Goal: Task Accomplishment & Management: Use online tool/utility

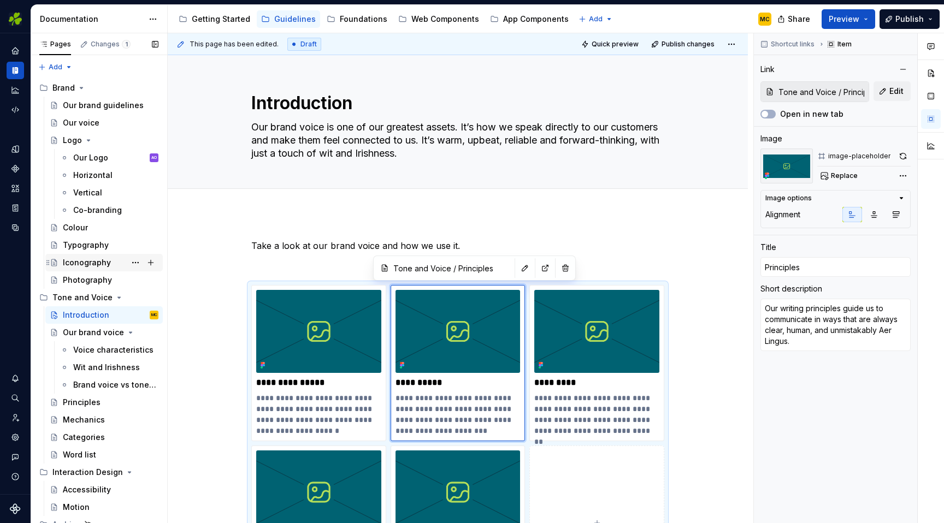
click at [96, 265] on div "Iconography" at bounding box center [87, 262] width 48 height 11
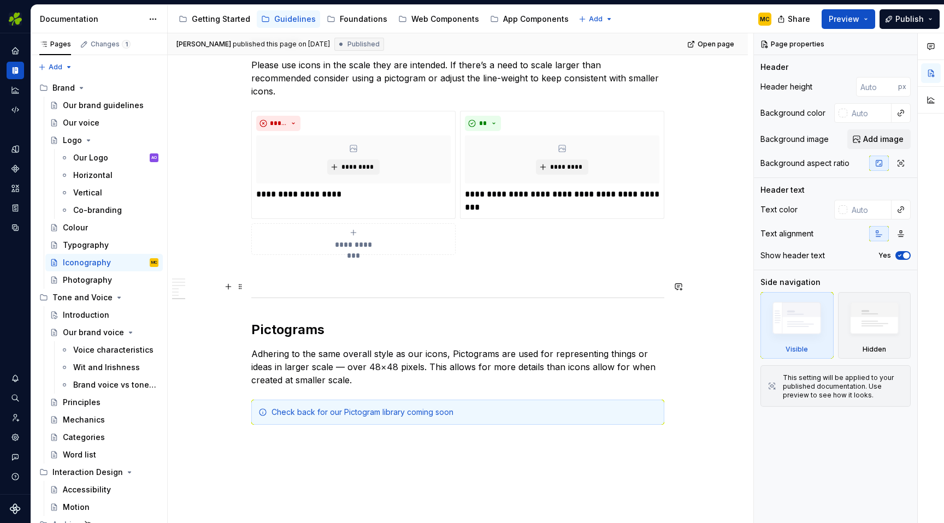
scroll to position [1411, 0]
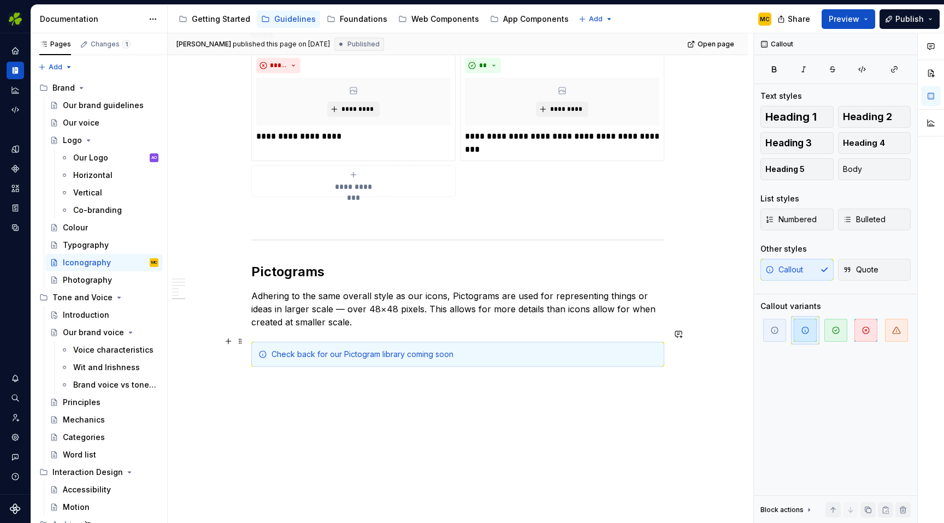
click at [624, 349] on div "Check back for our Pictogram library coming soon" at bounding box center [465, 354] width 386 height 11
click at [243, 343] on span at bounding box center [240, 341] width 9 height 15
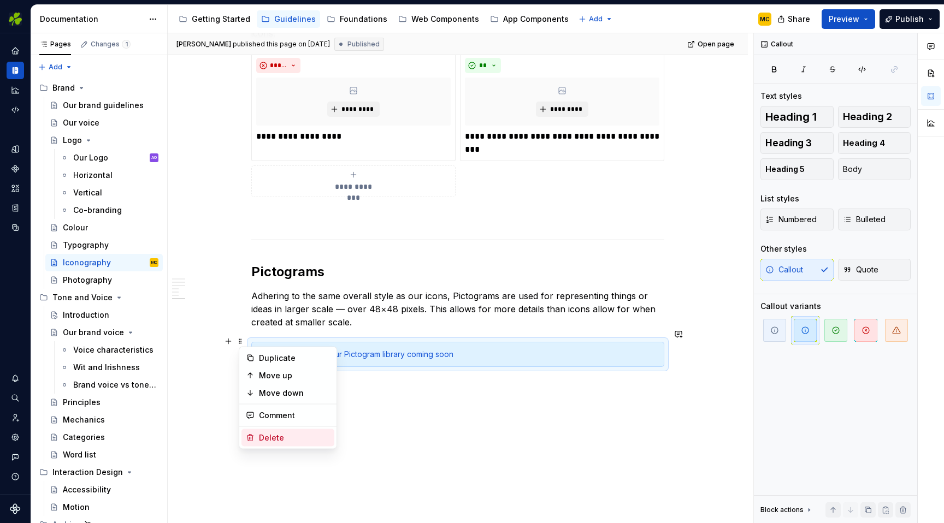
click at [271, 433] on div "Delete" at bounding box center [294, 438] width 71 height 11
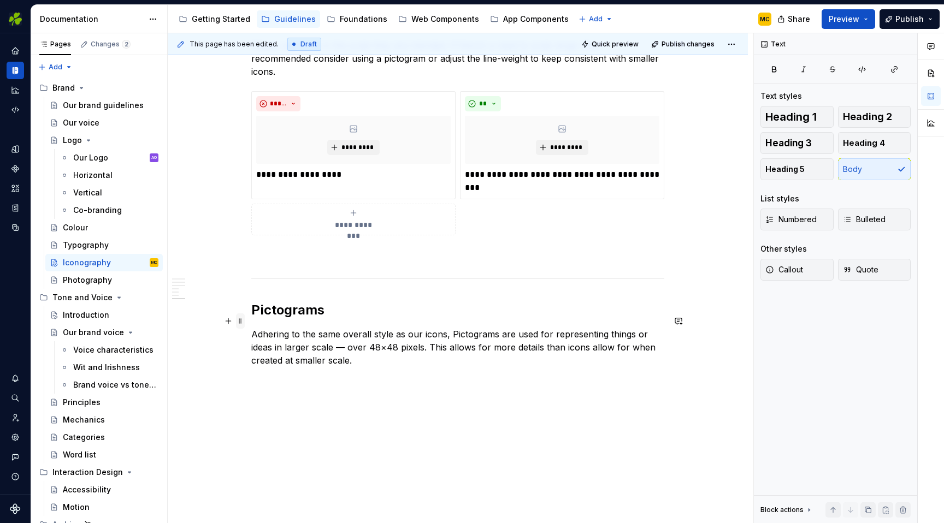
click at [243, 325] on span at bounding box center [240, 321] width 9 height 15
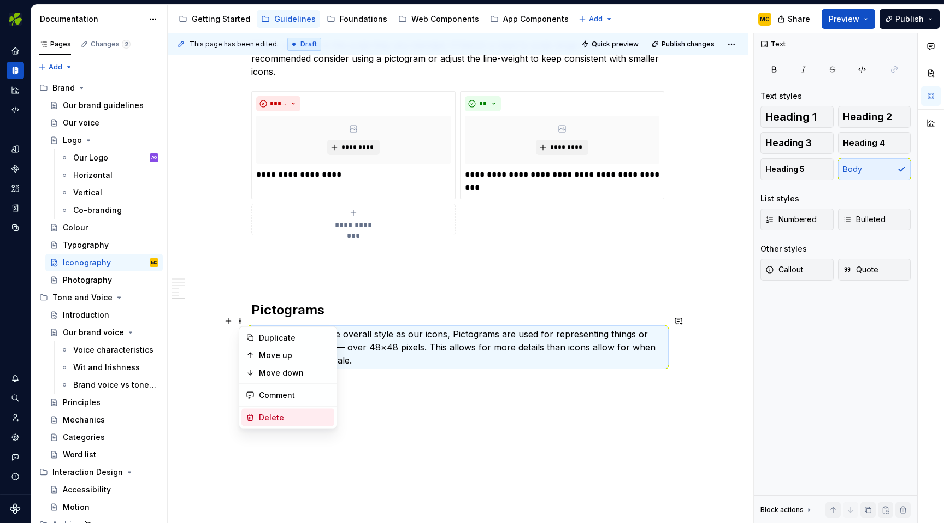
click at [257, 414] on div "Delete" at bounding box center [287, 417] width 93 height 17
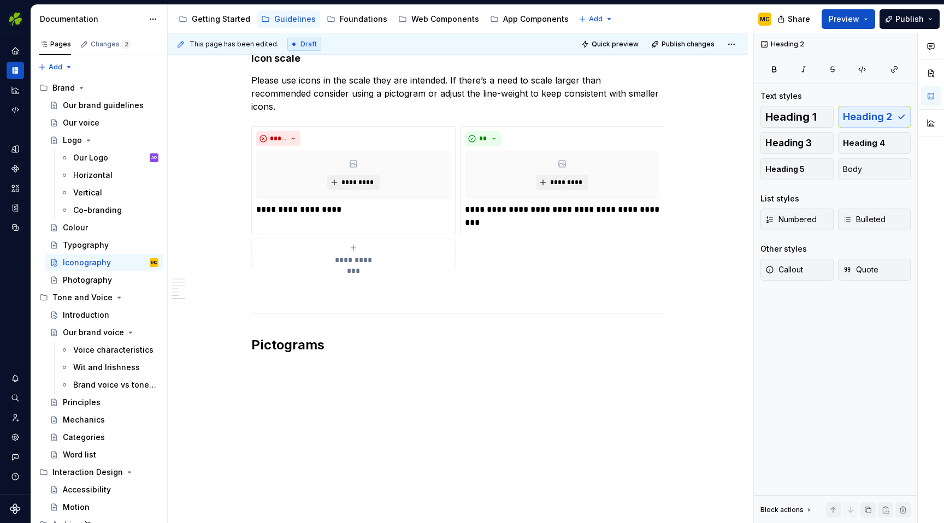
scroll to position [1324, 0]
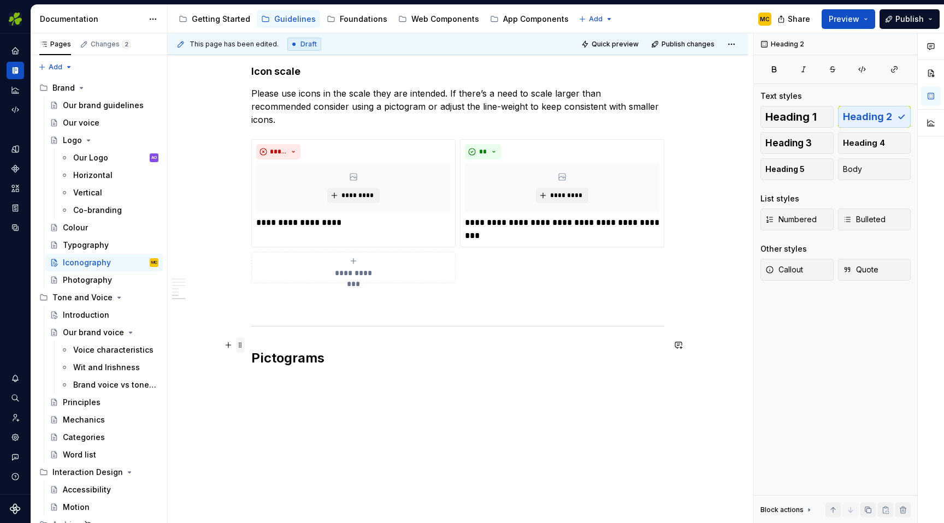
click at [245, 346] on span at bounding box center [240, 345] width 9 height 15
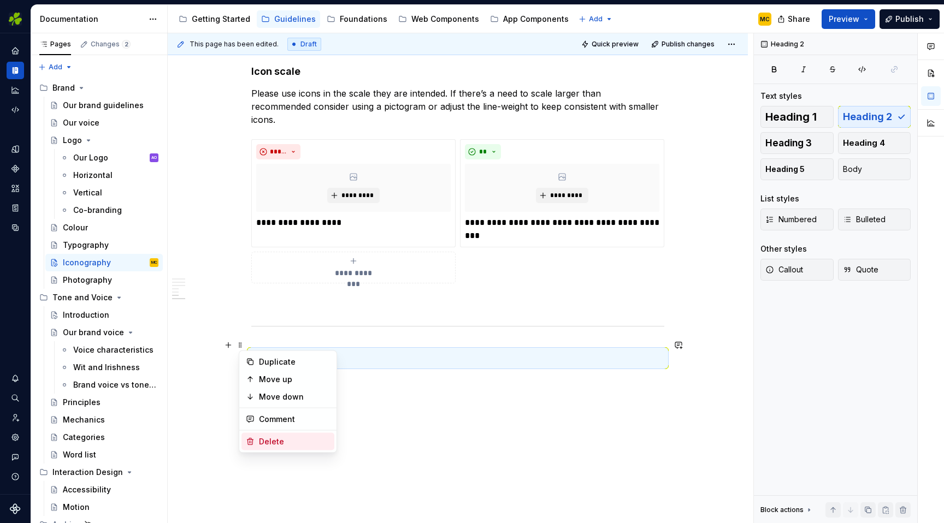
click at [268, 442] on div "Delete" at bounding box center [294, 442] width 71 height 11
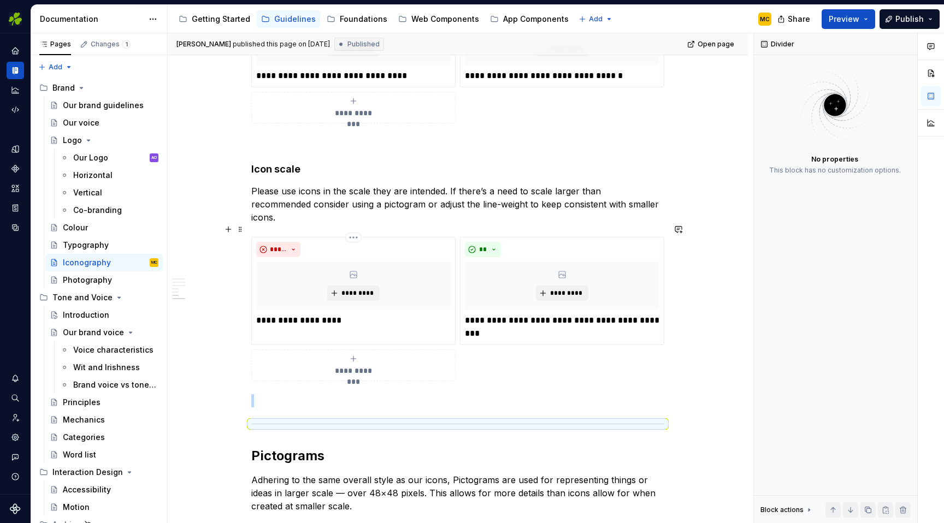
scroll to position [1227, 0]
click at [75, 104] on div "Our brand guidelines" at bounding box center [94, 105] width 63 height 11
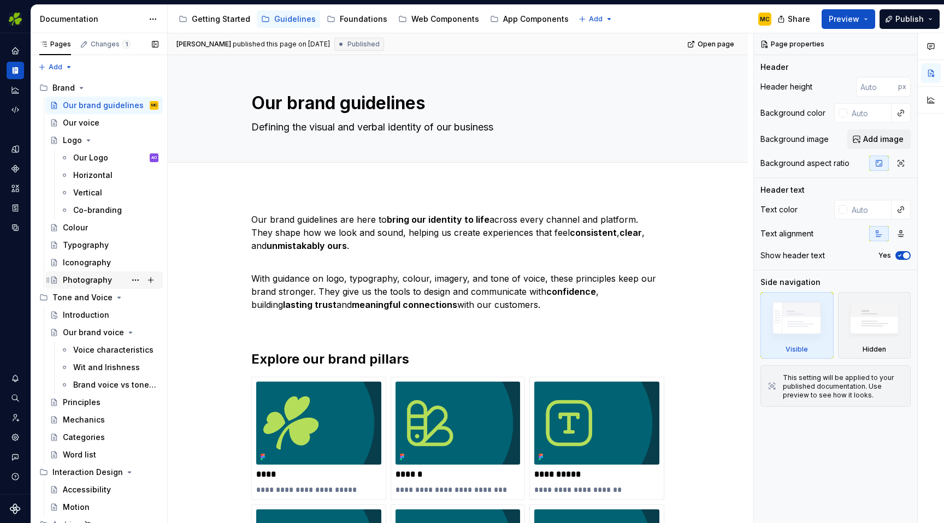
click at [84, 282] on div "Photography" at bounding box center [87, 280] width 49 height 11
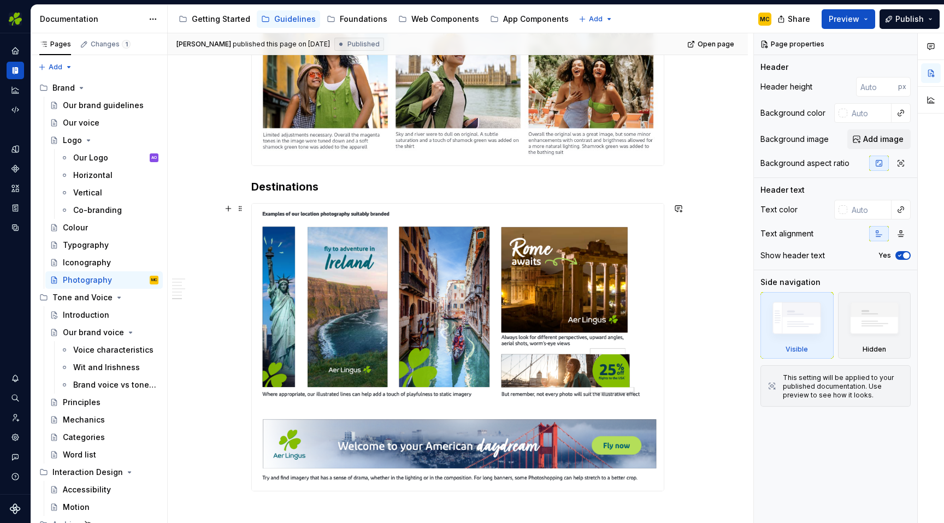
scroll to position [1560, 0]
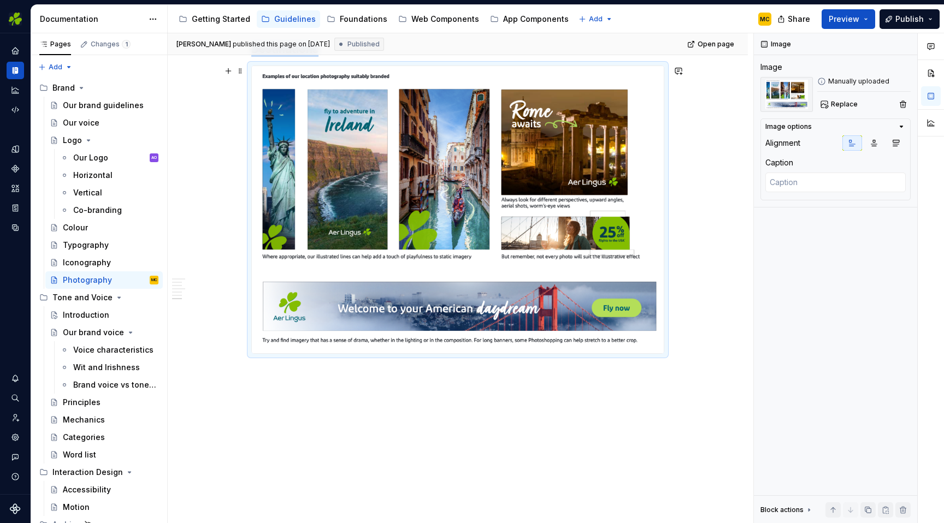
click at [307, 310] on img at bounding box center [458, 209] width 412 height 287
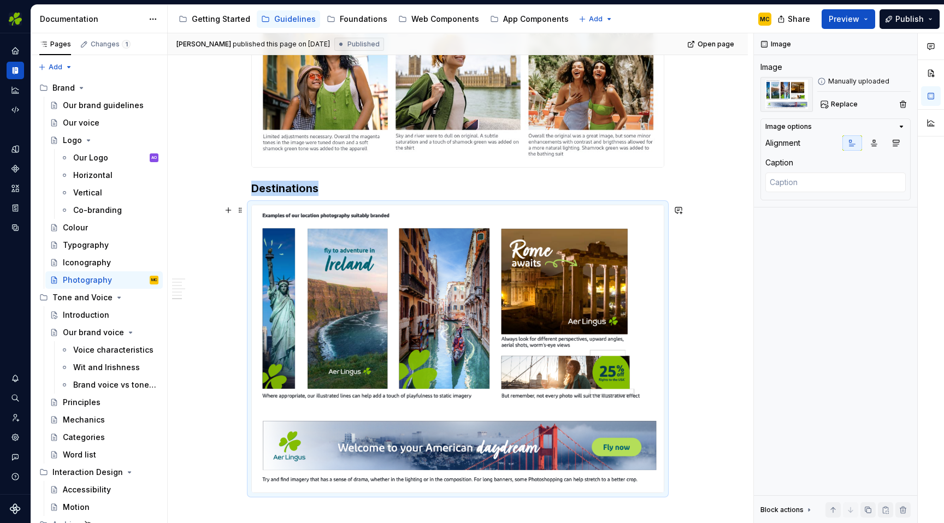
scroll to position [1414, 0]
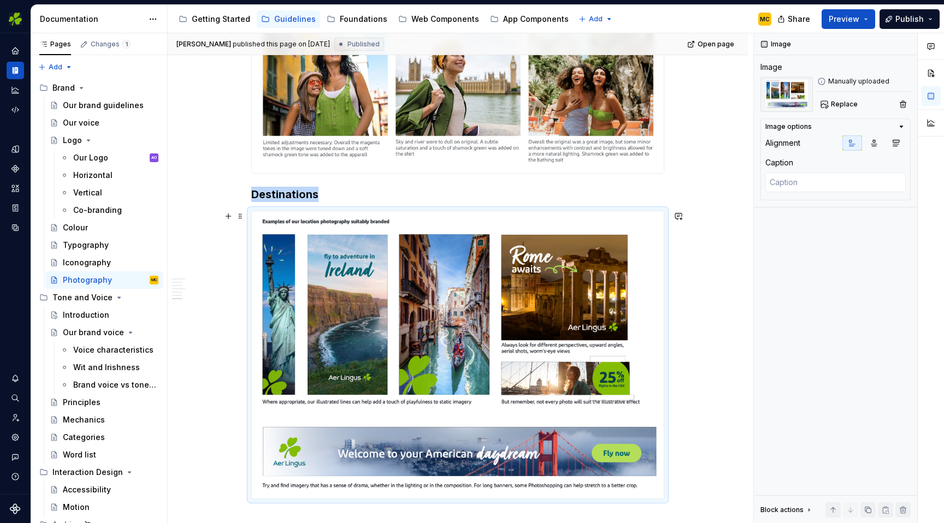
click at [270, 248] on img at bounding box center [458, 354] width 412 height 287
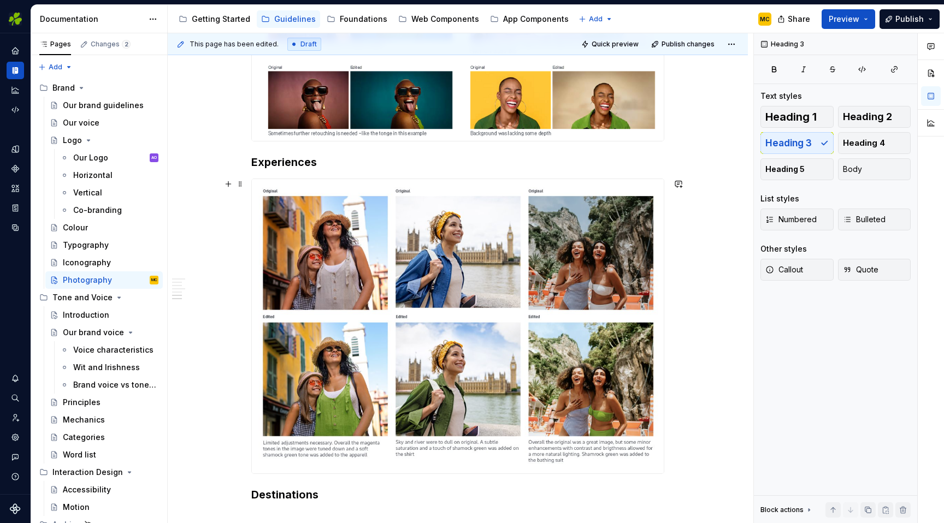
scroll to position [1113, 0]
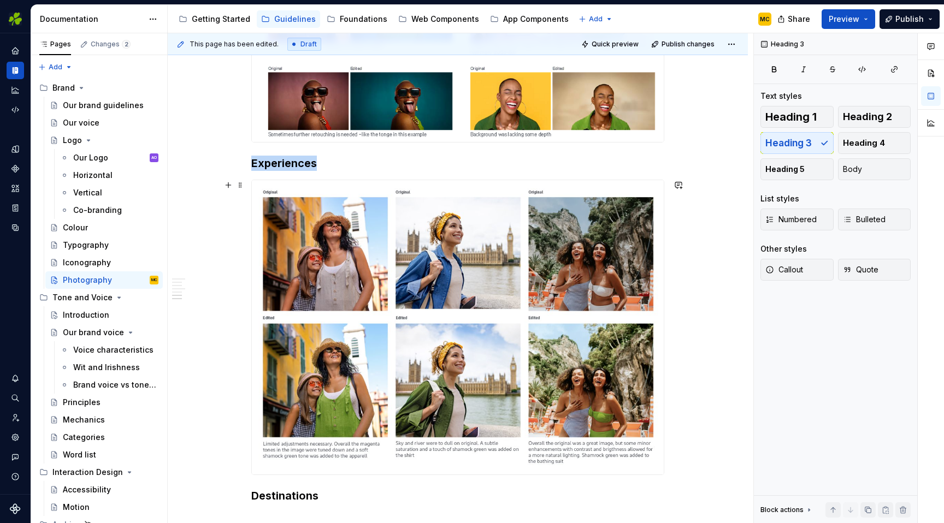
click at [319, 261] on img at bounding box center [458, 327] width 412 height 295
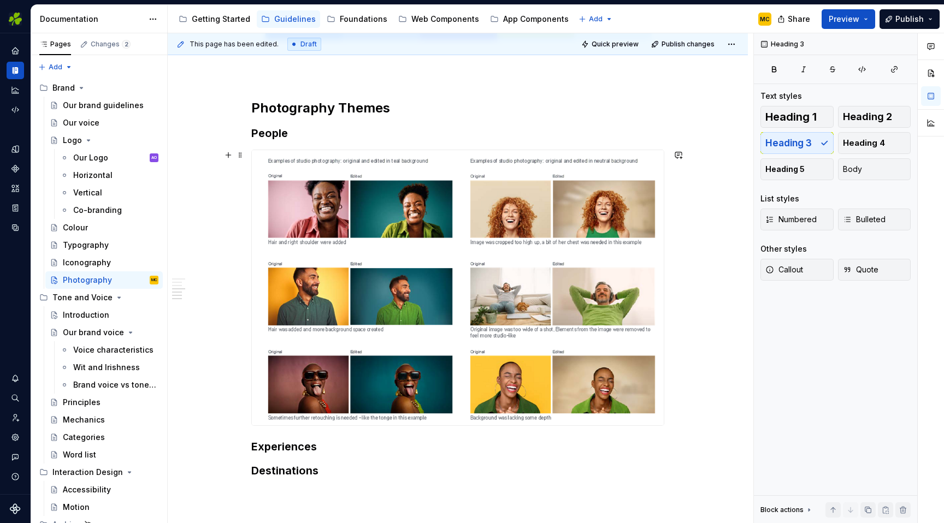
scroll to position [829, 0]
type textarea "*"
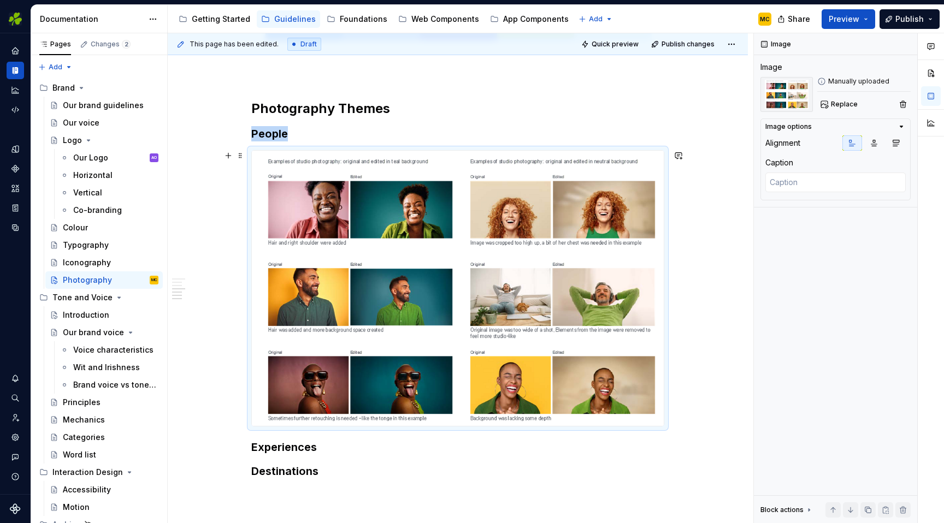
click at [321, 261] on img at bounding box center [458, 288] width 412 height 275
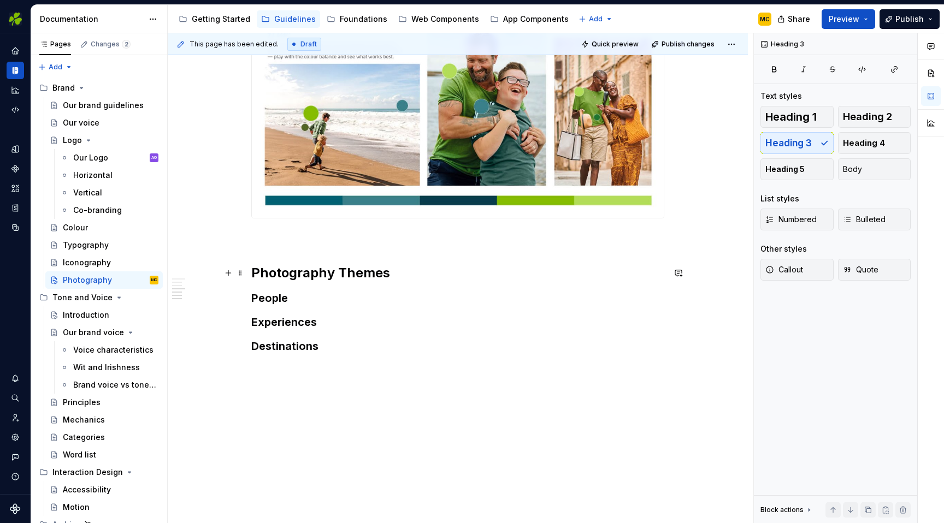
click at [416, 274] on h2 "Photography Themes" at bounding box center [457, 272] width 413 height 17
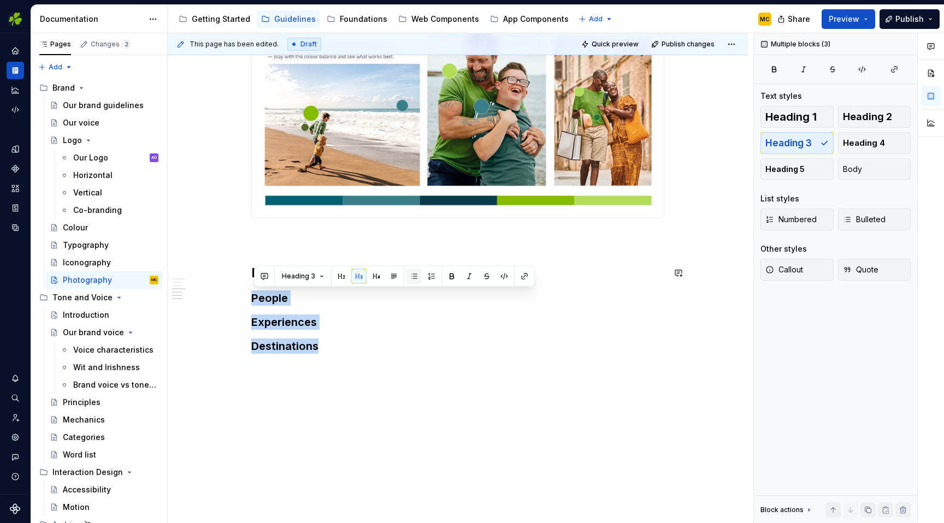
click at [415, 278] on button "button" at bounding box center [413, 276] width 15 height 15
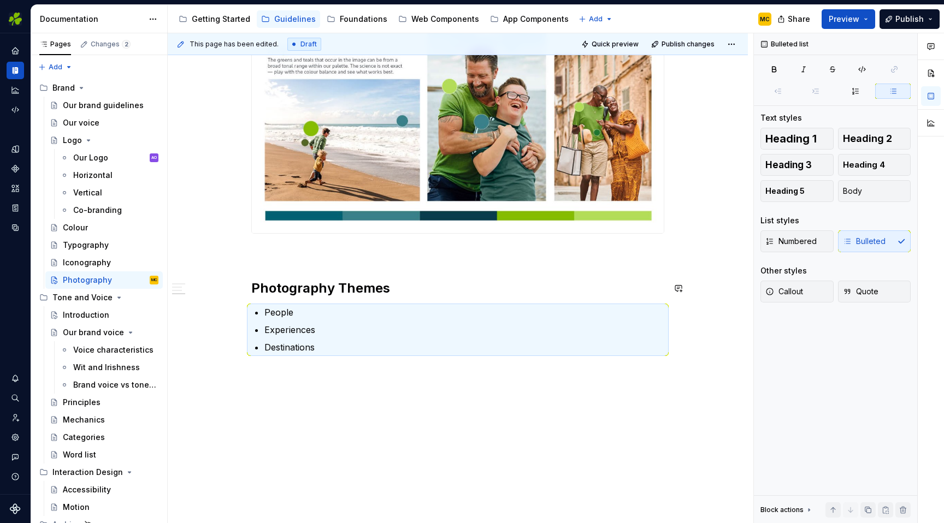
scroll to position [649, 0]
click at [374, 336] on p "Experiences" at bounding box center [464, 329] width 400 height 13
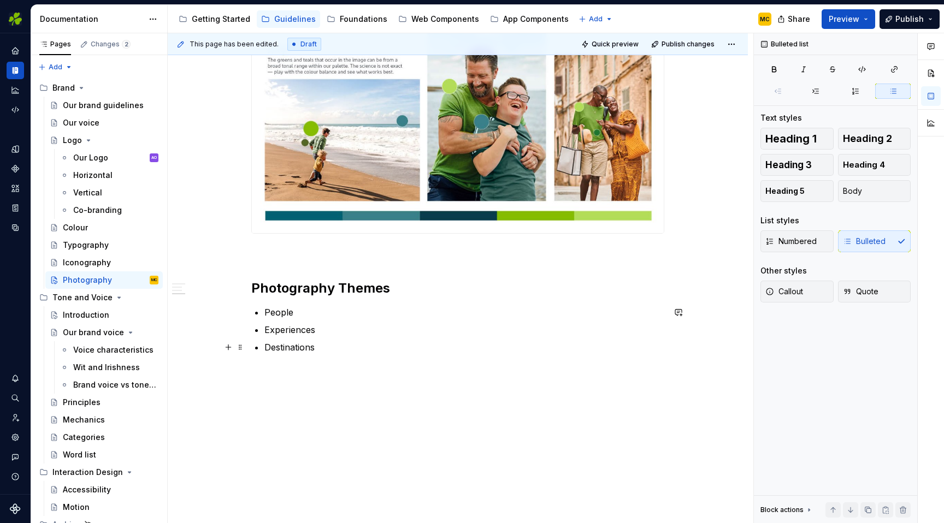
click at [405, 349] on p "Destinations" at bounding box center [464, 347] width 400 height 13
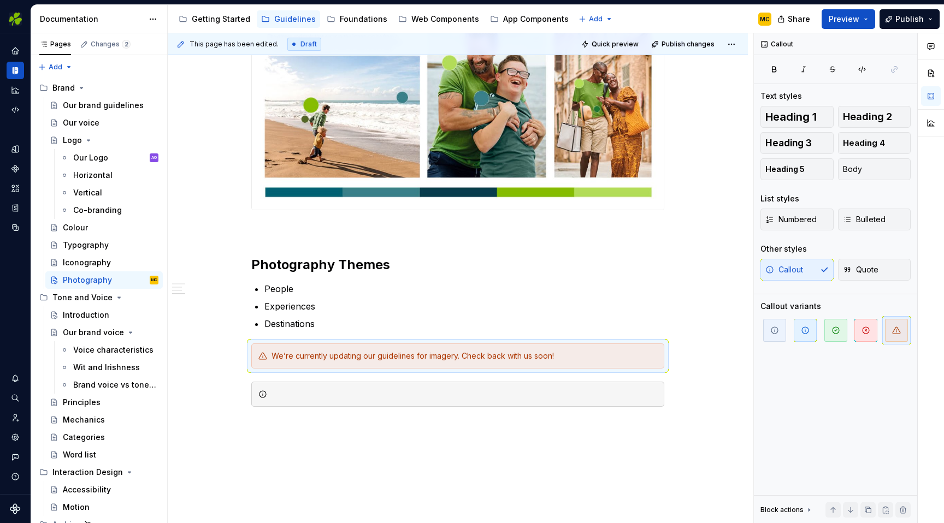
scroll to position [583, 0]
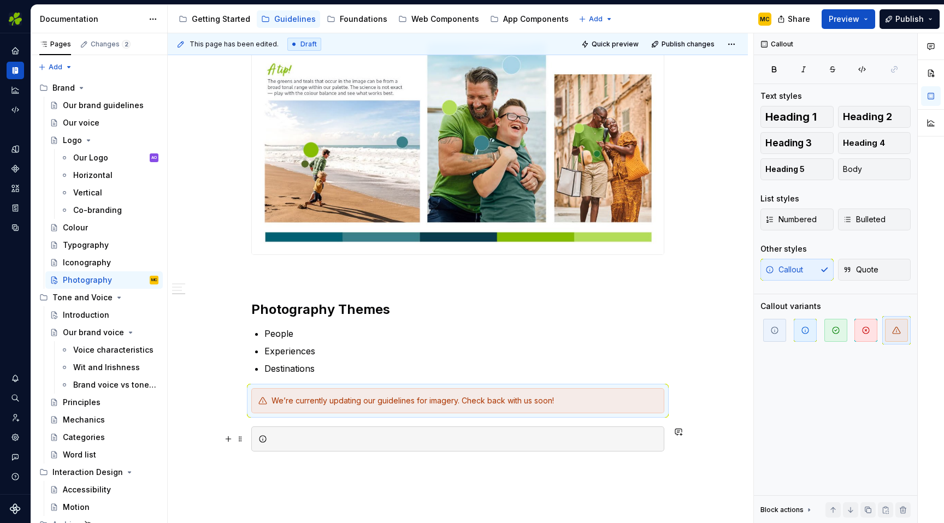
click at [288, 441] on div at bounding box center [465, 439] width 386 height 11
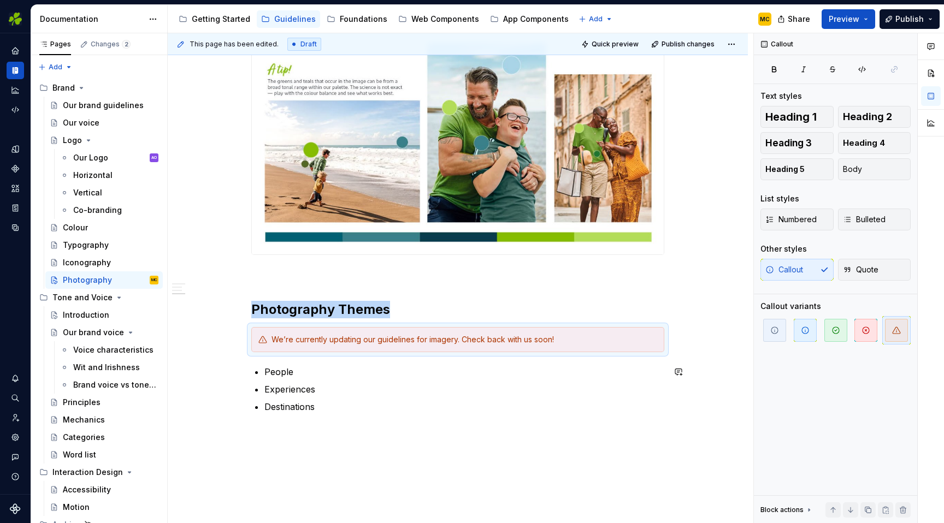
click at [415, 463] on div "How we use images to tell our story Introduction Saturation Brand colours Photo…" at bounding box center [458, 94] width 580 height 980
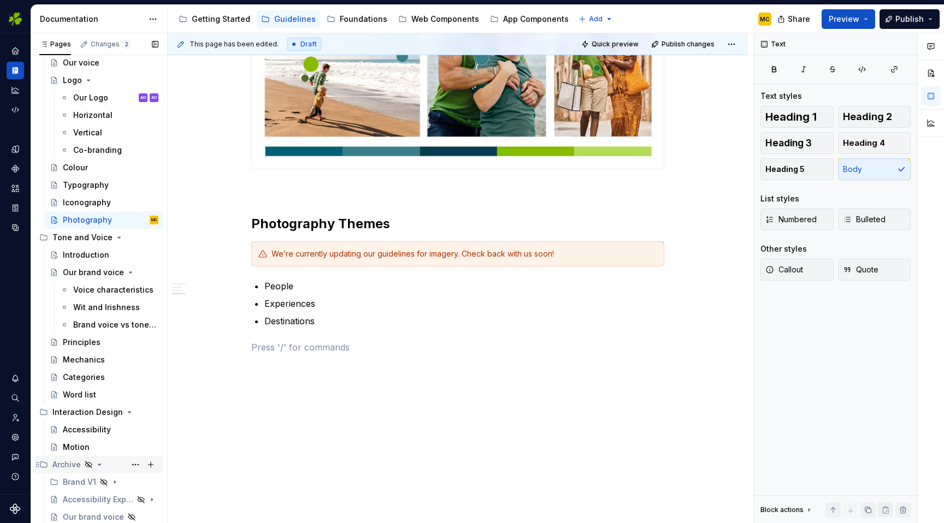
scroll to position [60, 0]
click at [81, 482] on div "Brand V1" at bounding box center [79, 483] width 33 height 11
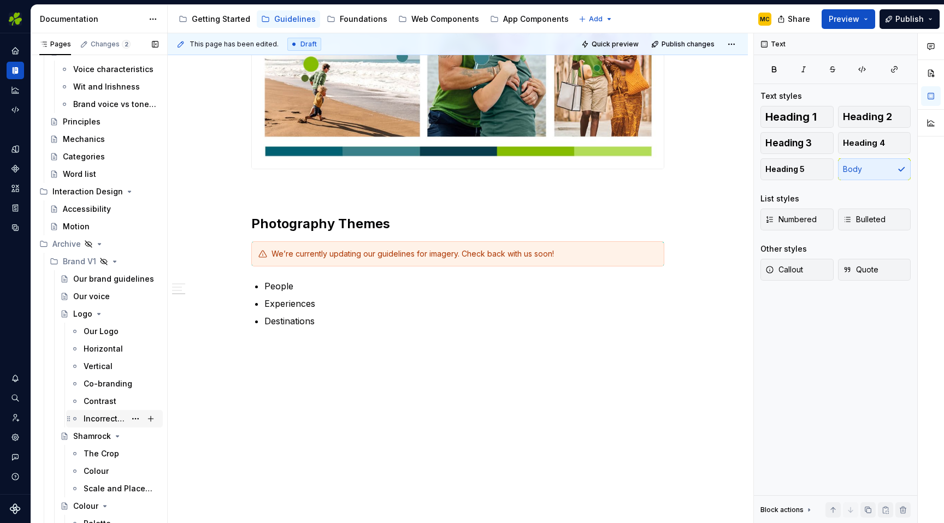
scroll to position [288, 0]
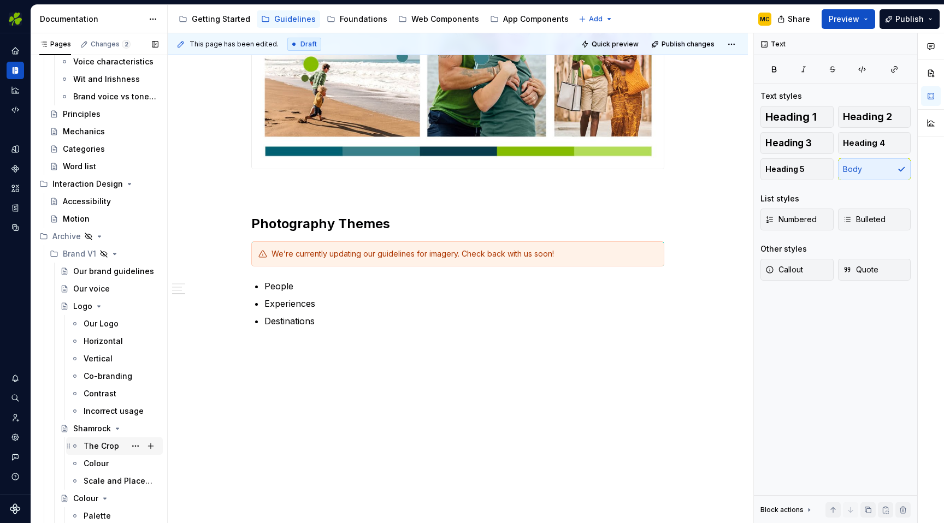
click at [95, 452] on div "The Crop" at bounding box center [121, 446] width 75 height 15
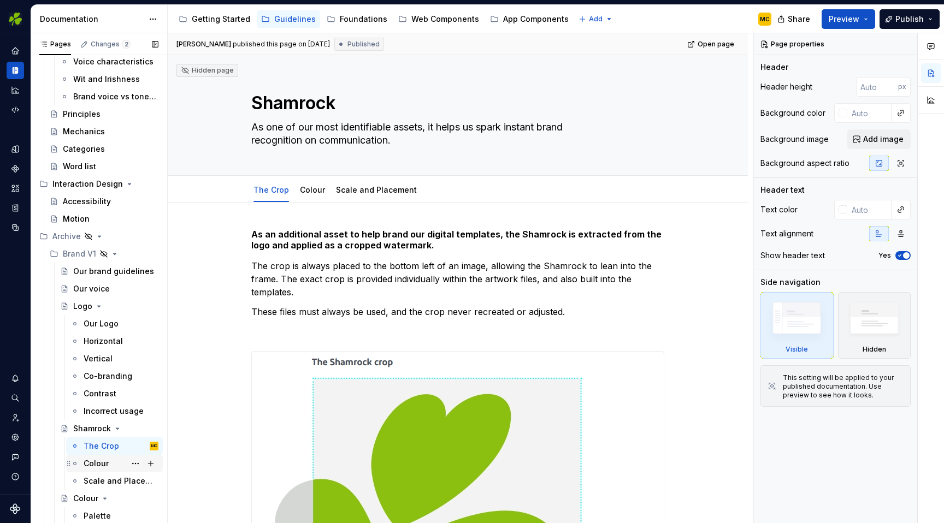
click at [95, 465] on div "Colour" at bounding box center [96, 463] width 25 height 11
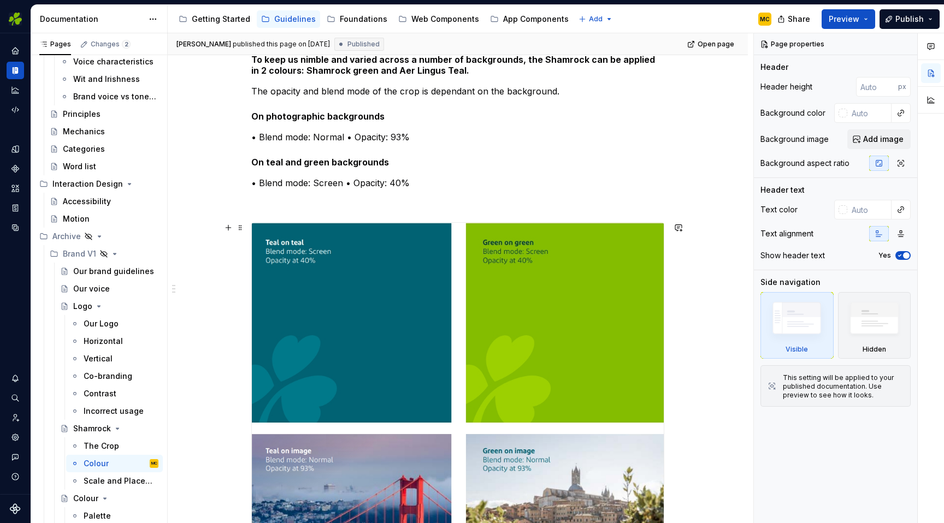
scroll to position [376, 0]
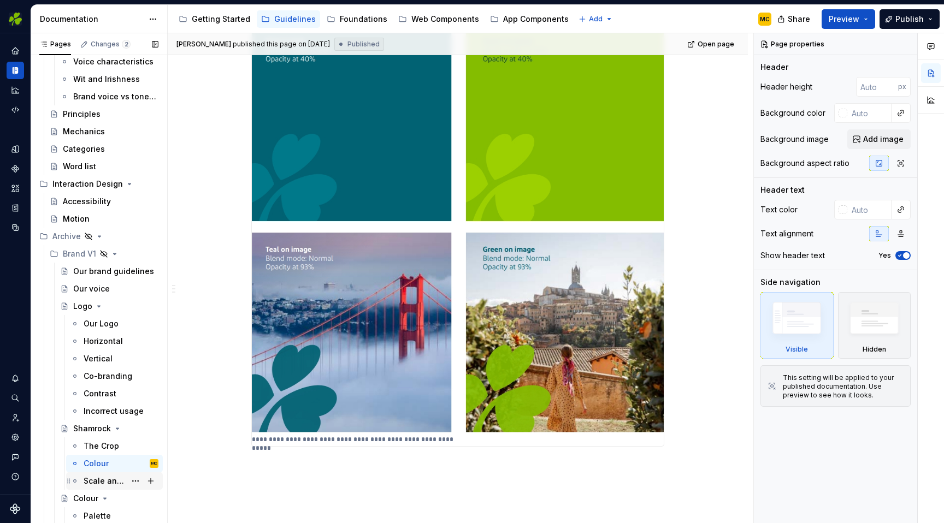
click at [96, 480] on div "Scale and Placement" at bounding box center [105, 481] width 42 height 11
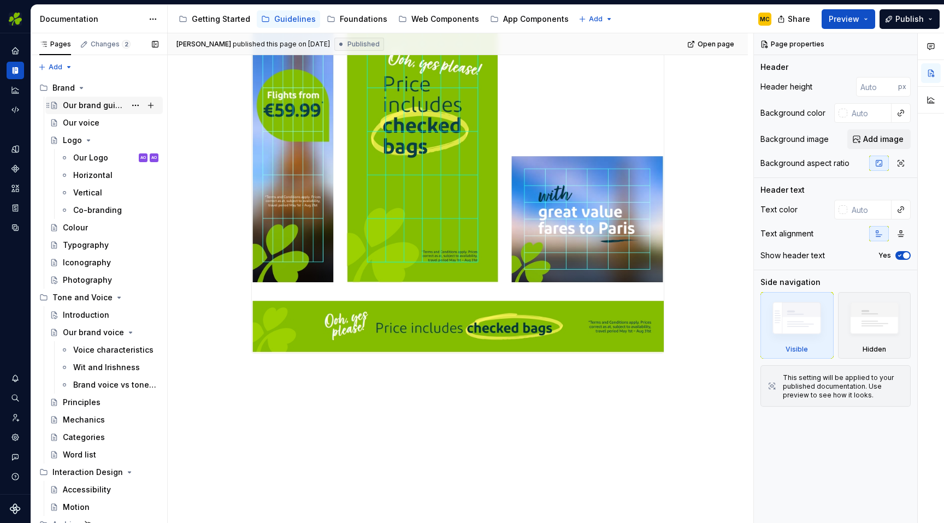
click at [92, 109] on div "Our brand guidelines" at bounding box center [94, 105] width 63 height 11
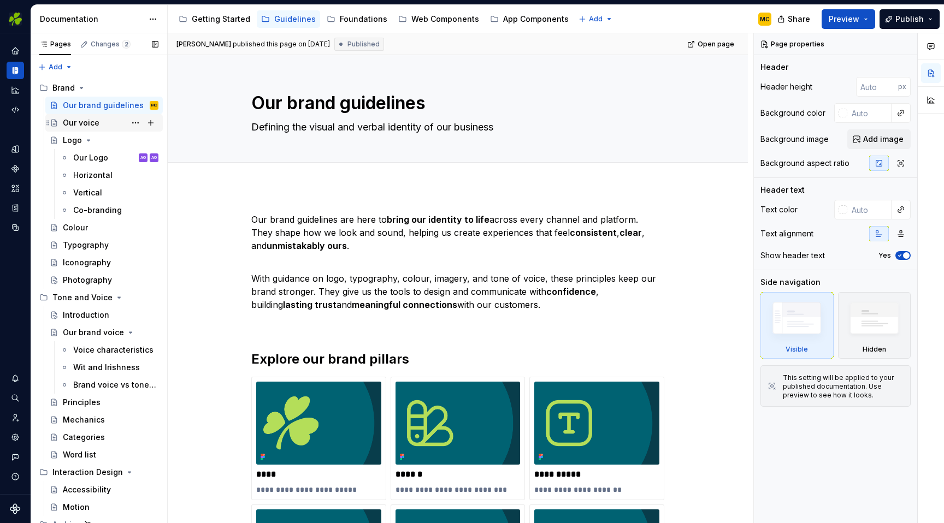
click at [93, 126] on div "Our voice" at bounding box center [81, 122] width 37 height 11
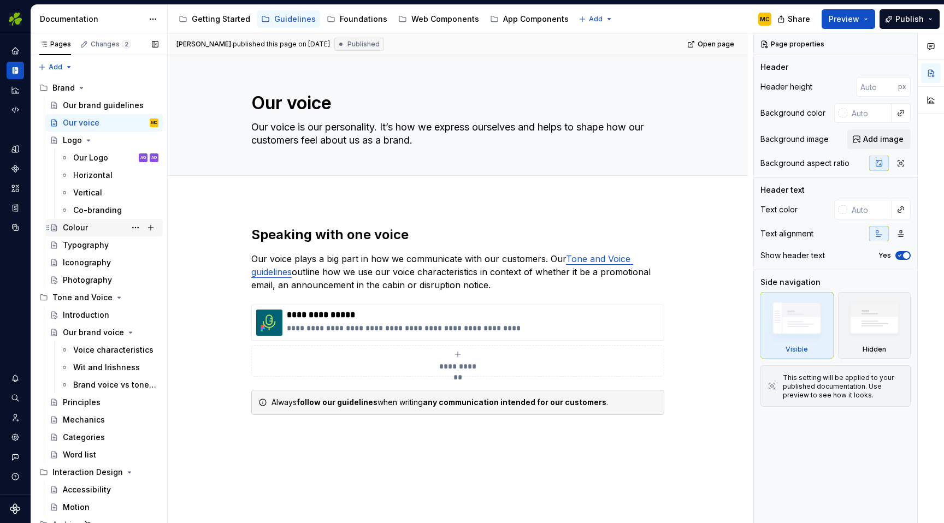
click at [70, 230] on div "Colour" at bounding box center [75, 227] width 25 height 11
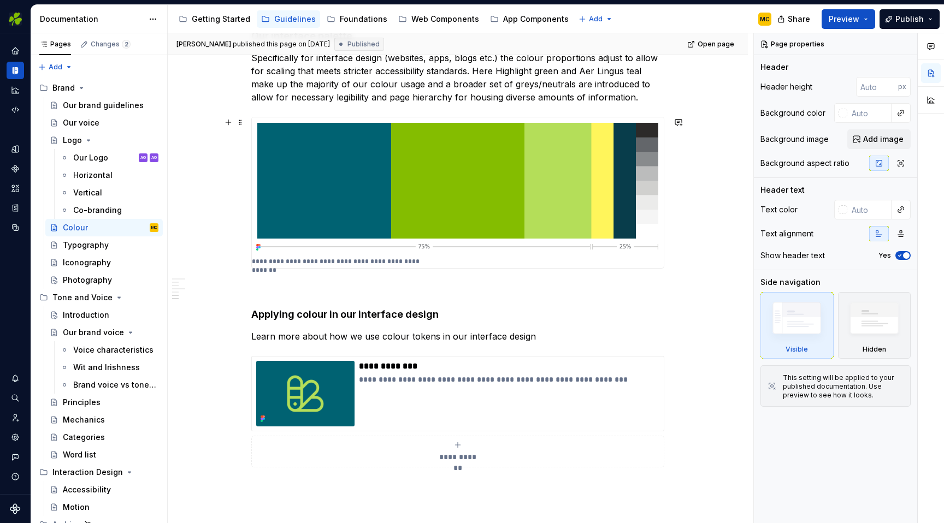
scroll to position [1495, 0]
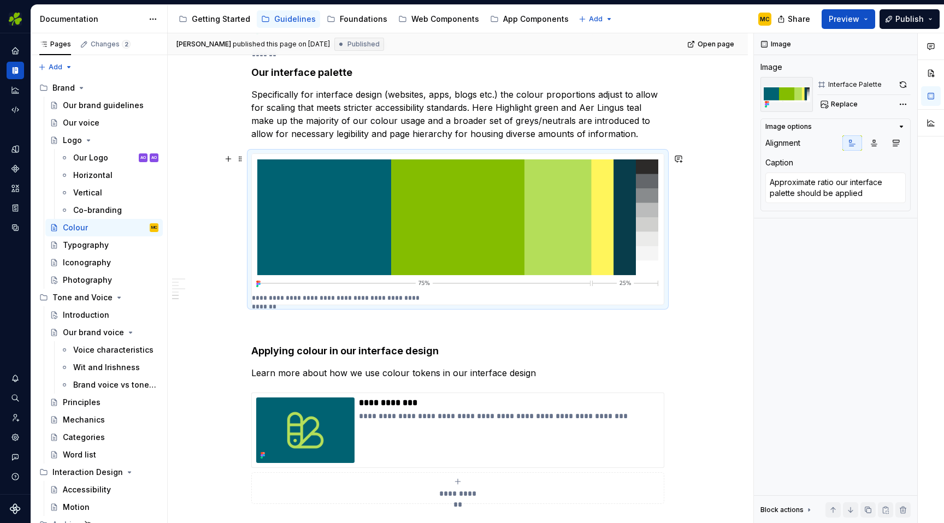
click at [459, 297] on div "**********" at bounding box center [458, 229] width 412 height 150
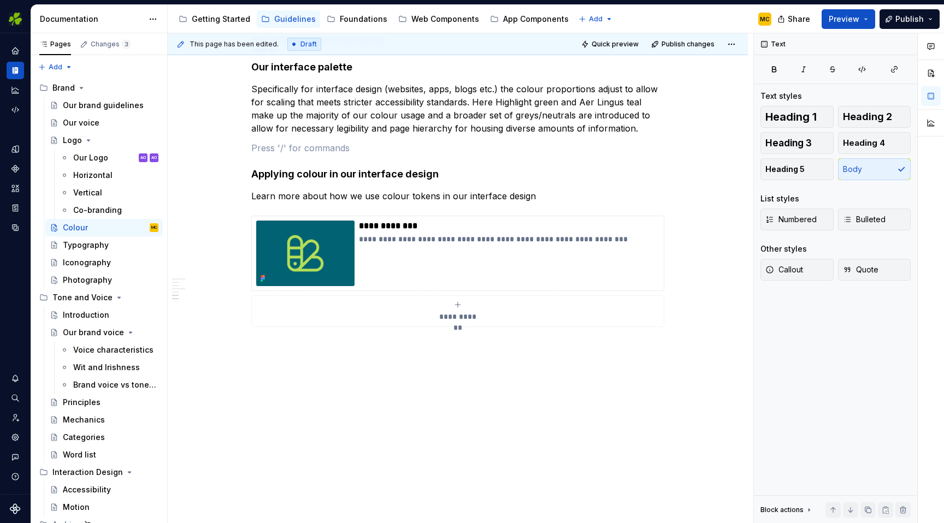
scroll to position [1500, 0]
click at [444, 175] on h4 "Applying colour in our interface design" at bounding box center [457, 174] width 413 height 13
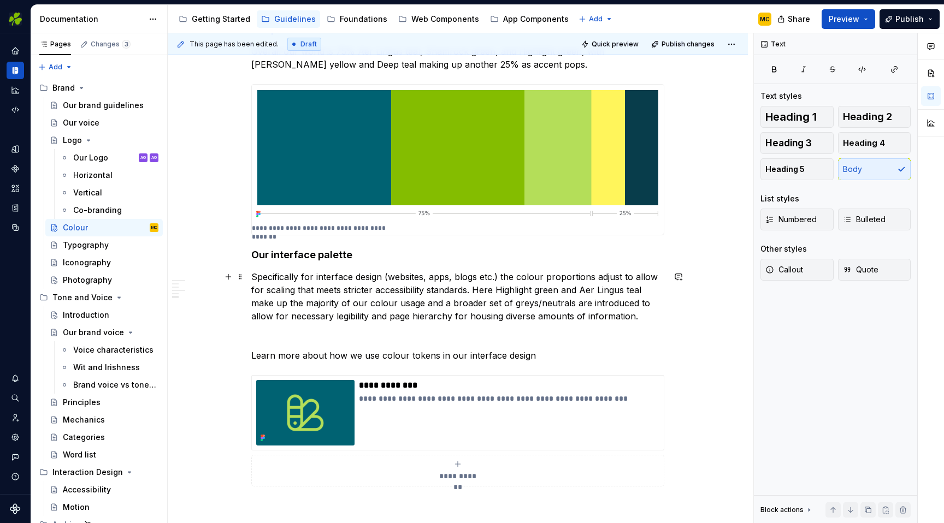
scroll to position [1314, 0]
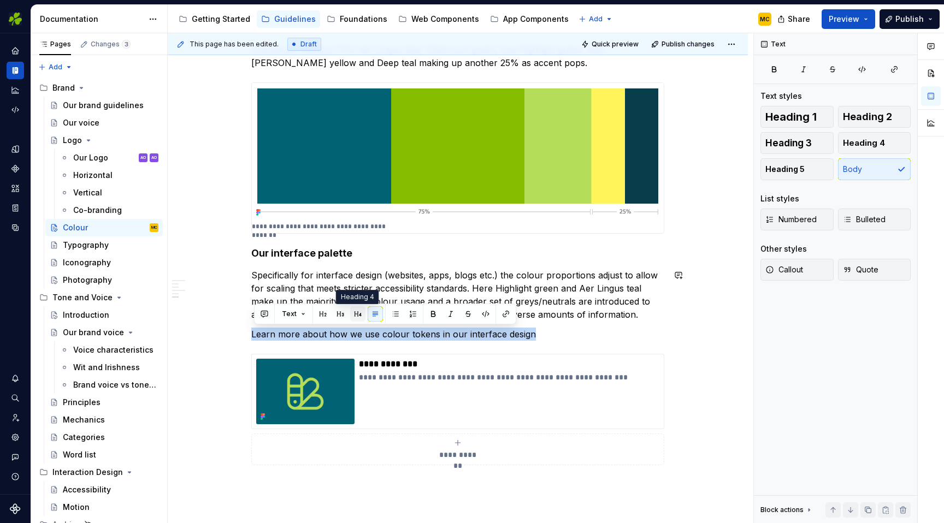
click at [359, 317] on button "button" at bounding box center [357, 313] width 15 height 15
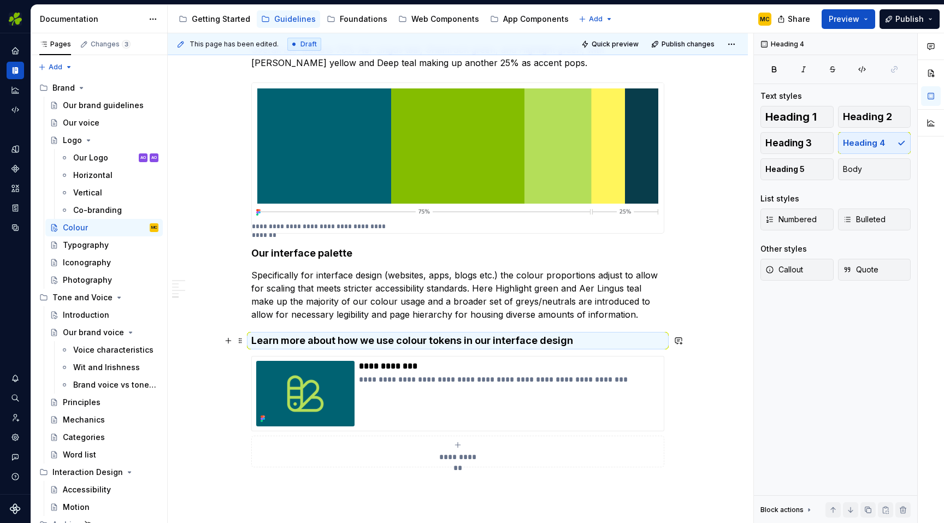
click at [593, 339] on h4 "Learn more about how we use colour tokens in our interface design" at bounding box center [457, 340] width 413 height 13
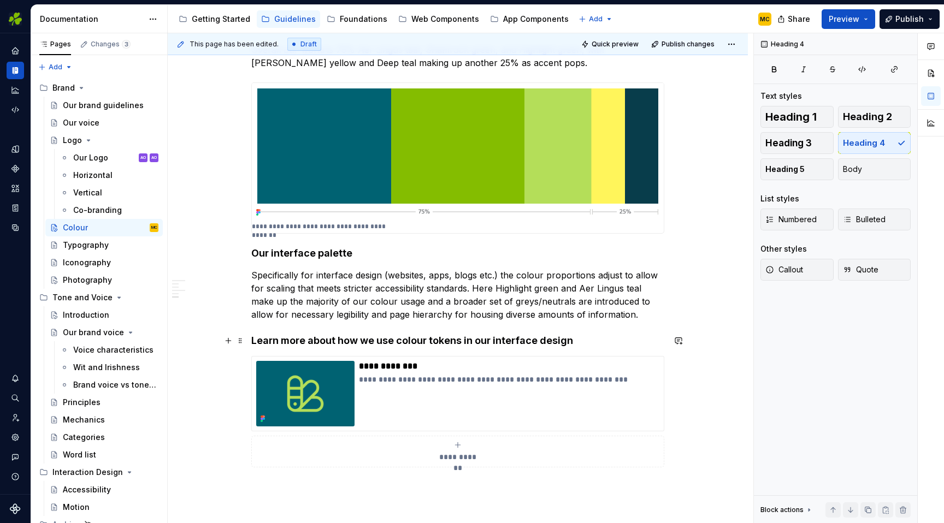
click at [587, 339] on h4 "Learn more about how we use colour tokens in our interface design" at bounding box center [457, 340] width 413 height 13
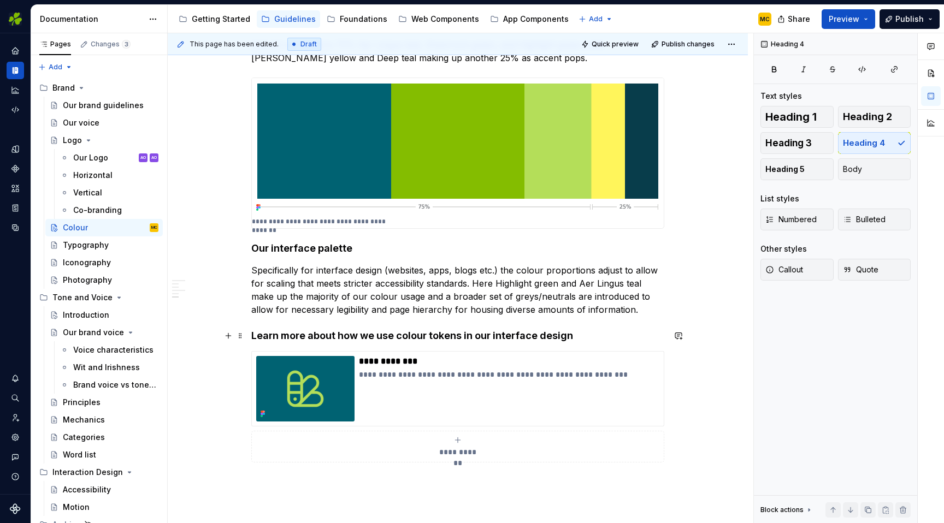
scroll to position [1321, 0]
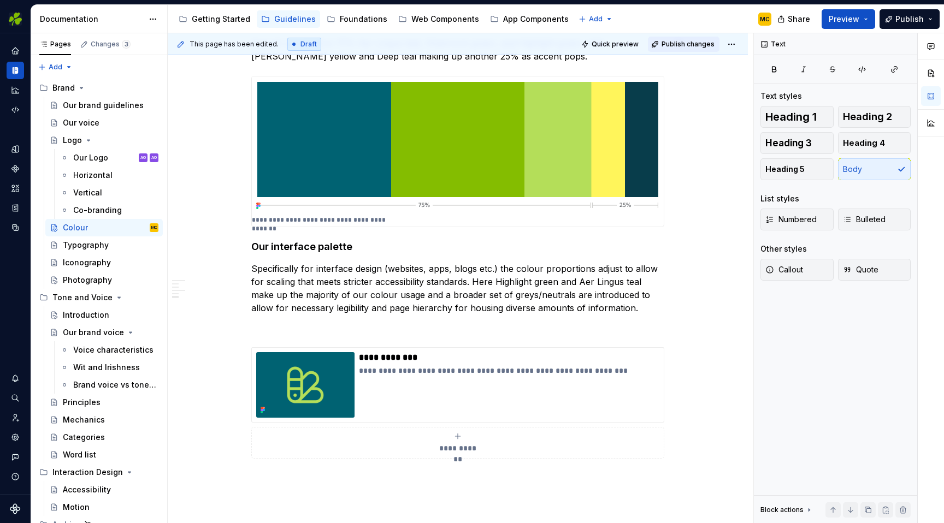
click at [685, 44] on span "Publish changes" at bounding box center [688, 44] width 53 height 9
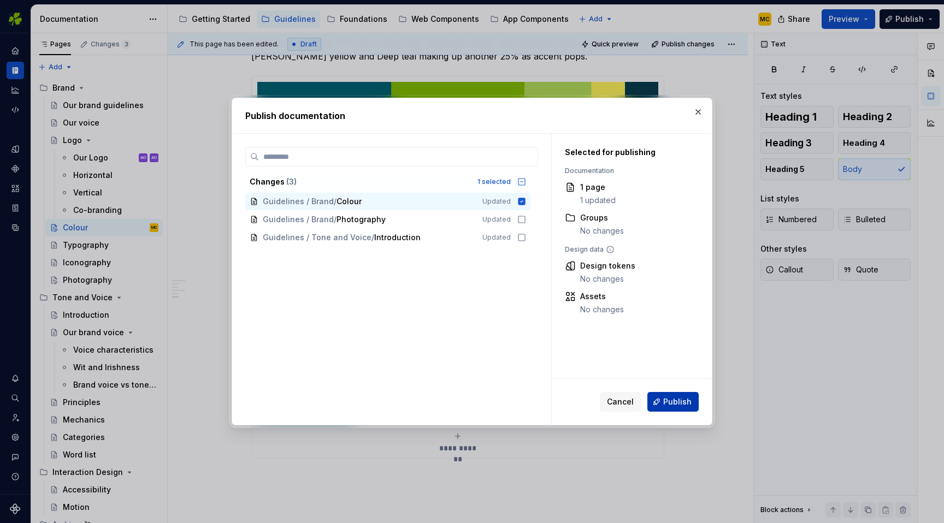
click at [677, 408] on button "Publish" at bounding box center [672, 402] width 51 height 20
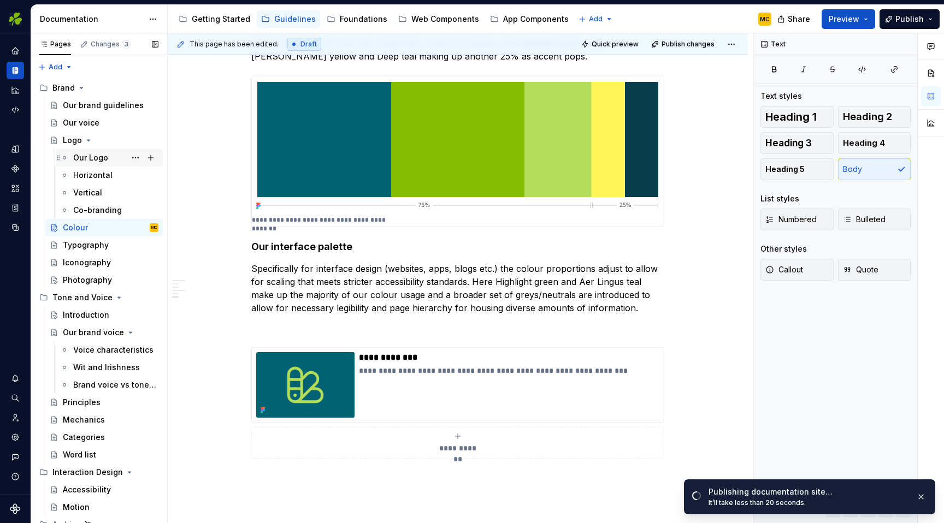
click at [93, 157] on div "Our Logo" at bounding box center [90, 157] width 35 height 11
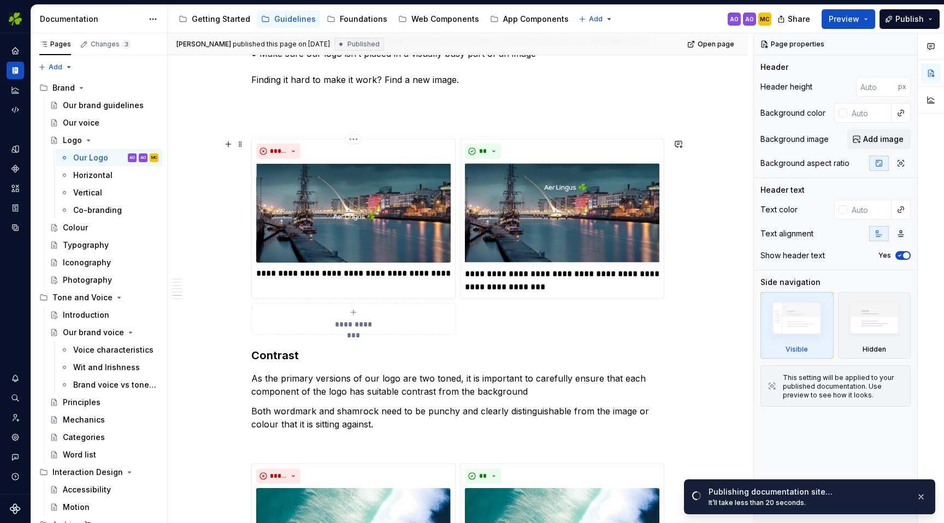
scroll to position [962, 0]
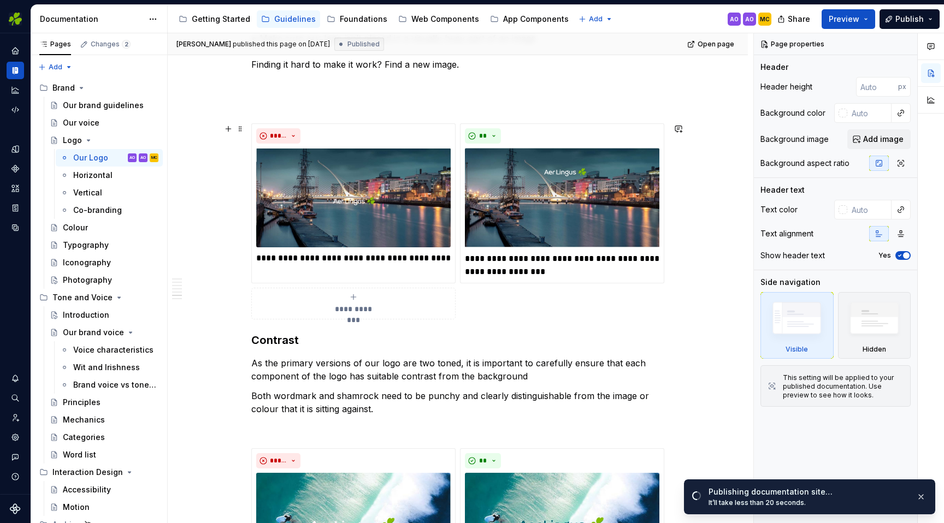
click at [511, 299] on div "**********" at bounding box center [457, 221] width 413 height 196
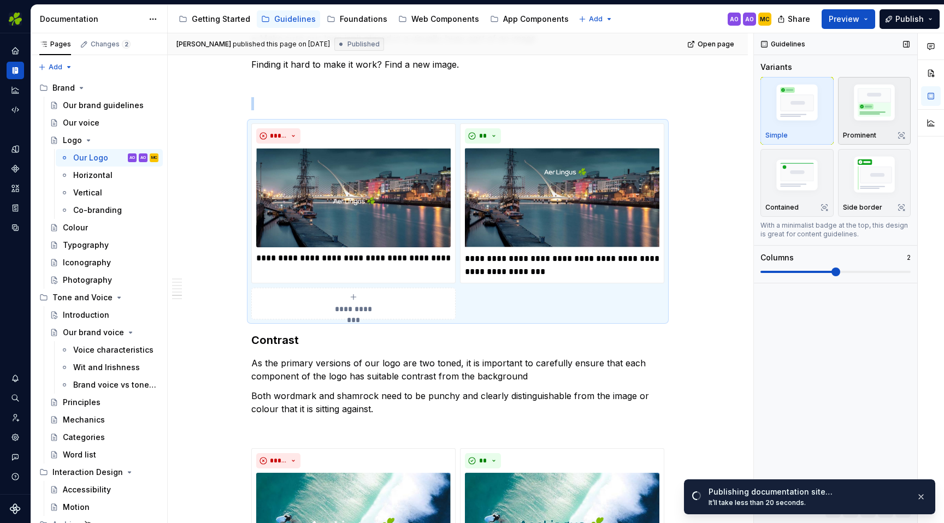
click at [876, 116] on img "button" at bounding box center [874, 105] width 63 height 48
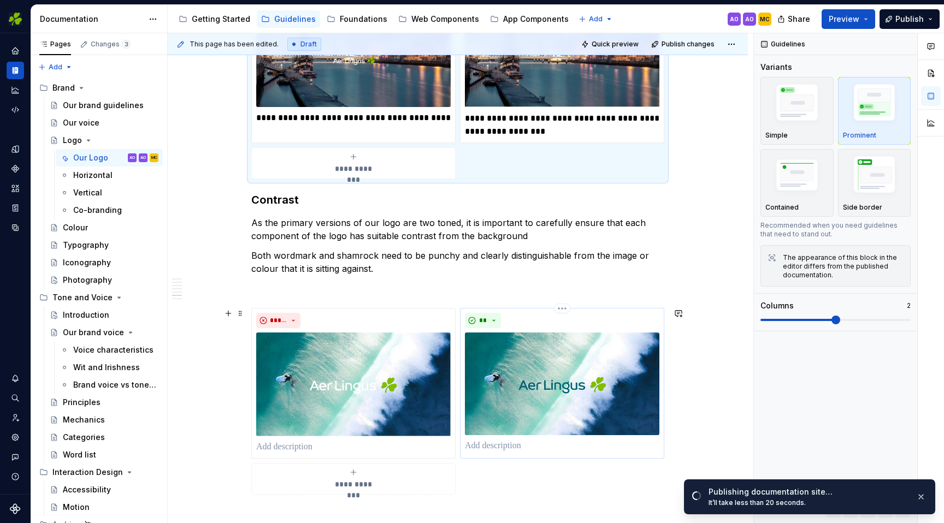
scroll to position [1111, 0]
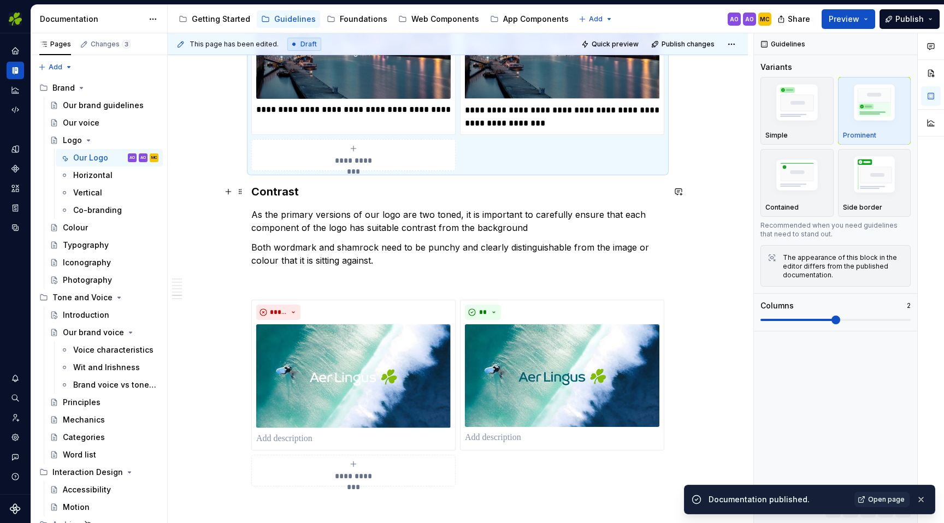
click at [402, 193] on h3 "Contrast" at bounding box center [457, 191] width 413 height 15
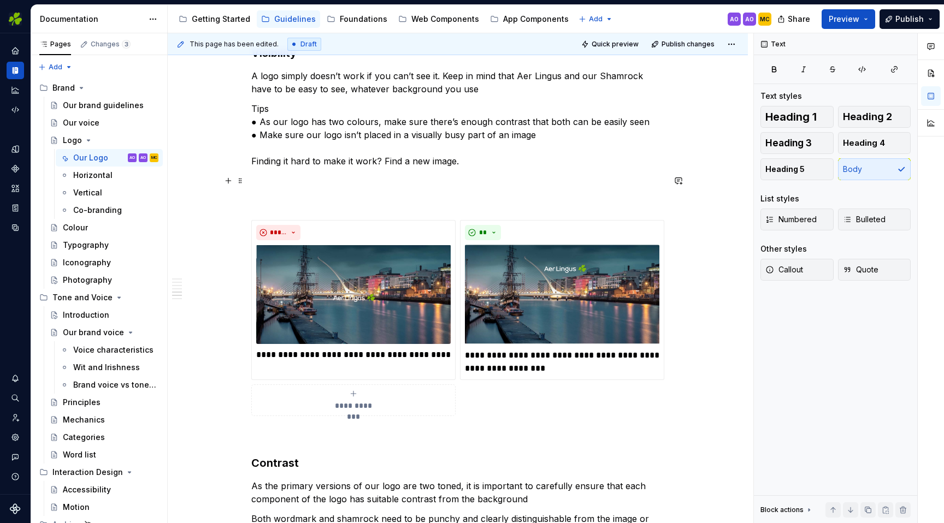
scroll to position [796, 0]
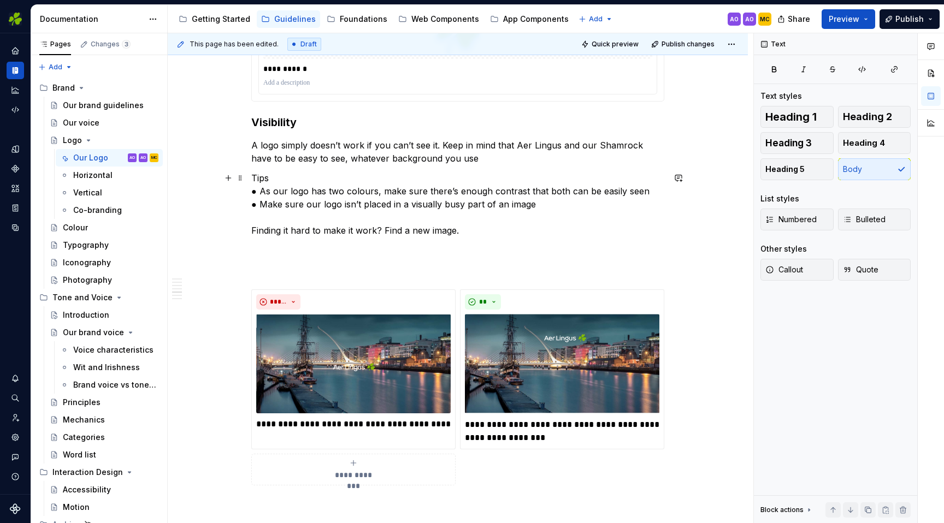
click at [541, 209] on p "Tips ● As our logo has two colours, make sure there’s enough contrast that both…" at bounding box center [457, 205] width 413 height 66
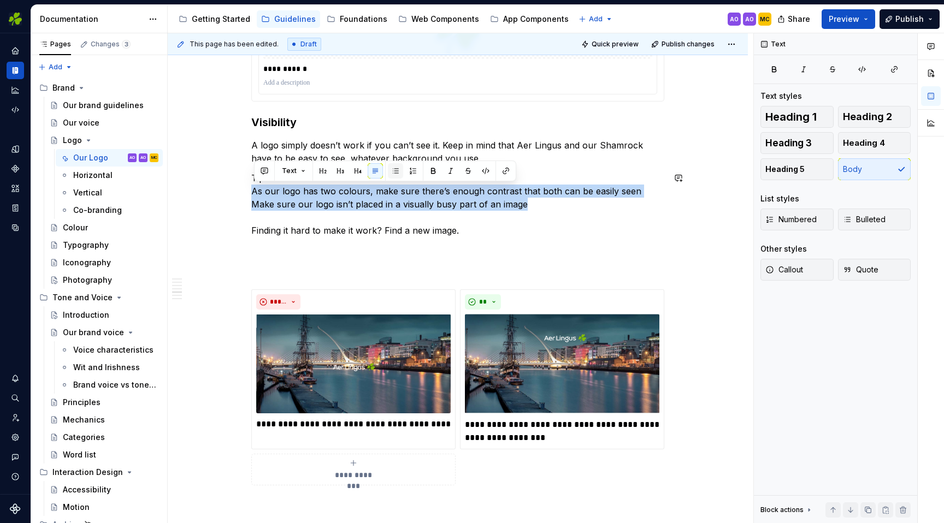
click at [392, 170] on button "button" at bounding box center [395, 170] width 15 height 15
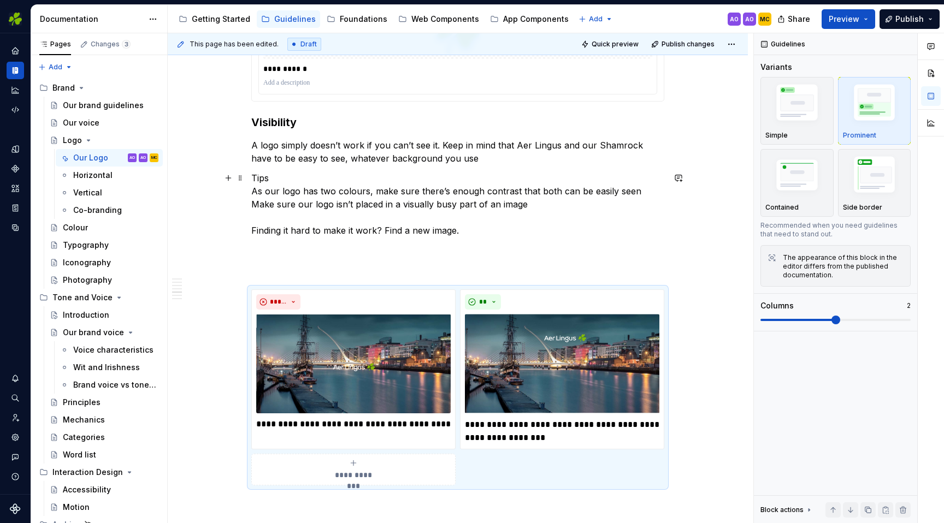
click at [283, 205] on p "Tips As our logo has two colours, make sure there’s enough contrast that both c…" at bounding box center [457, 205] width 413 height 66
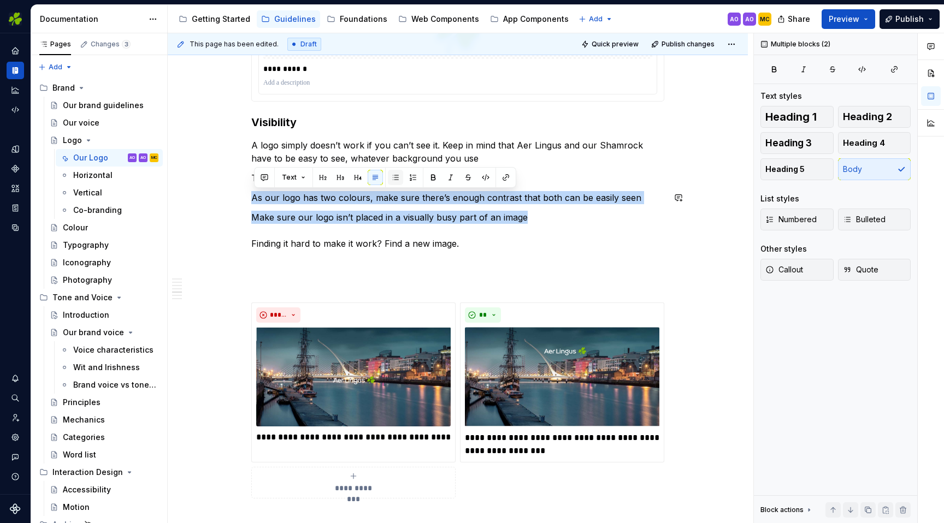
click at [391, 178] on button "button" at bounding box center [395, 177] width 15 height 15
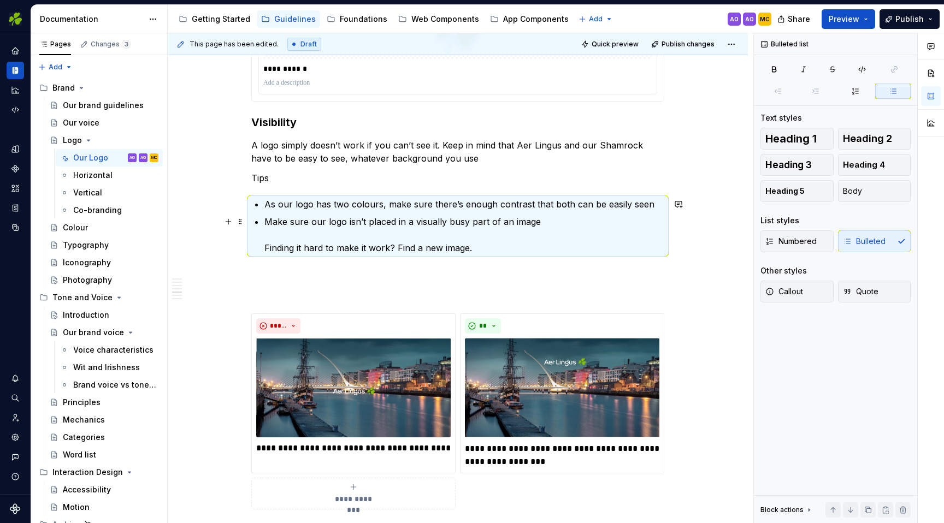
click at [320, 219] on p "Make sure our logo isn’t placed in a visually busy part of an image Finding it …" at bounding box center [464, 234] width 400 height 39
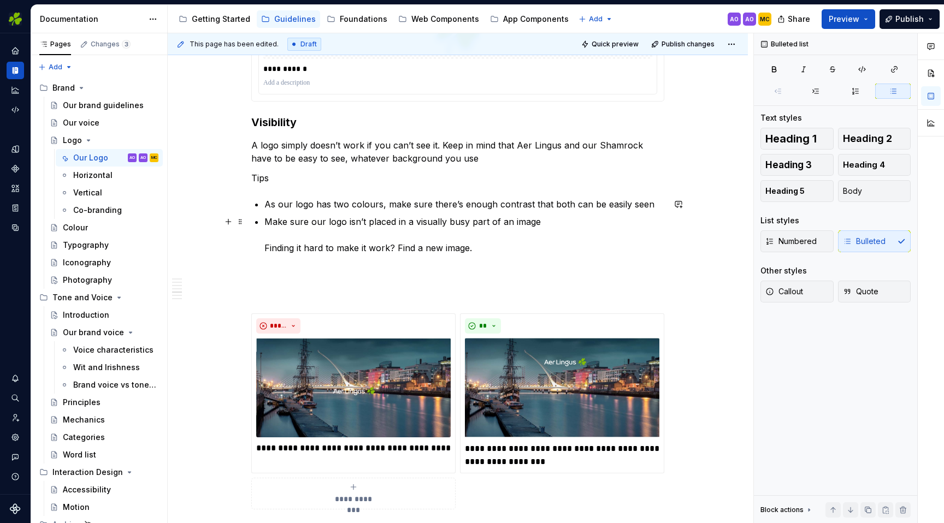
click at [328, 250] on p "Make sure our logo isn’t placed in a visually busy part of an image Finding it …" at bounding box center [464, 234] width 400 height 39
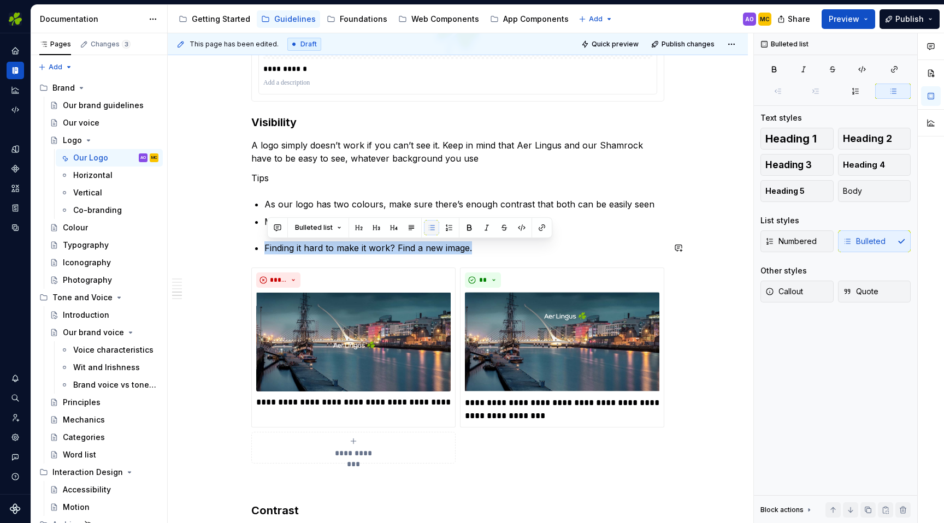
click at [433, 229] on button "button" at bounding box center [431, 227] width 15 height 15
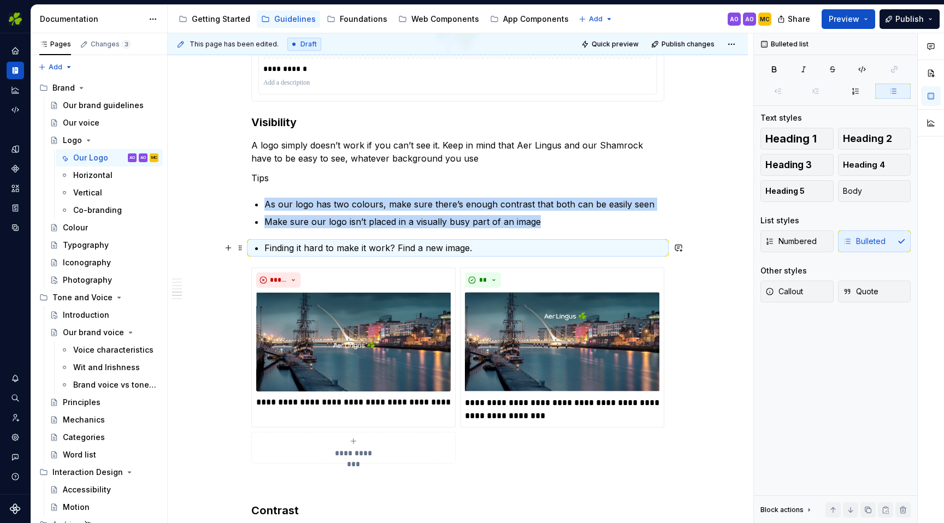
click at [493, 251] on p "Finding it hard to make it work? Find a new image." at bounding box center [464, 247] width 400 height 13
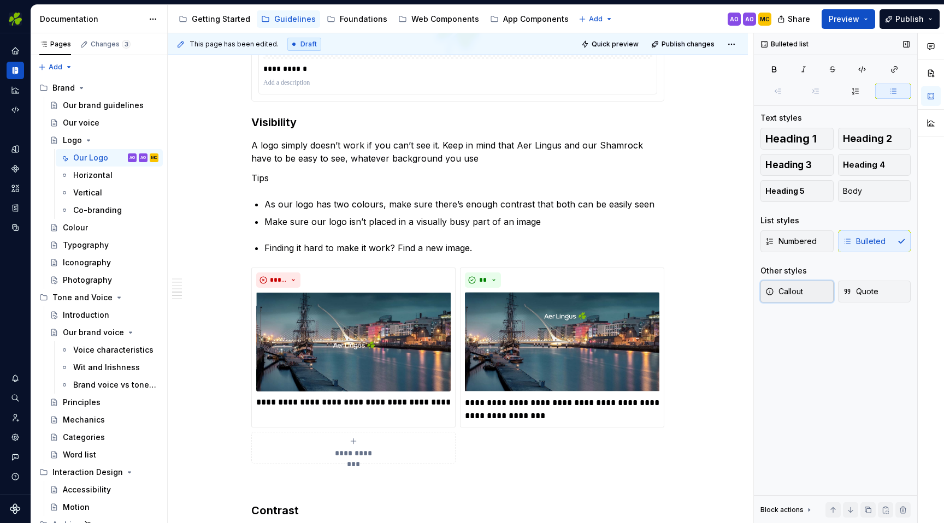
click at [805, 286] on button "Callout" at bounding box center [797, 292] width 73 height 22
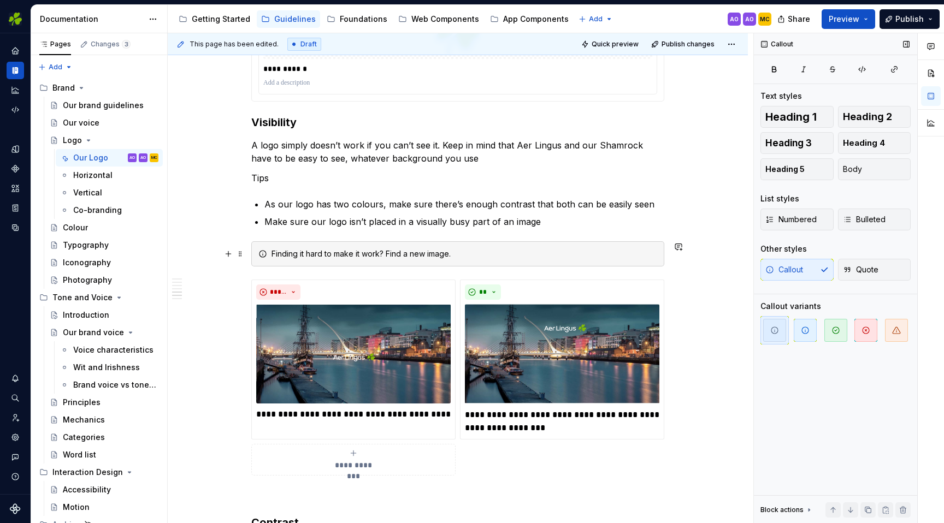
click at [376, 257] on div "Finding it hard to make it work? Find a new image." at bounding box center [465, 254] width 386 height 11
click at [322, 181] on p "Tips" at bounding box center [457, 178] width 413 height 13
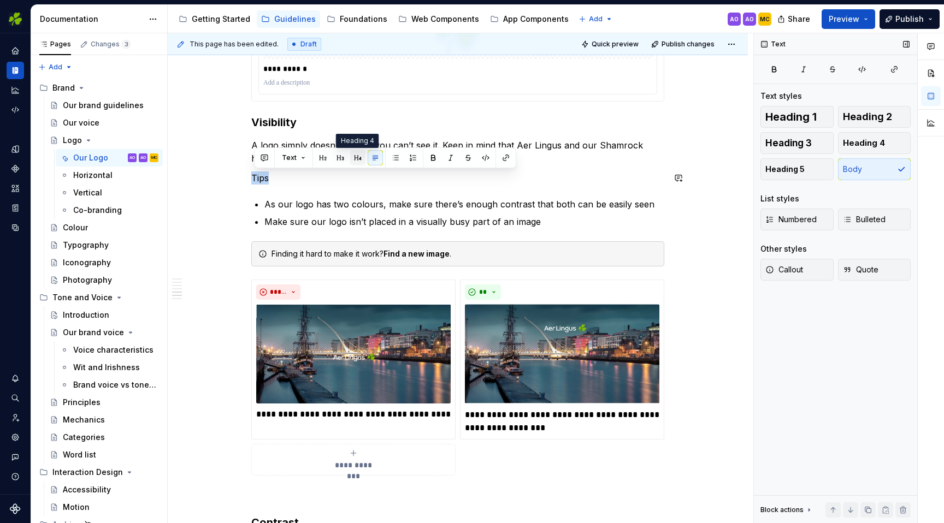
click at [357, 162] on button "button" at bounding box center [357, 157] width 15 height 15
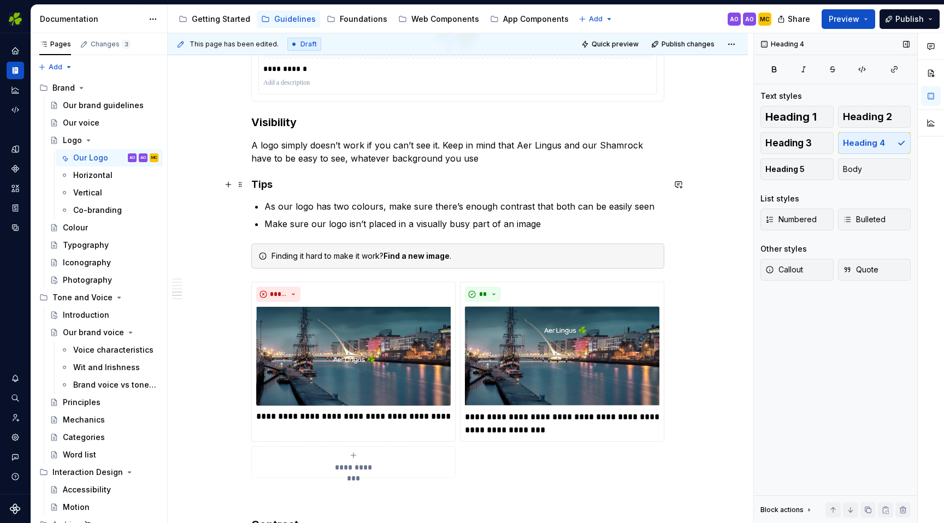
click at [299, 185] on h4 "Tips" at bounding box center [457, 184] width 413 height 13
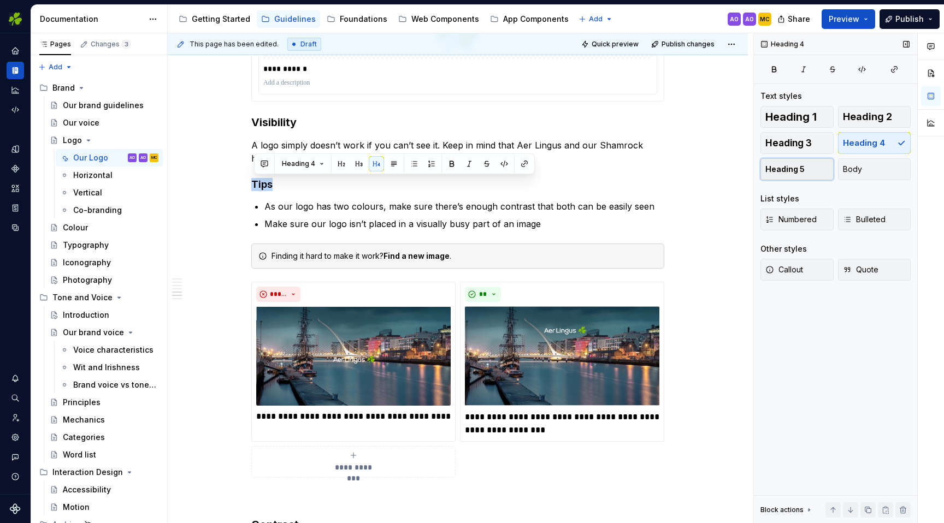
click at [815, 162] on button "Heading 5" at bounding box center [797, 169] width 73 height 22
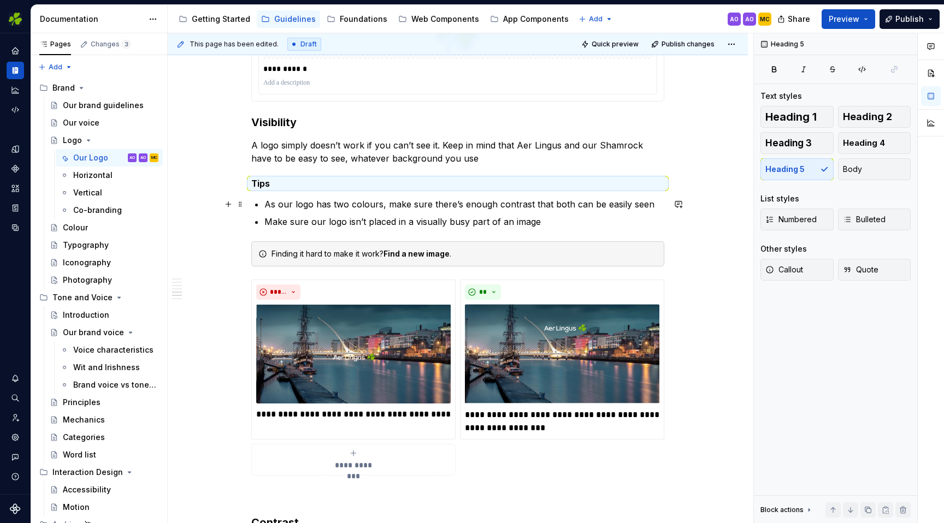
click at [433, 204] on p "As our logo has two colours, make sure there’s enough contrast that both can be…" at bounding box center [464, 204] width 400 height 13
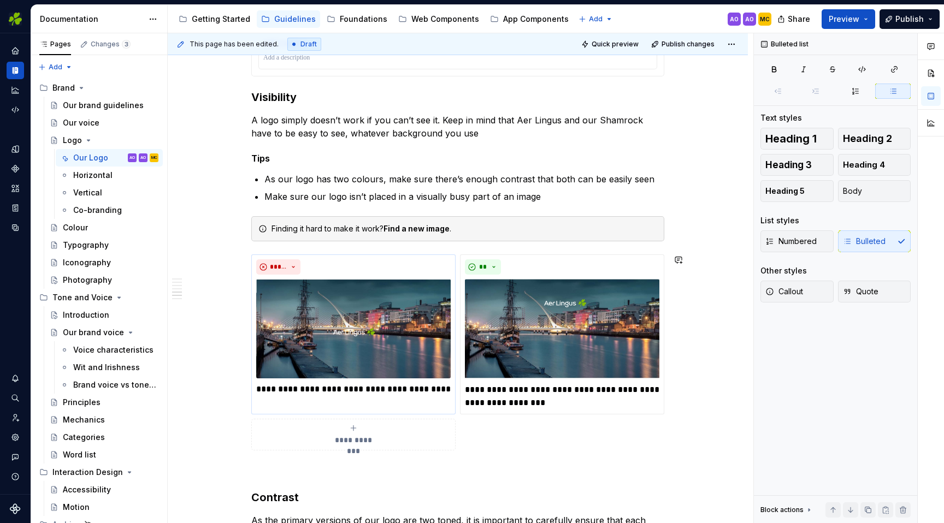
scroll to position [826, 0]
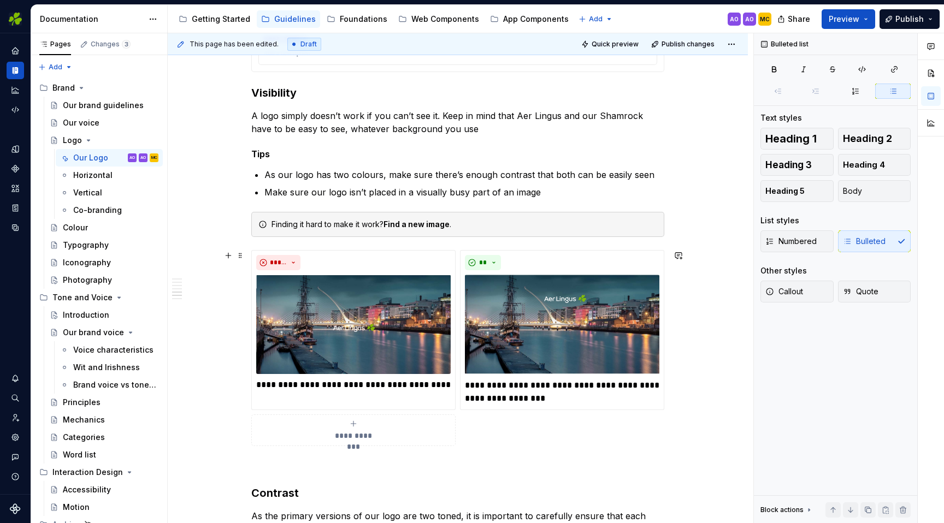
click at [564, 437] on div "**********" at bounding box center [457, 348] width 413 height 196
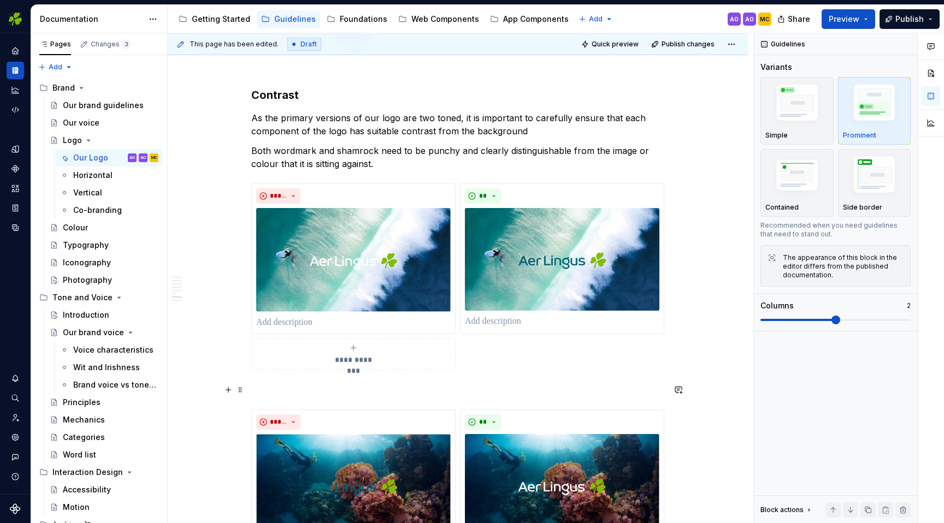
scroll to position [1249, 0]
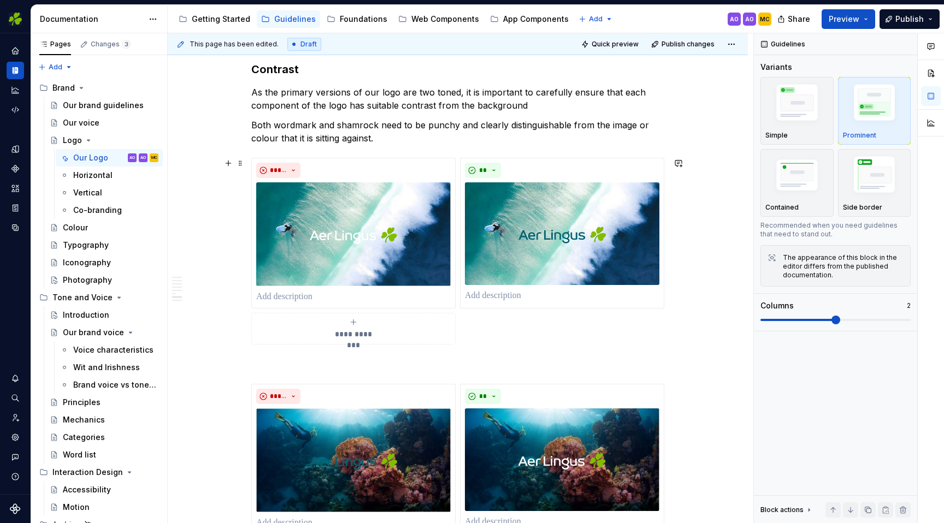
click at [547, 318] on div "**********" at bounding box center [457, 251] width 413 height 187
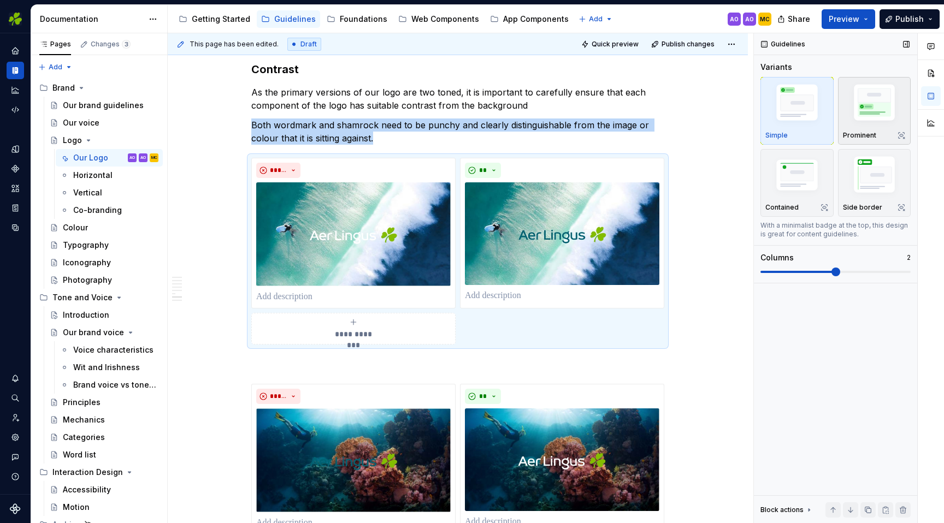
click at [888, 115] on img "button" at bounding box center [874, 105] width 63 height 48
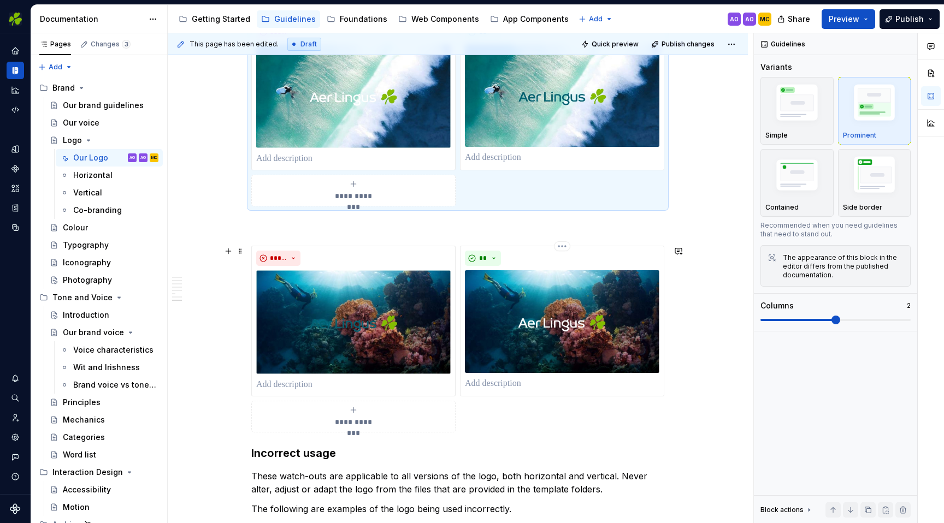
scroll to position [1393, 0]
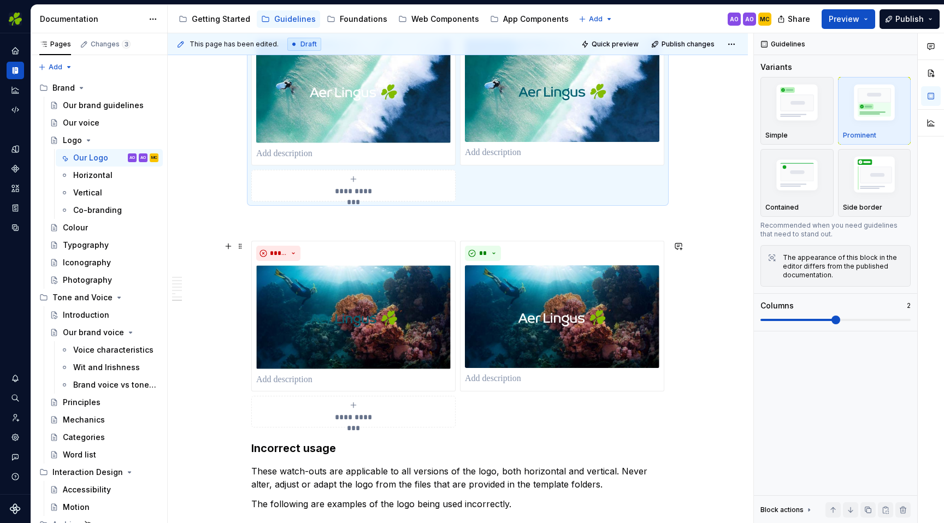
click at [551, 409] on div "**********" at bounding box center [457, 334] width 413 height 187
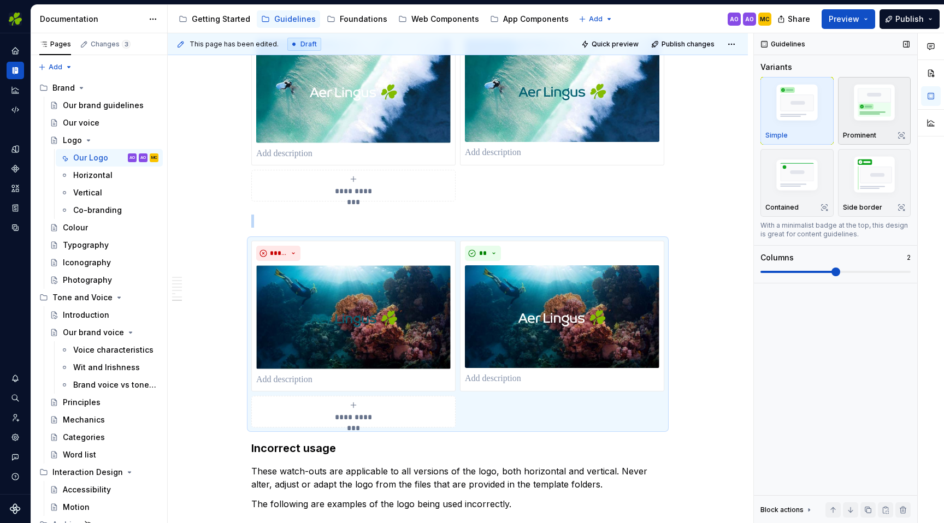
click at [870, 122] on img "button" at bounding box center [874, 105] width 63 height 48
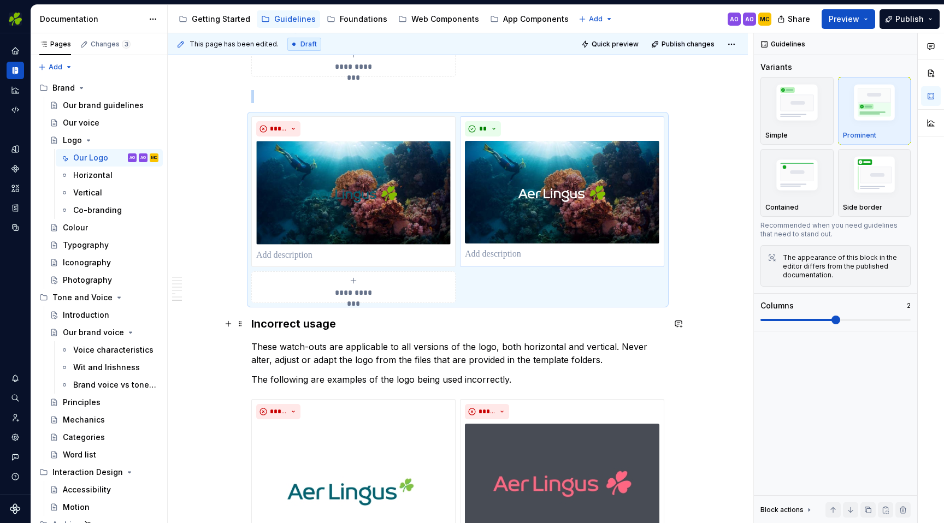
scroll to position [1518, 0]
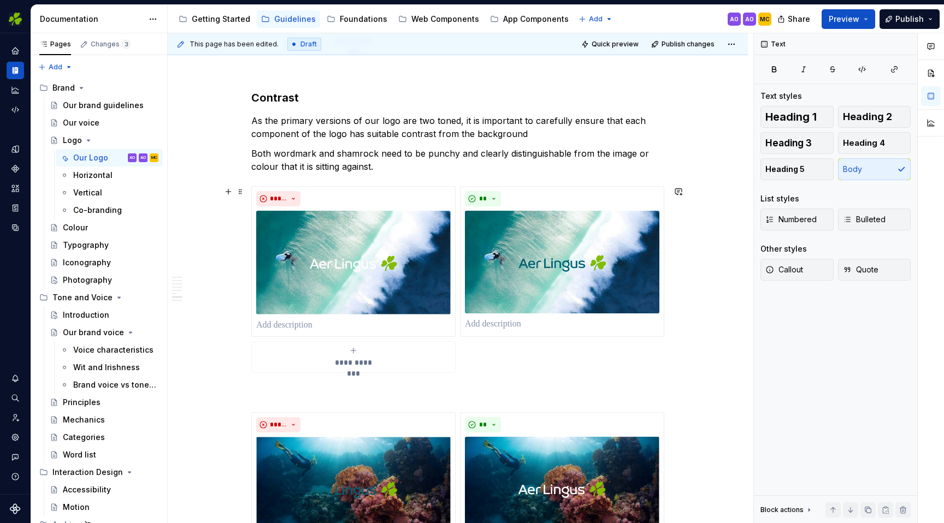
scroll to position [1222, 0]
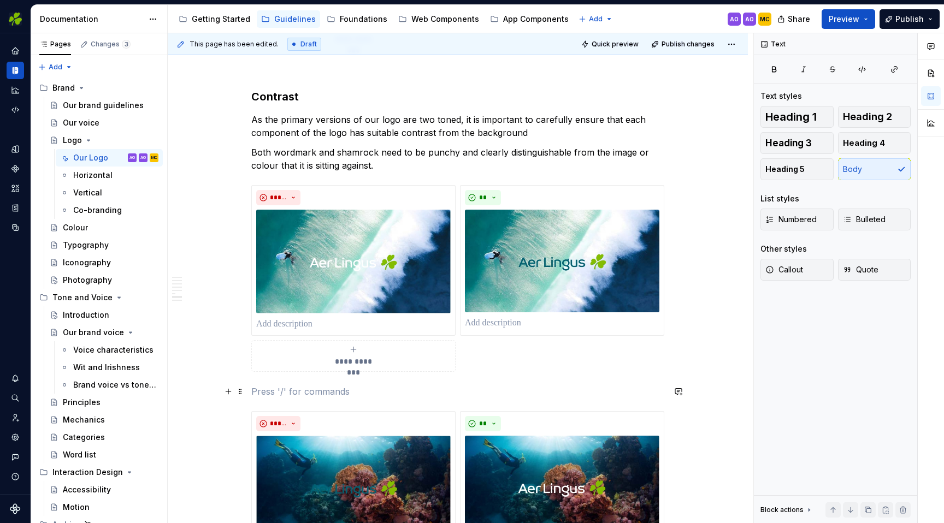
click at [326, 389] on p at bounding box center [457, 391] width 413 height 13
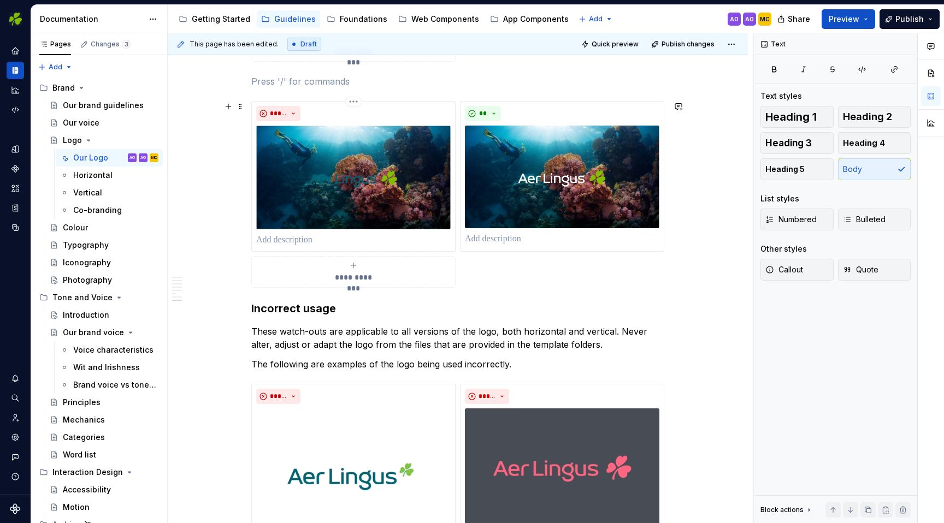
scroll to position [1566, 0]
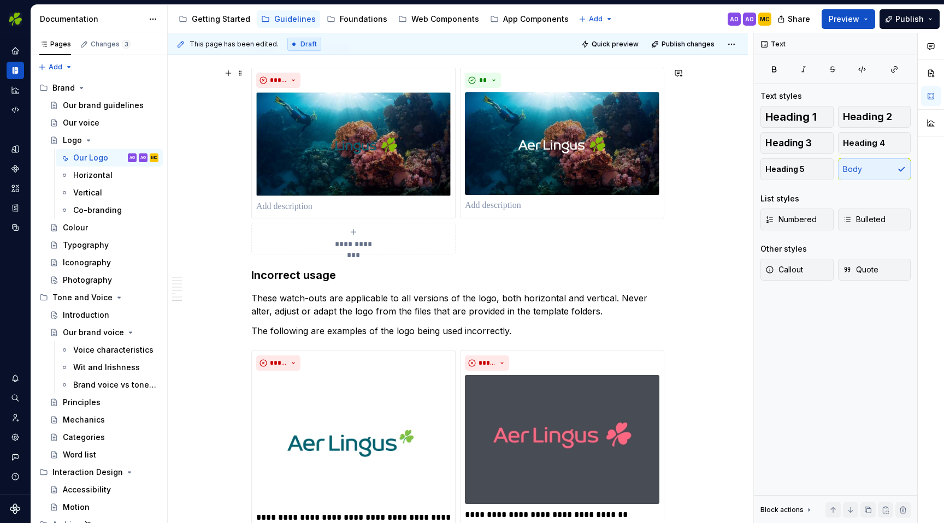
click at [574, 245] on div "**********" at bounding box center [457, 161] width 413 height 187
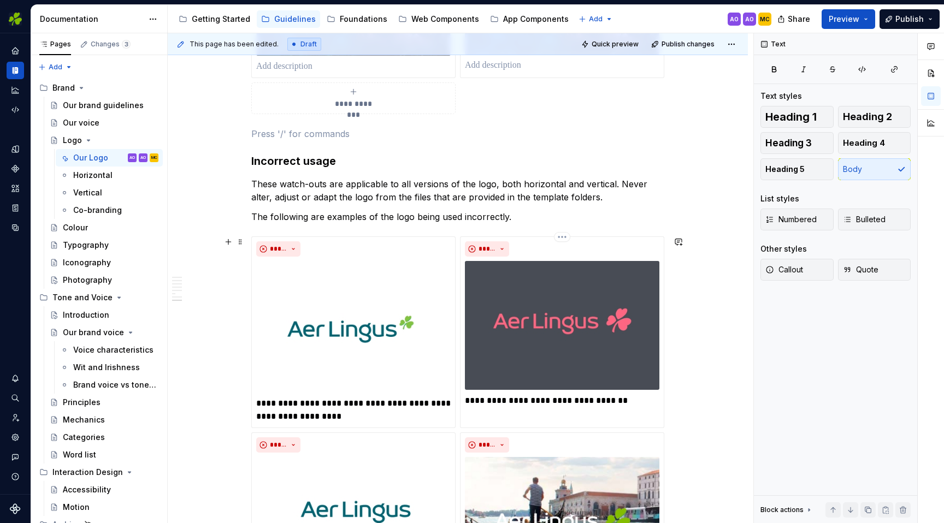
scroll to position [1708, 0]
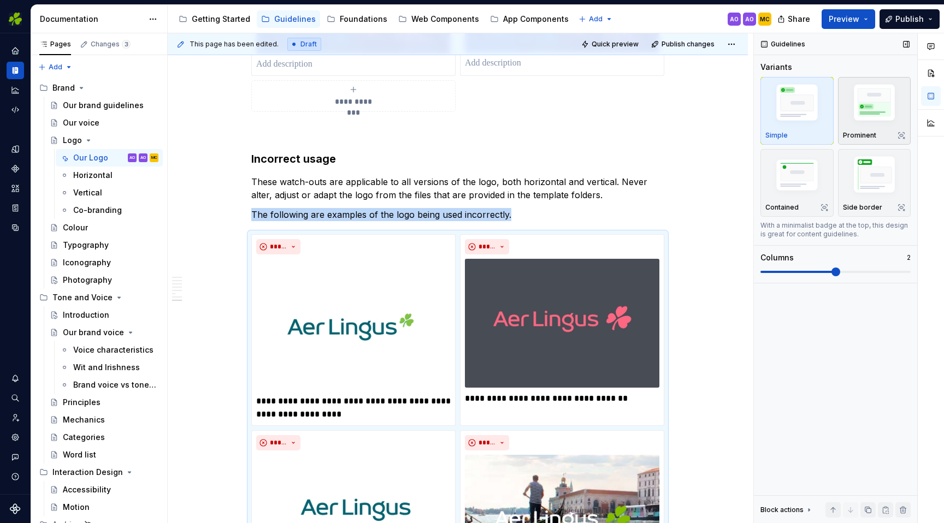
click at [848, 119] on img "button" at bounding box center [874, 105] width 63 height 48
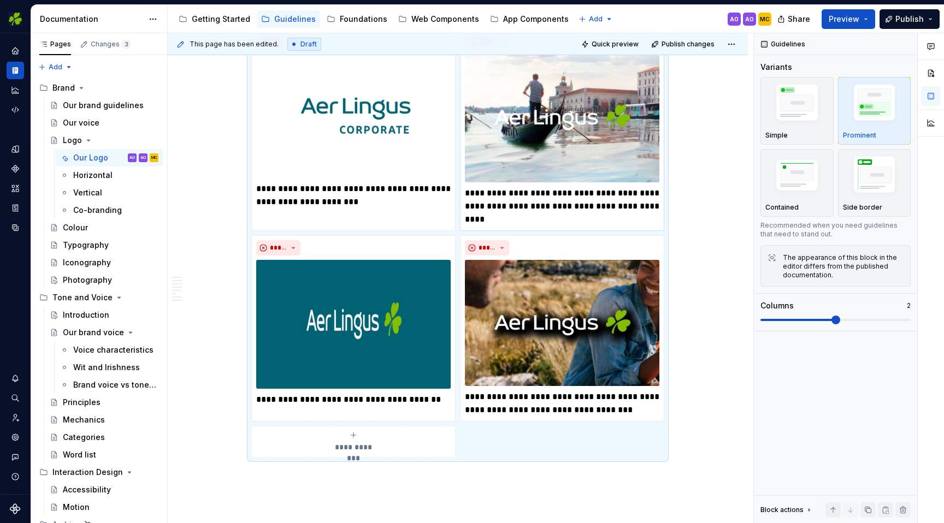
scroll to position [2214, 0]
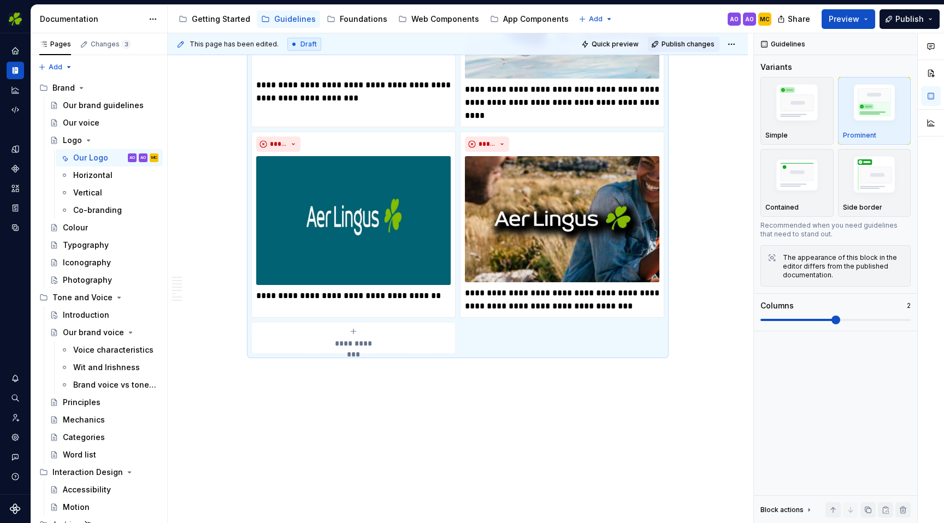
click at [703, 46] on span "Publish changes" at bounding box center [688, 44] width 53 height 9
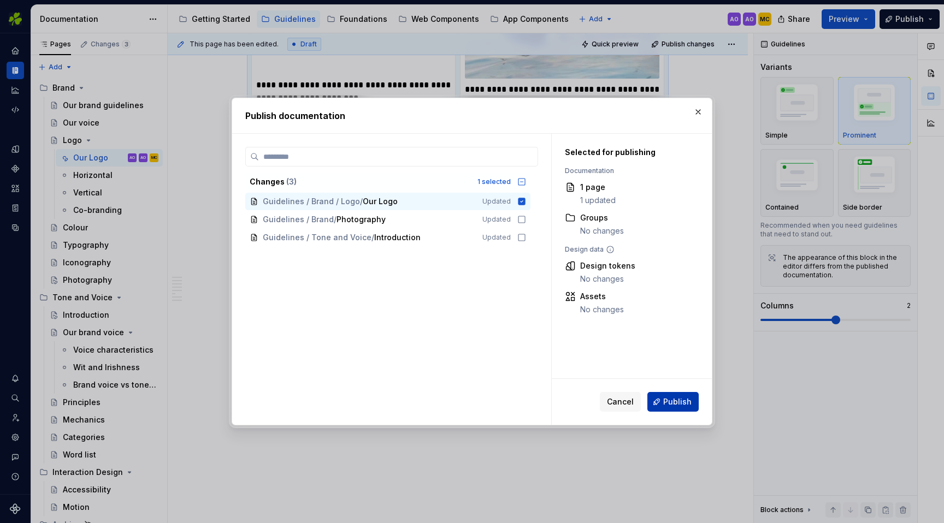
click at [674, 405] on span "Publish" at bounding box center [677, 402] width 28 height 11
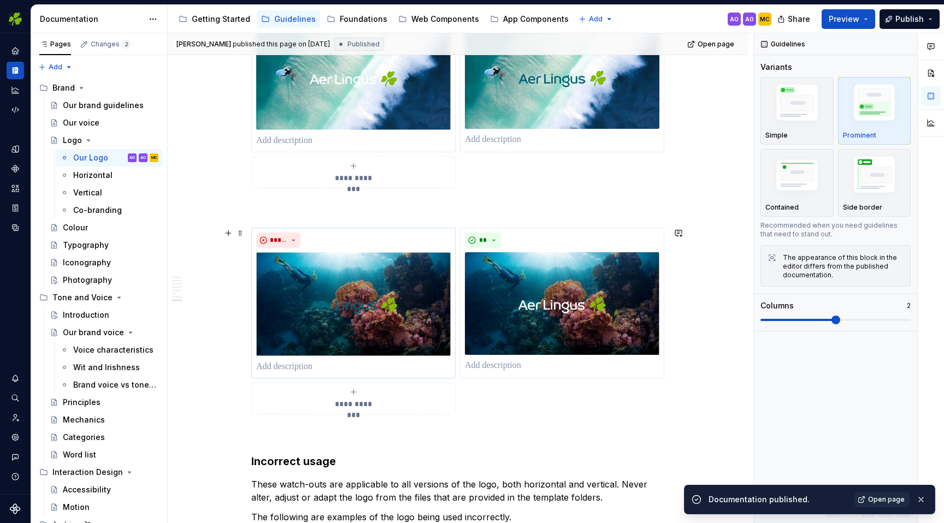
scroll to position [1402, 0]
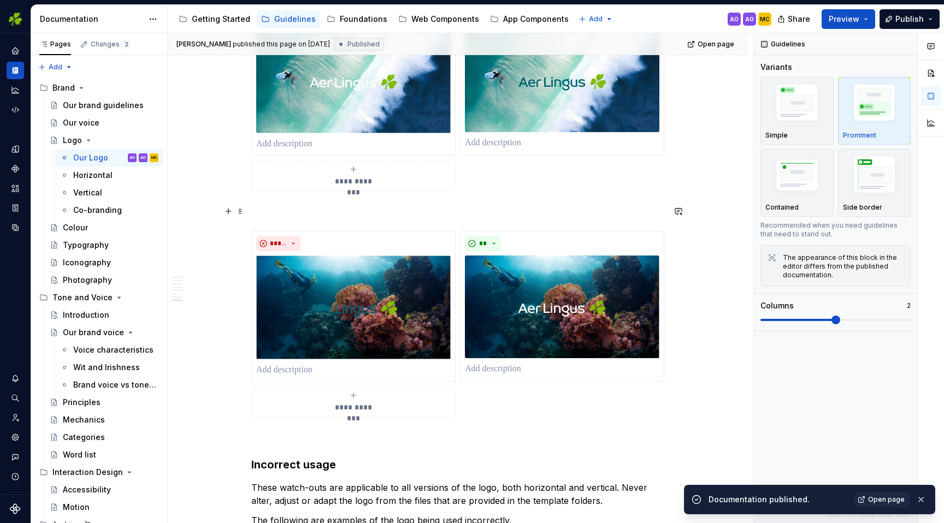
click at [335, 210] on p at bounding box center [457, 211] width 413 height 13
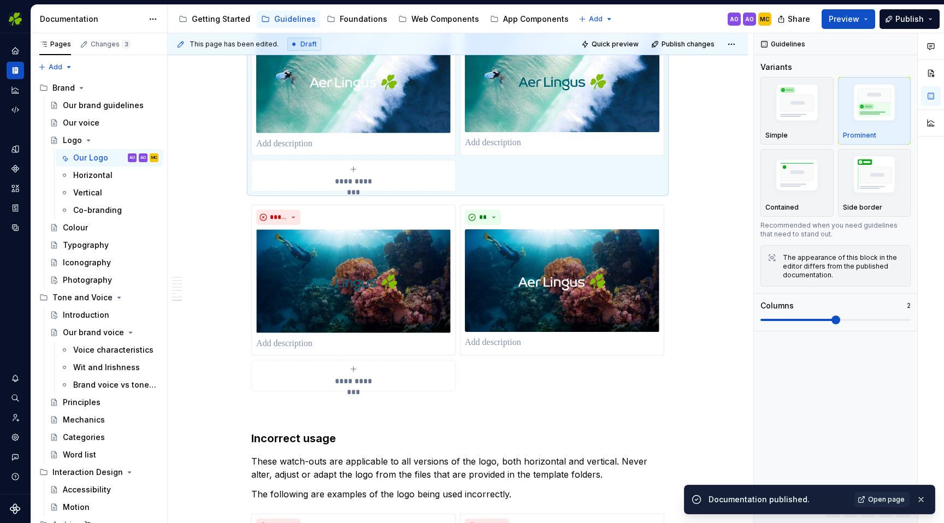
scroll to position [1374, 0]
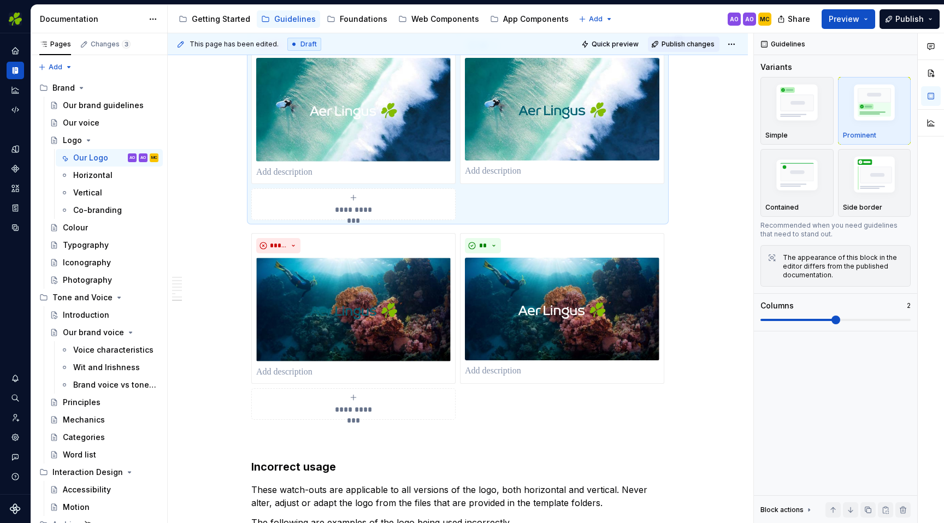
click at [689, 42] on span "Publish changes" at bounding box center [688, 44] width 53 height 9
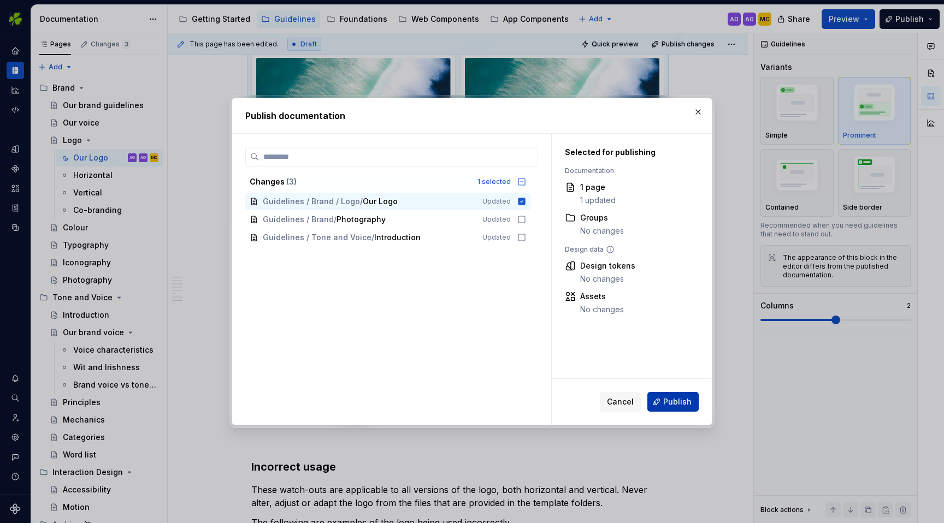
click at [684, 397] on span "Publish" at bounding box center [677, 402] width 28 height 11
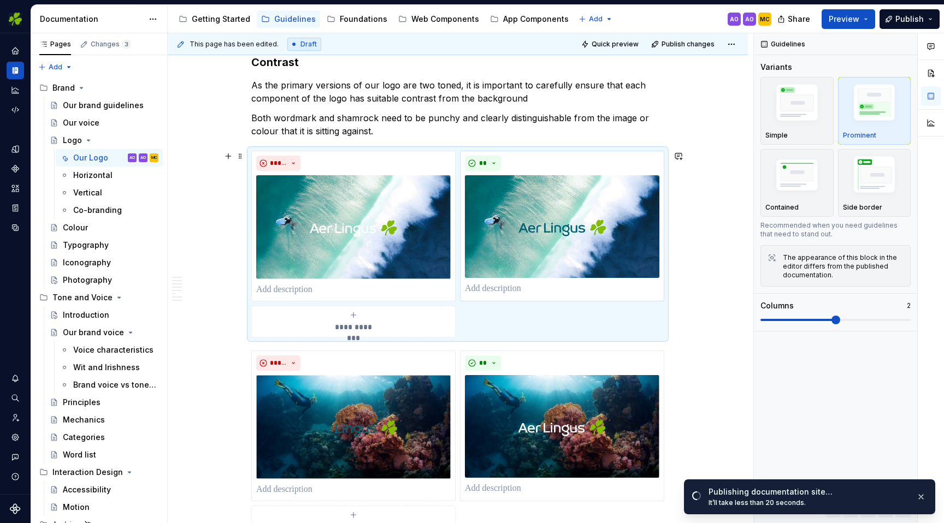
scroll to position [1246, 0]
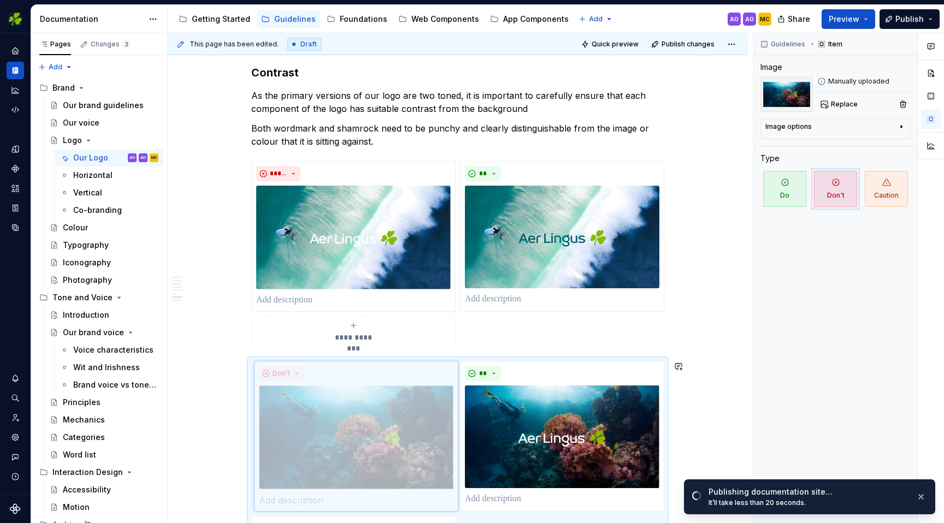
drag, startPoint x: 379, startPoint y: 414, endPoint x: 389, endPoint y: 420, distance: 12.0
click at [389, 420] on body "EI Design MC Dataset Aer Lingus Documentation Accessibility guide for tree Page…" at bounding box center [472, 261] width 944 height 523
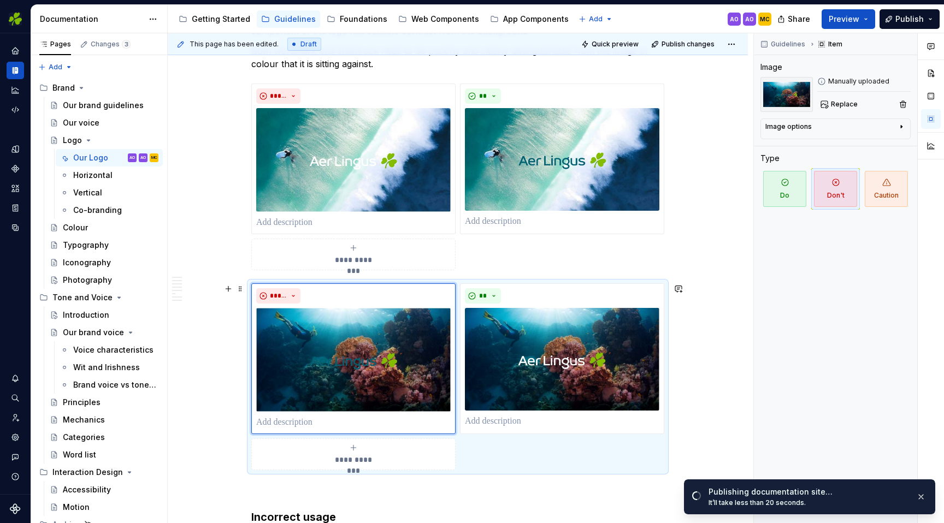
scroll to position [1326, 0]
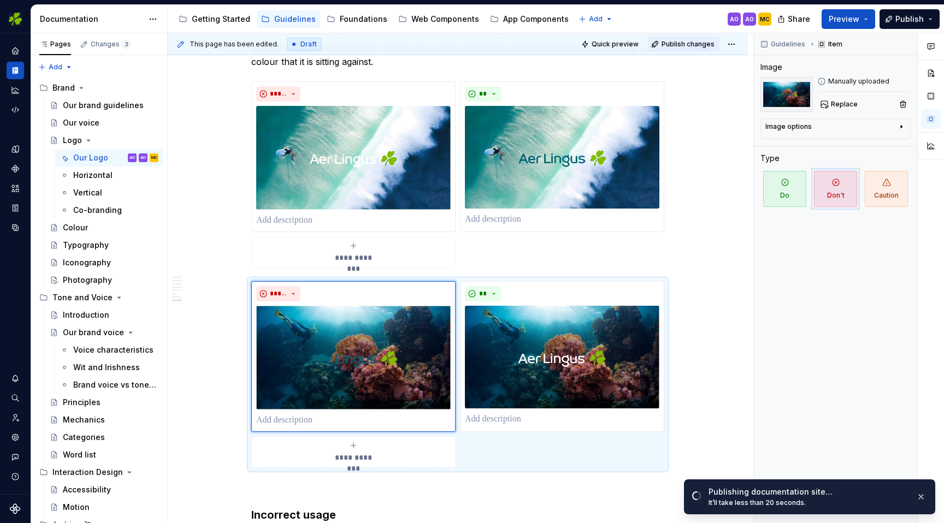
click at [694, 39] on button "Publish changes" at bounding box center [684, 44] width 72 height 15
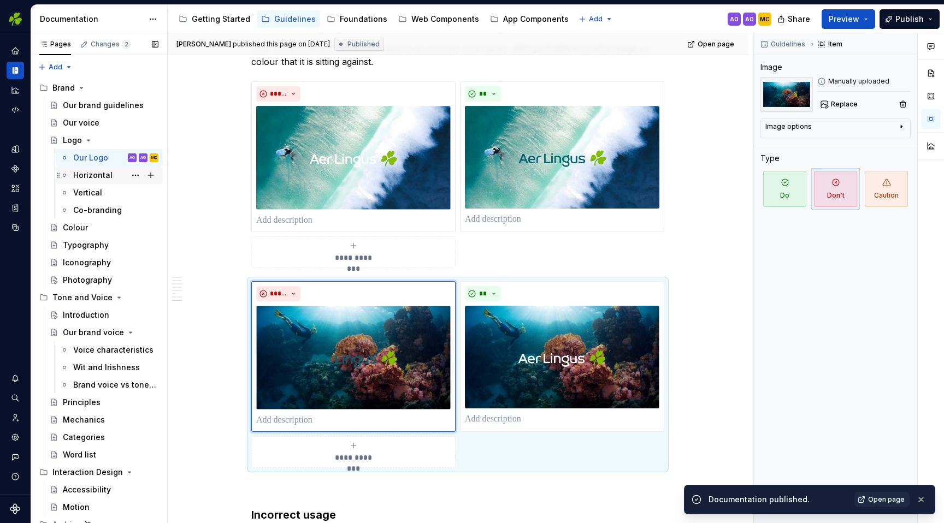
click at [96, 178] on div "Horizontal" at bounding box center [92, 175] width 39 height 11
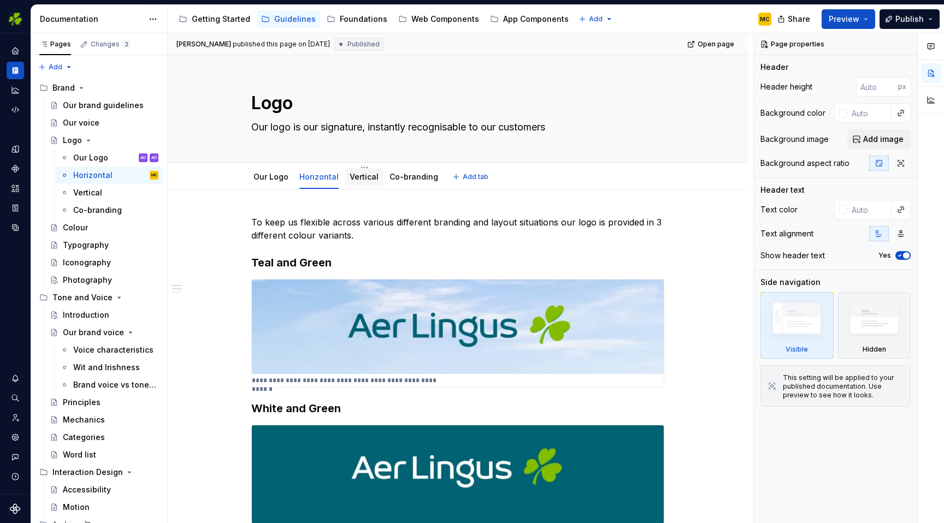
click at [356, 178] on link "Vertical" at bounding box center [364, 176] width 29 height 9
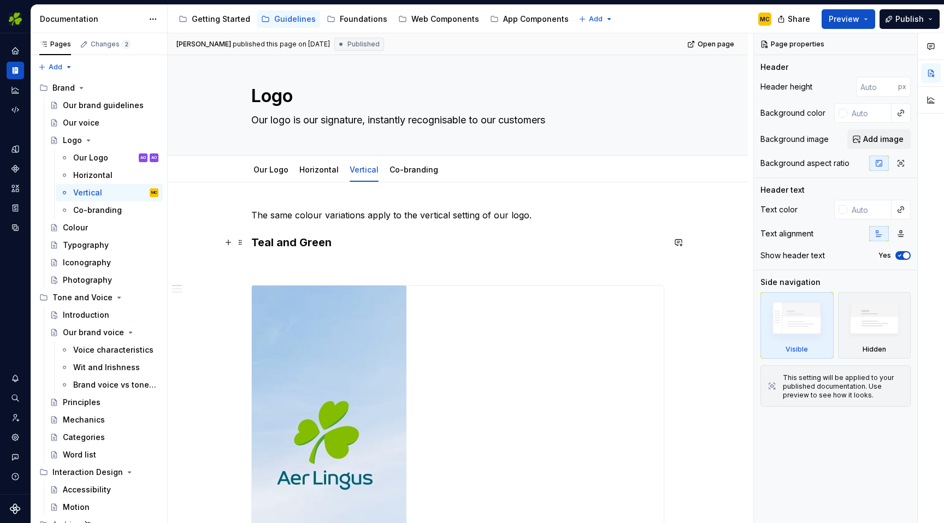
scroll to position [5, 0]
click at [268, 173] on link "Our Logo" at bounding box center [271, 171] width 35 height 9
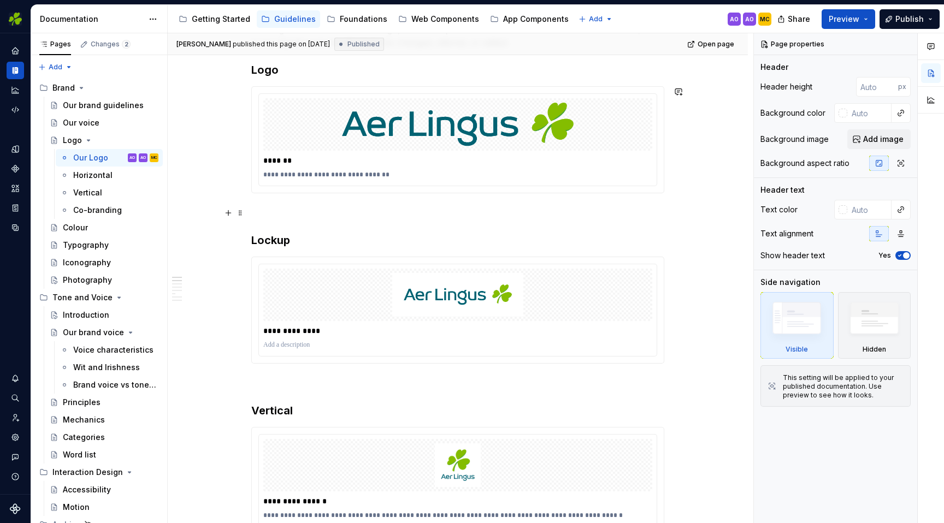
scroll to position [194, 0]
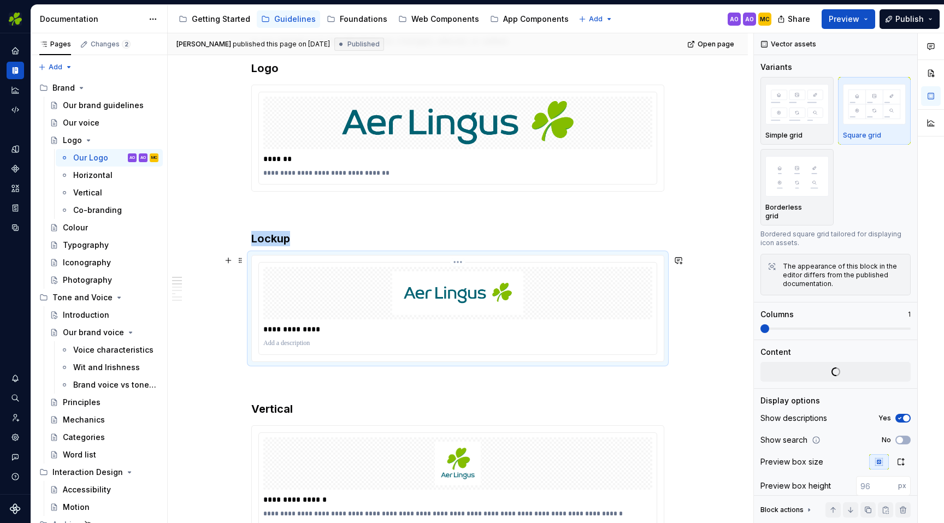
click at [375, 350] on div "**********" at bounding box center [458, 309] width 398 height 92
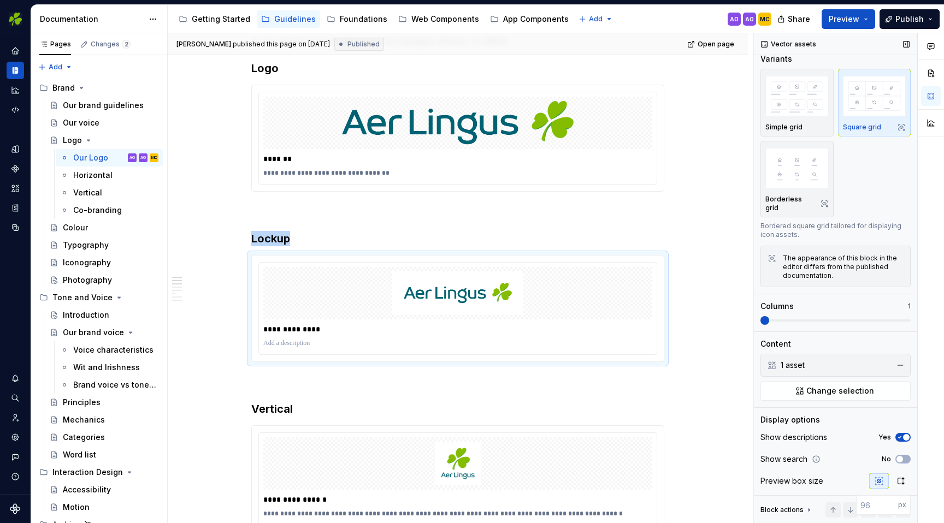
scroll to position [10, 0]
click at [609, 349] on div at bounding box center [457, 343] width 389 height 13
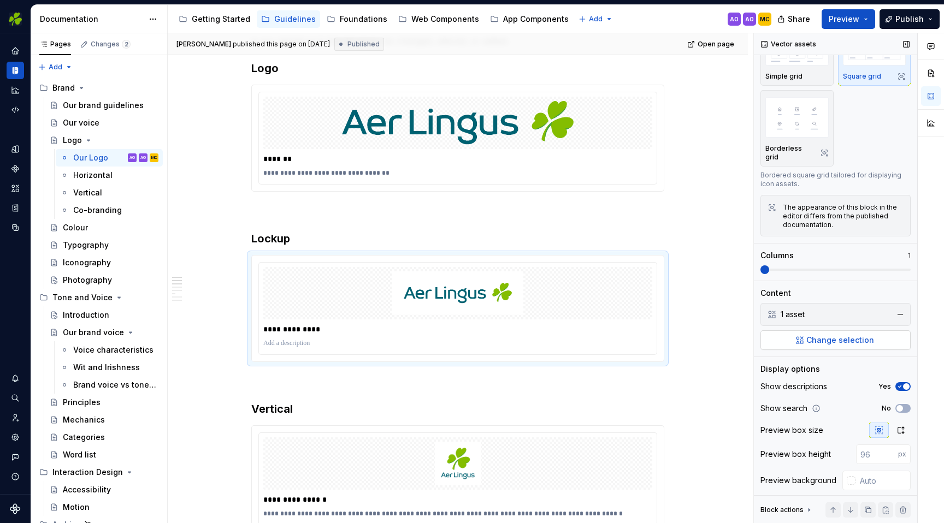
click at [830, 335] on span "Change selection" at bounding box center [840, 340] width 68 height 11
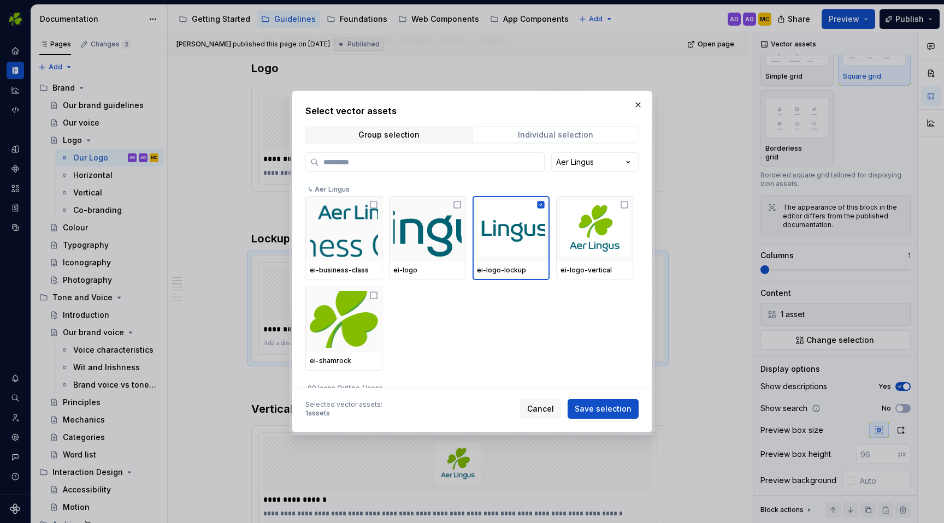
click at [545, 135] on div "Individual selection" at bounding box center [555, 135] width 75 height 9
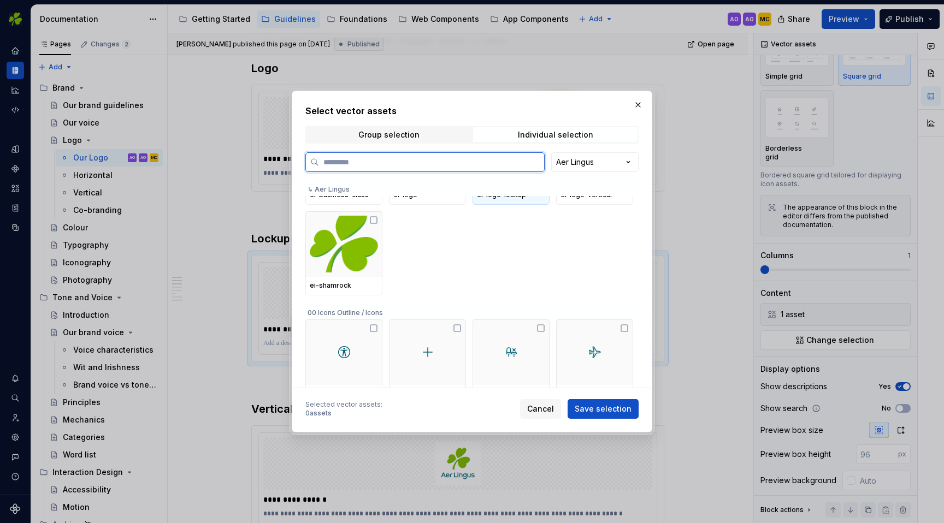
scroll to position [0, 0]
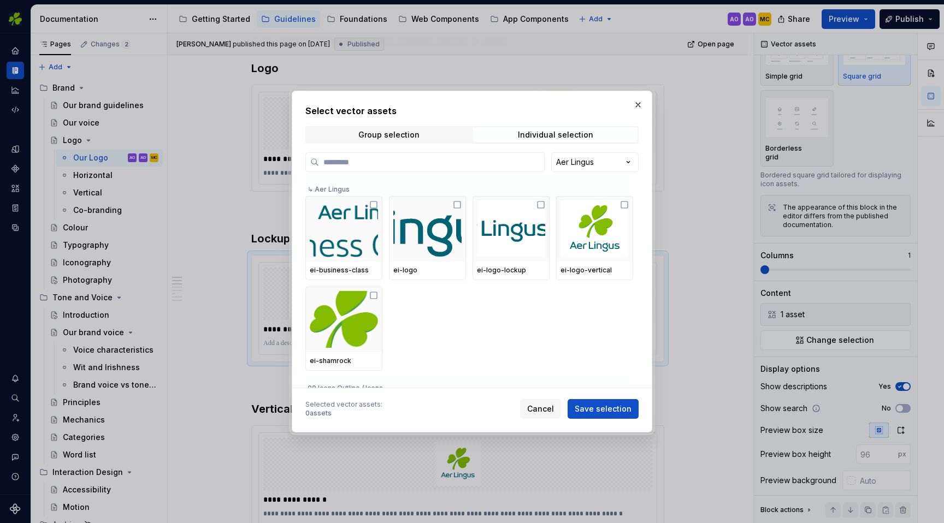
drag, startPoint x: 634, startPoint y: 106, endPoint x: 634, endPoint y: 112, distance: 6.0
click at [634, 106] on button "button" at bounding box center [637, 104] width 15 height 15
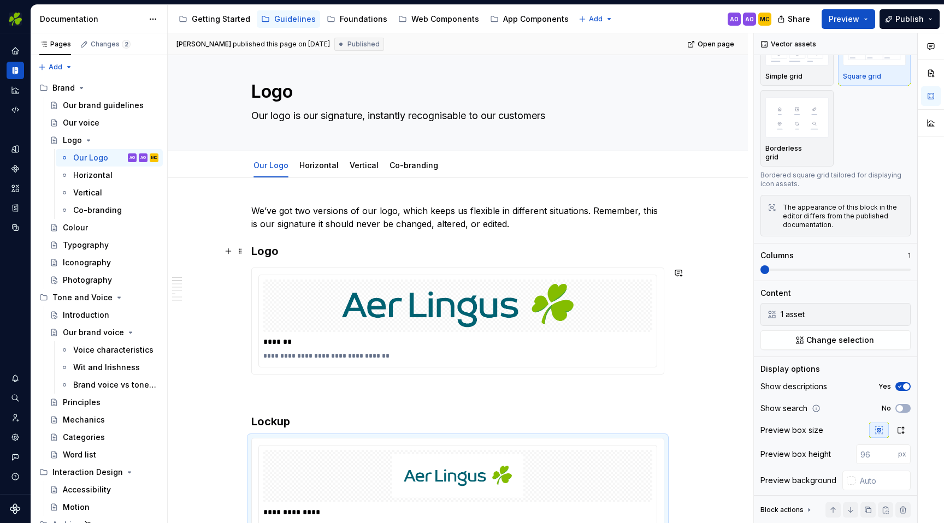
scroll to position [1, 0]
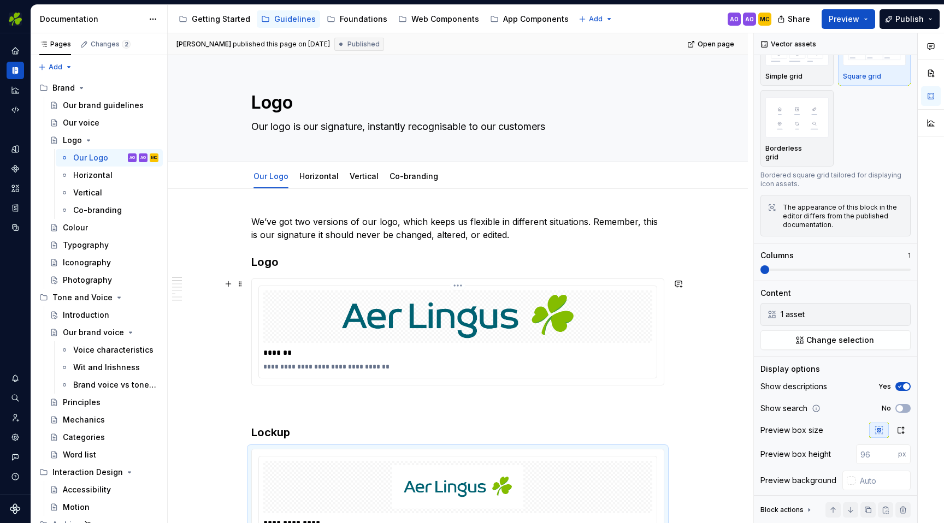
click at [609, 369] on p "**********" at bounding box center [457, 367] width 389 height 9
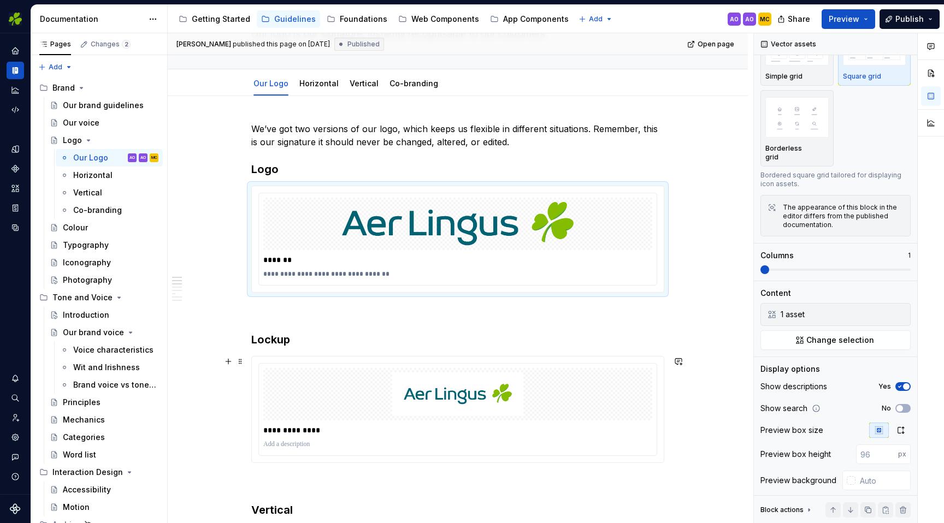
scroll to position [87, 0]
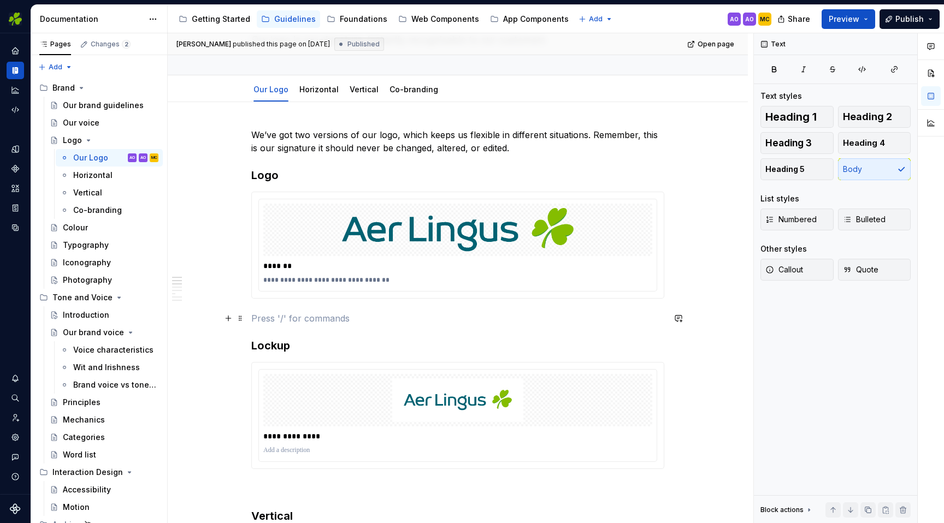
click at [492, 317] on p at bounding box center [457, 318] width 413 height 13
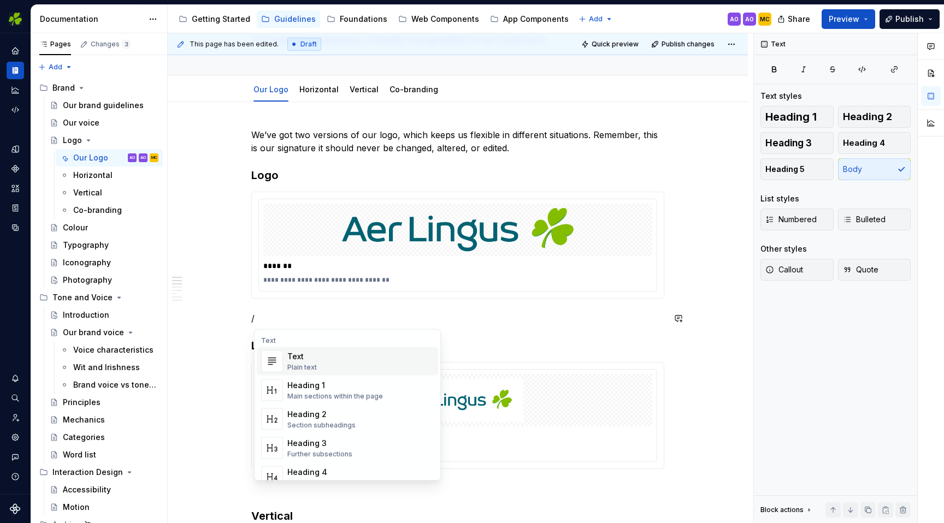
type textarea "*"
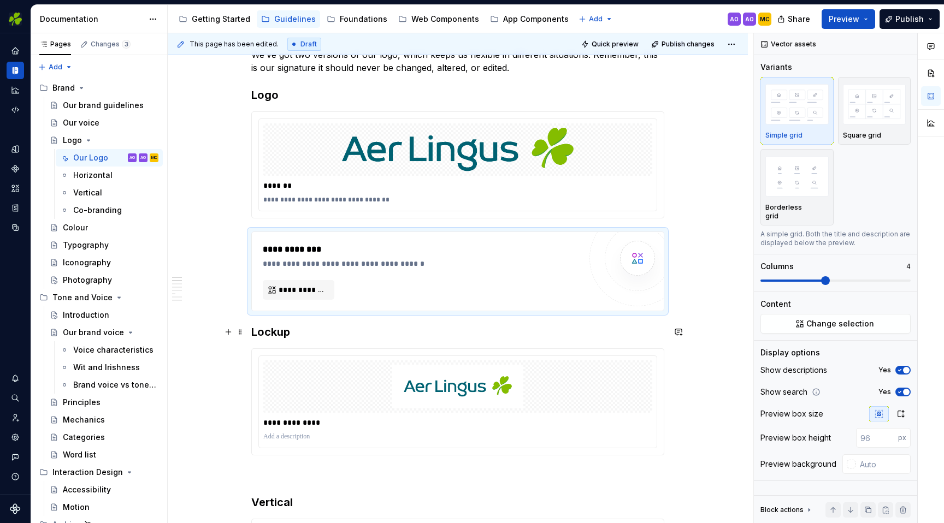
scroll to position [171, 0]
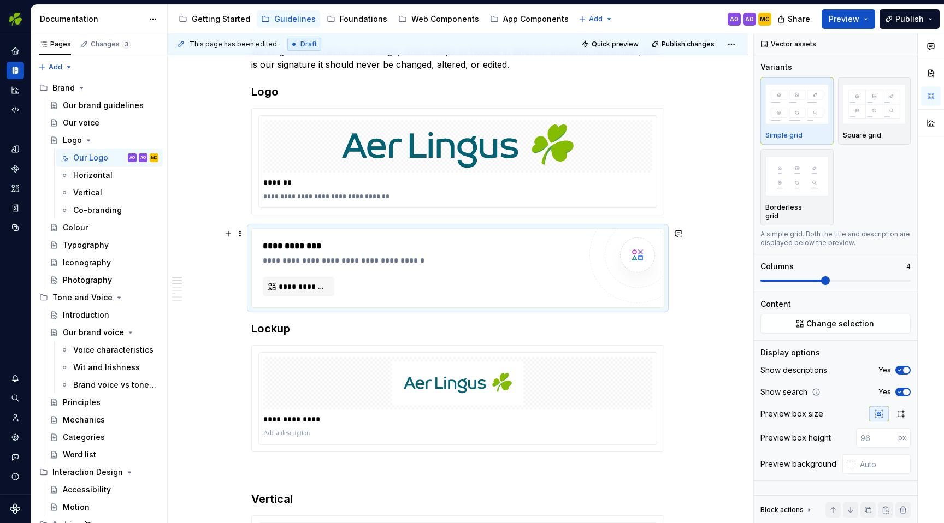
click at [485, 278] on div "**********" at bounding box center [422, 268] width 318 height 57
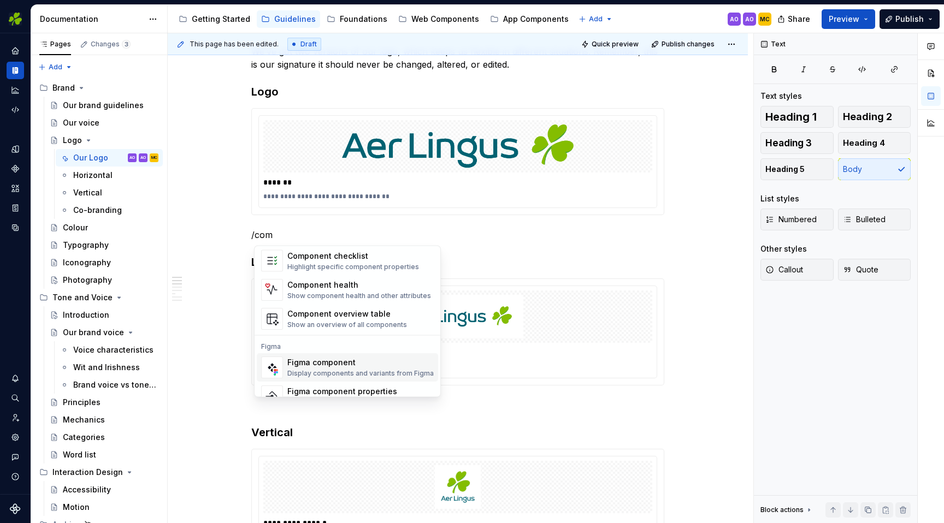
scroll to position [33, 0]
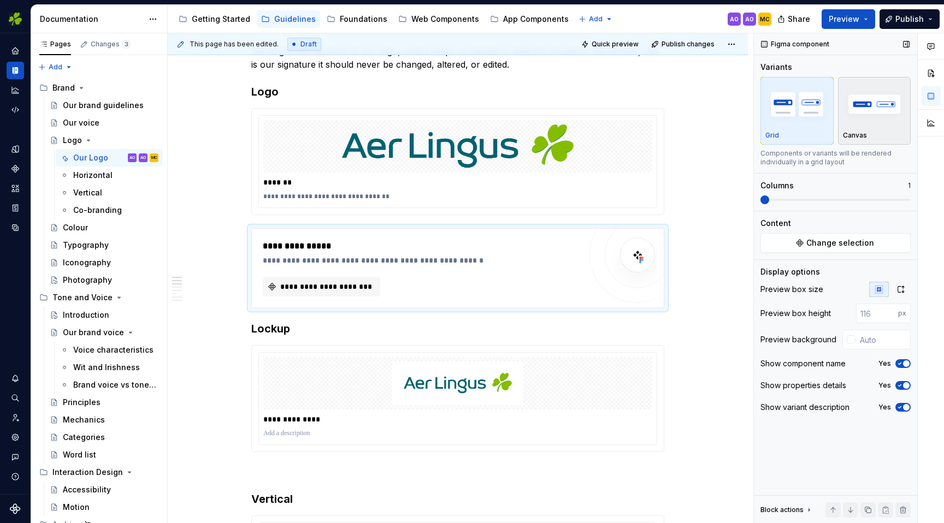
click at [886, 117] on img "button" at bounding box center [874, 104] width 63 height 40
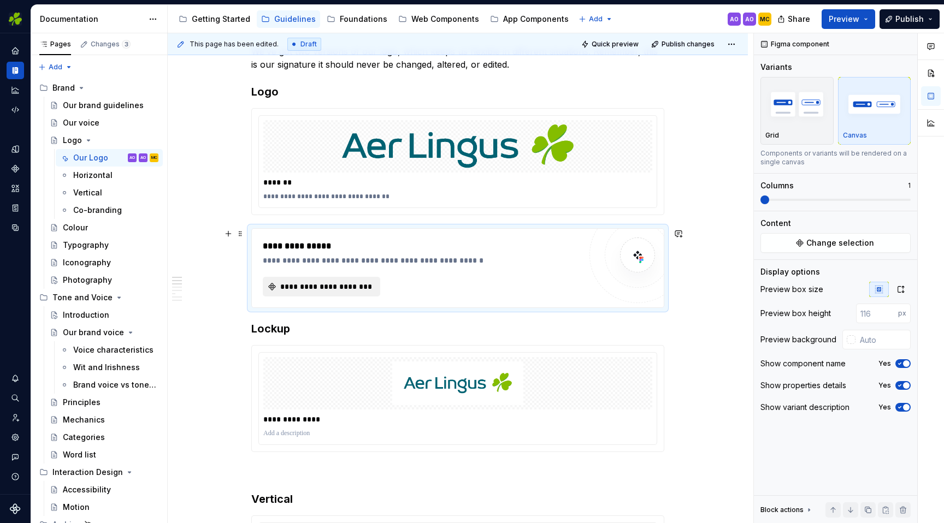
click at [349, 284] on span "**********" at bounding box center [326, 286] width 95 height 11
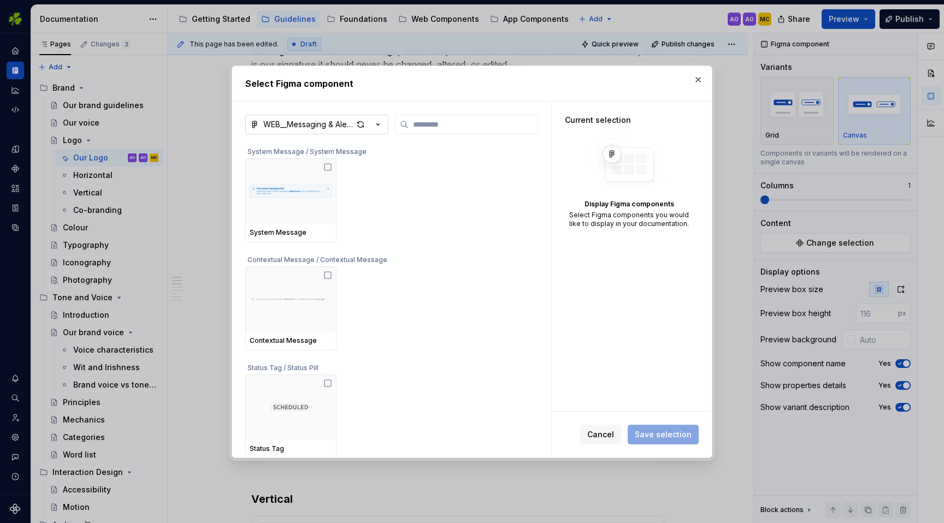
click at [380, 128] on icon "button" at bounding box center [378, 124] width 11 height 11
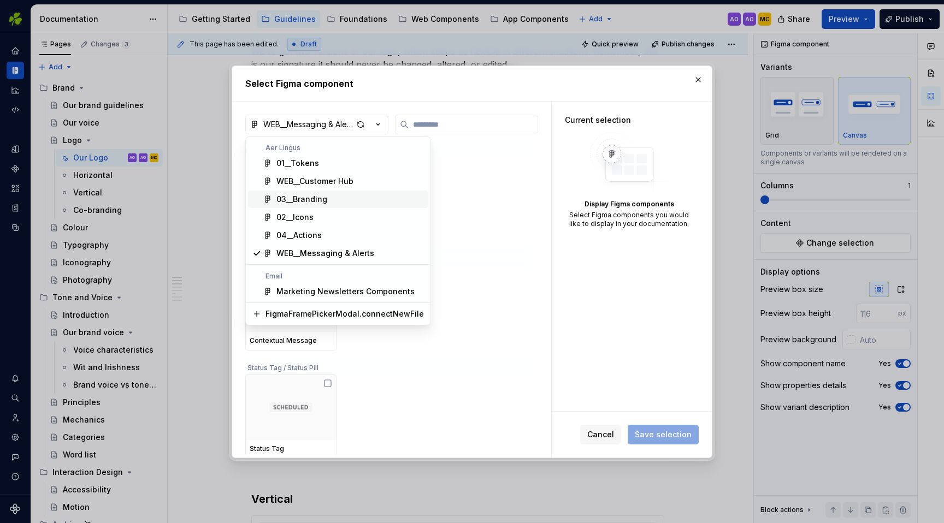
click at [356, 193] on span "03__Branding" at bounding box center [338, 199] width 180 height 17
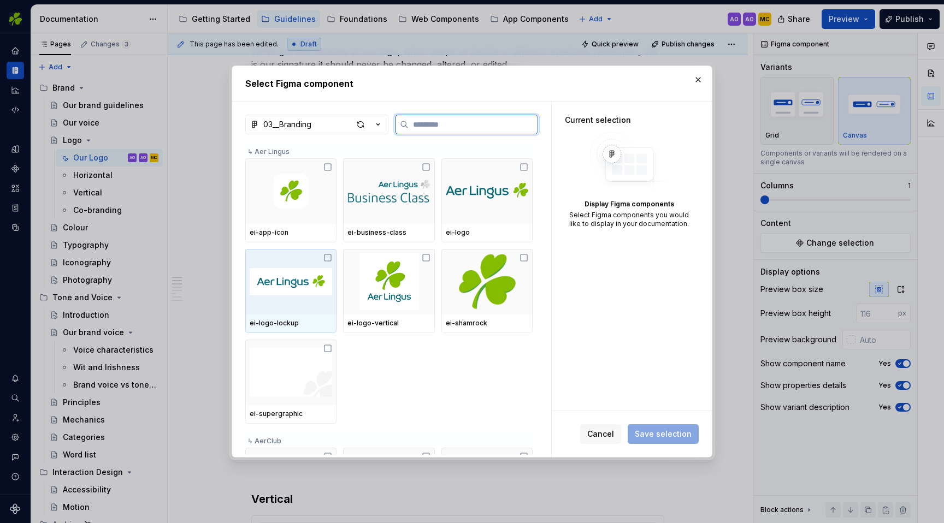
click at [332, 256] on icon at bounding box center [327, 258] width 9 height 9
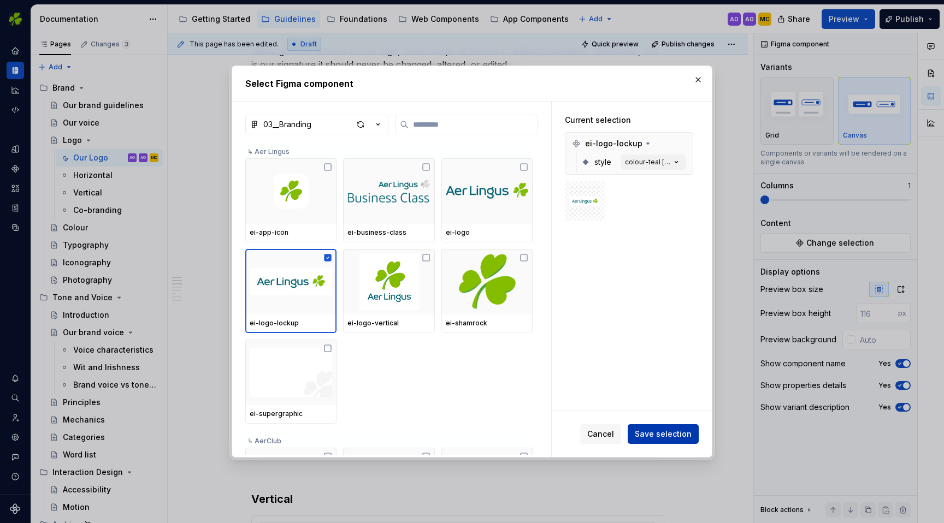
click at [663, 433] on span "Save selection" at bounding box center [663, 434] width 57 height 11
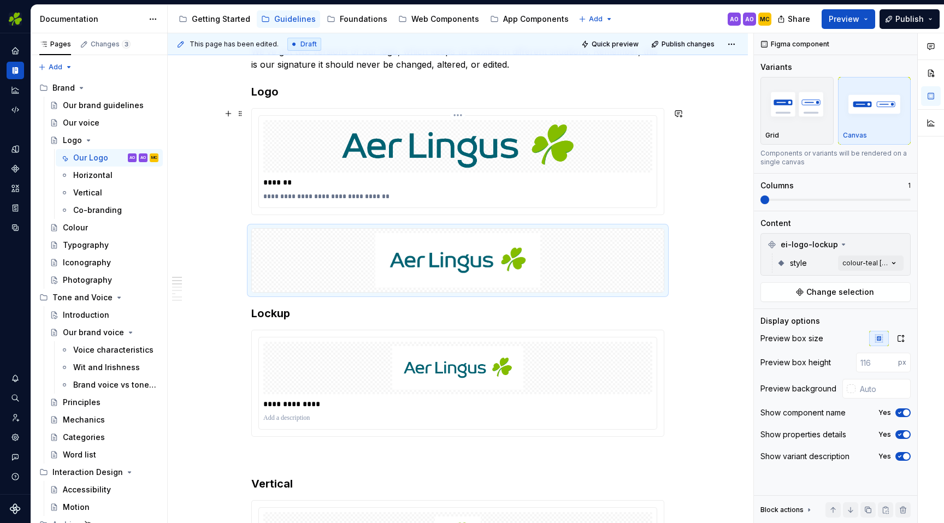
click at [623, 191] on div "**********" at bounding box center [457, 196] width 389 height 13
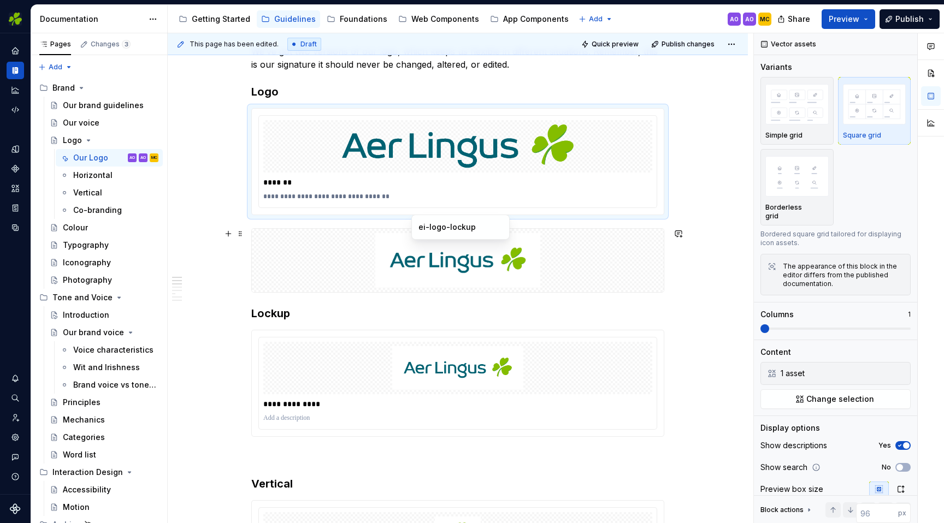
click at [626, 263] on img at bounding box center [457, 260] width 403 height 55
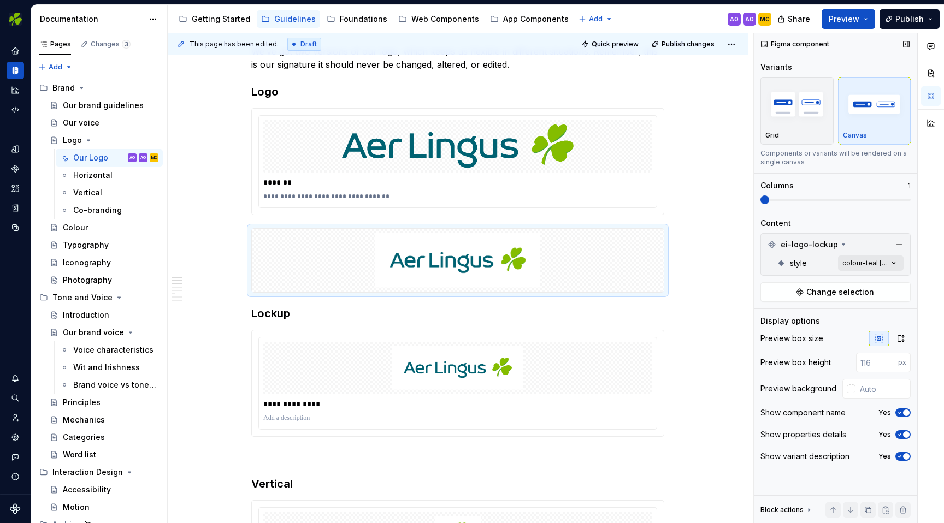
click at [898, 261] on div "Comments Open comments No comments yet Select ‘Comment’ from the block context …" at bounding box center [849, 278] width 190 height 491
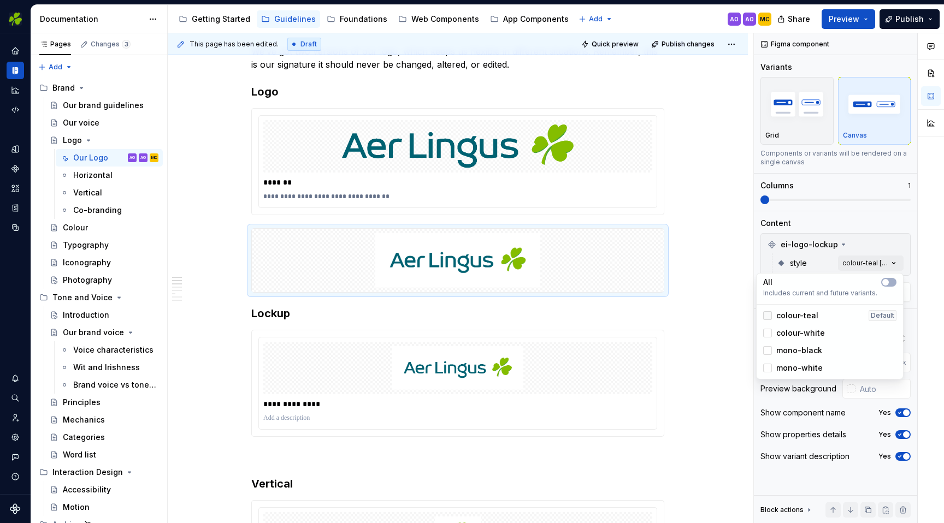
click at [770, 316] on div at bounding box center [767, 315] width 9 height 9
click at [769, 335] on div at bounding box center [767, 333] width 9 height 9
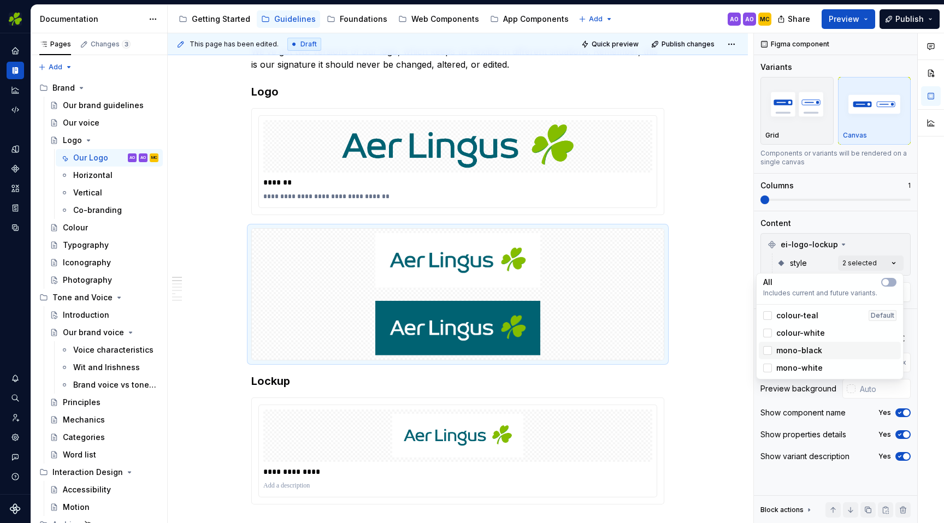
drag, startPoint x: 769, startPoint y: 349, endPoint x: 769, endPoint y: 355, distance: 6.6
click at [769, 349] on div at bounding box center [767, 350] width 9 height 9
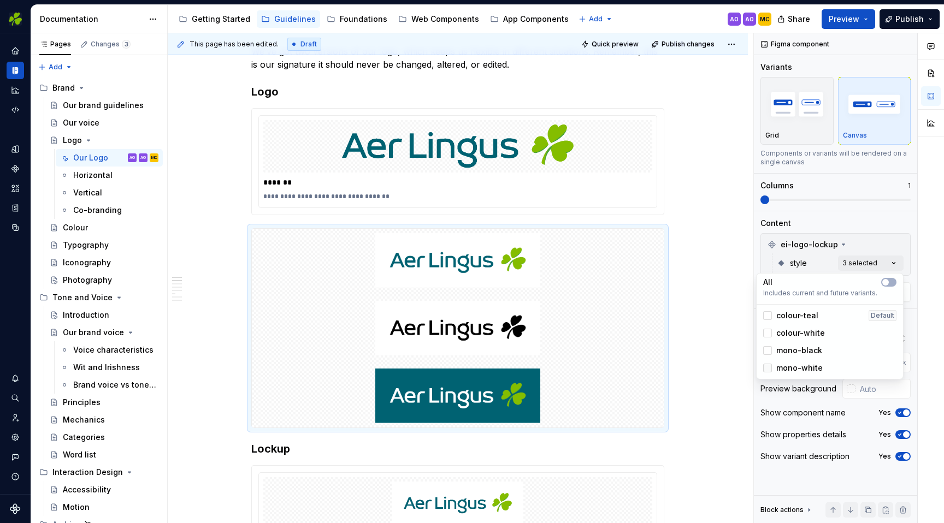
click at [769, 370] on div at bounding box center [767, 368] width 9 height 9
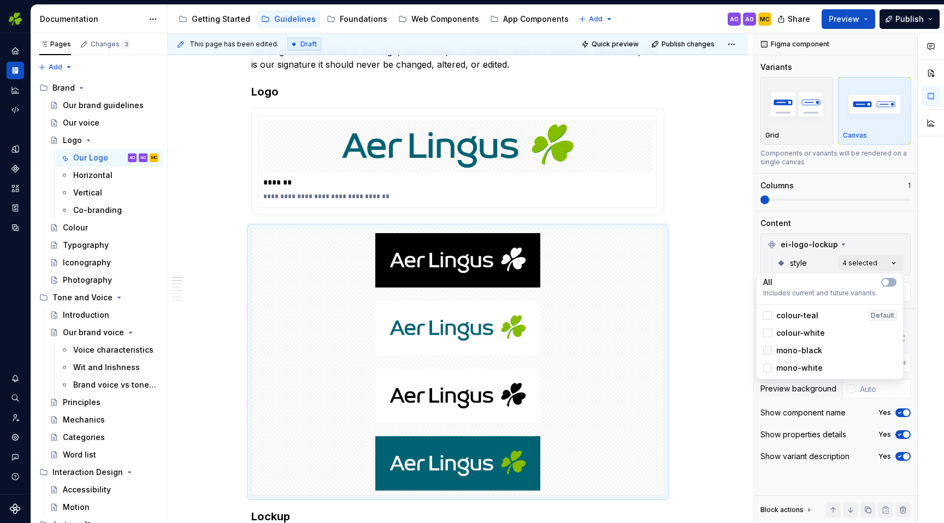
click at [768, 351] on icon at bounding box center [768, 351] width 0 height 0
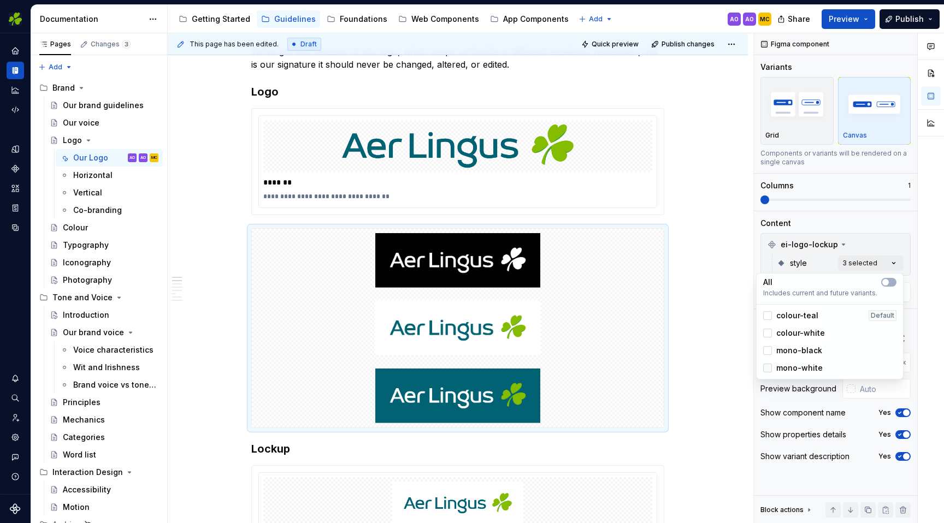
click at [768, 368] on icon at bounding box center [768, 368] width 0 height 0
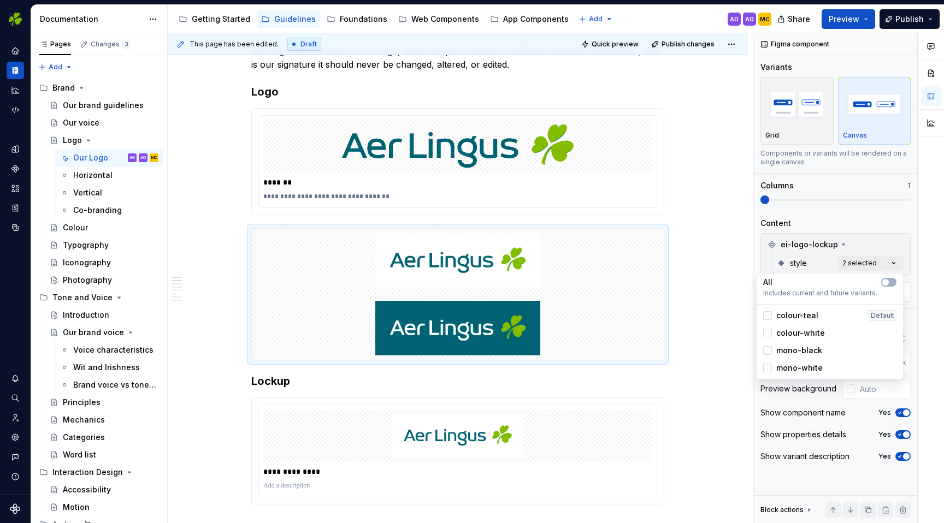
click at [706, 262] on html "EI Design MC Dataset Aer Lingus Documentation Accessibility guide for tree Page…" at bounding box center [472, 261] width 944 height 523
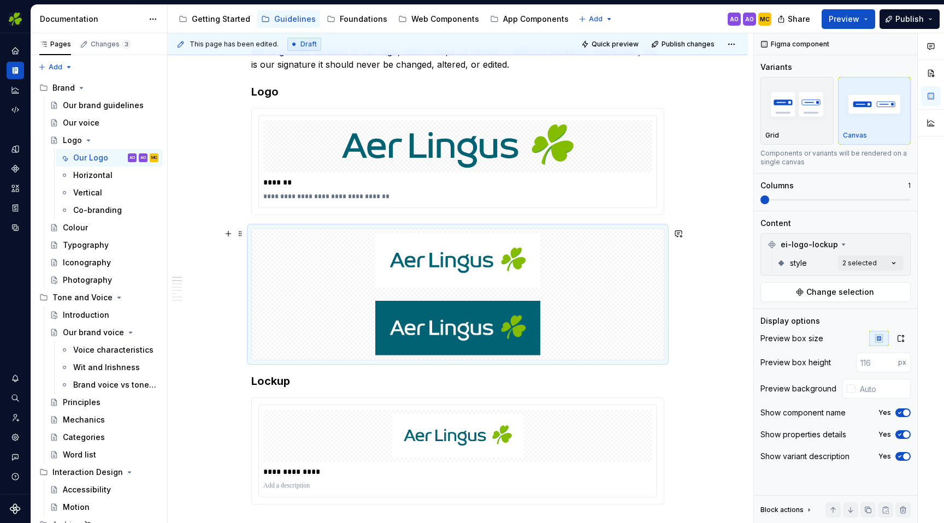
click at [608, 344] on img at bounding box center [457, 328] width 403 height 55
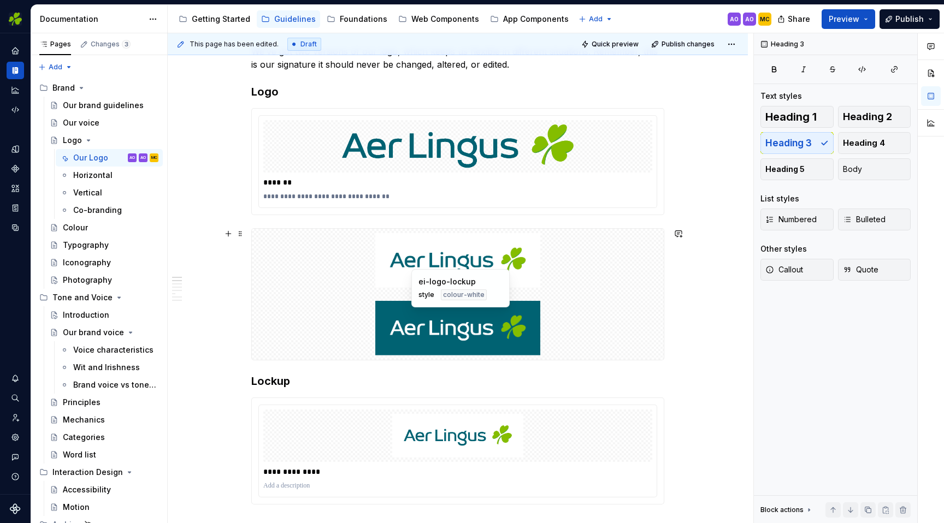
click at [644, 325] on img at bounding box center [457, 328] width 403 height 55
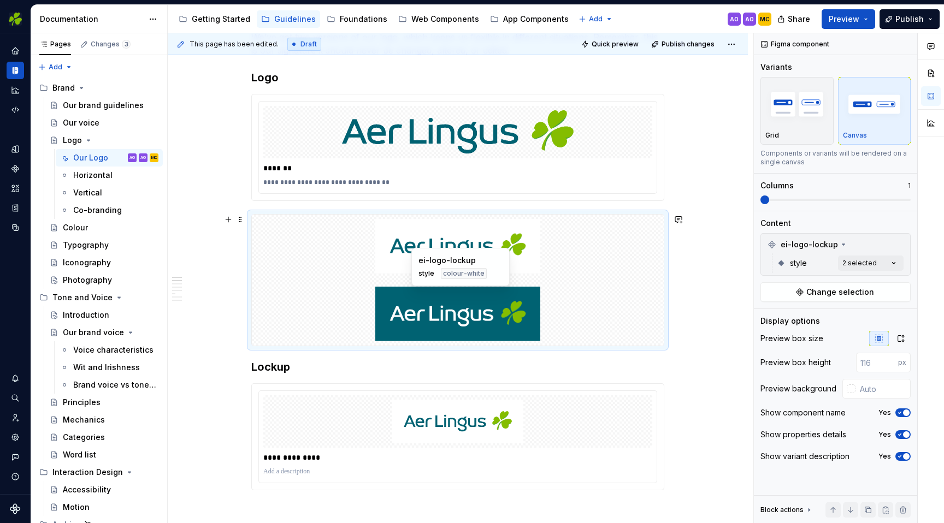
scroll to position [193, 0]
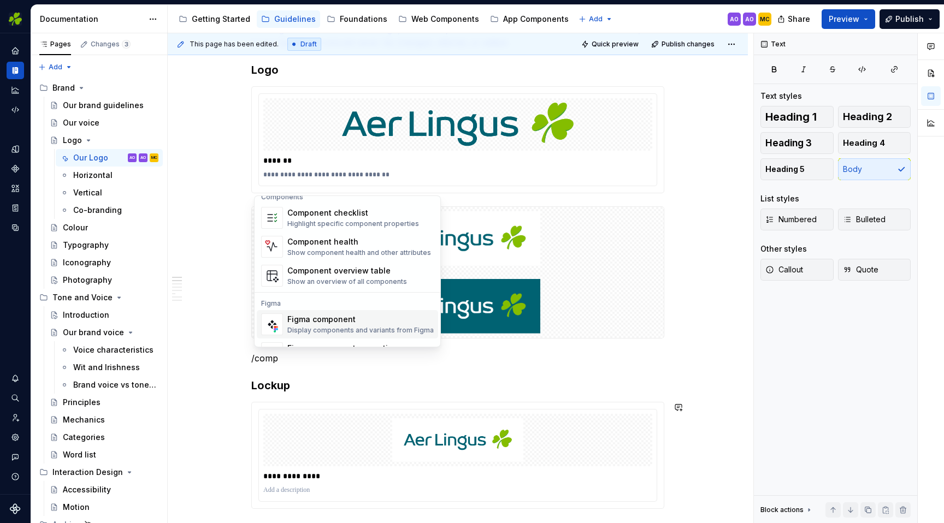
scroll to position [10, 0]
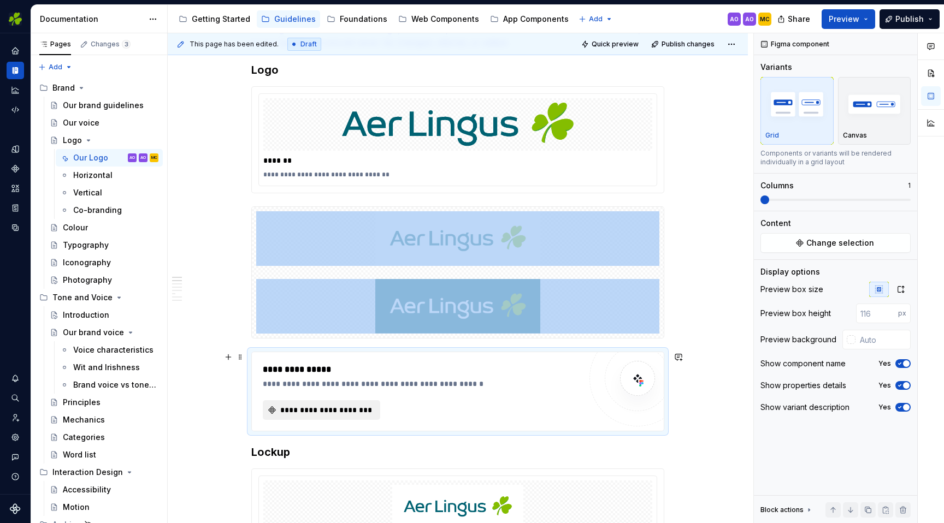
click at [364, 414] on span "**********" at bounding box center [326, 410] width 95 height 11
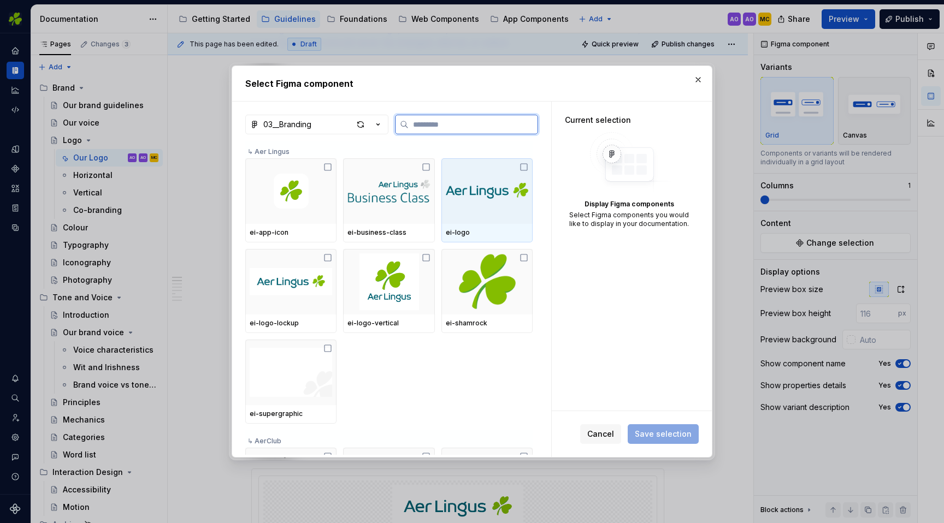
click at [528, 170] on icon at bounding box center [524, 167] width 9 height 9
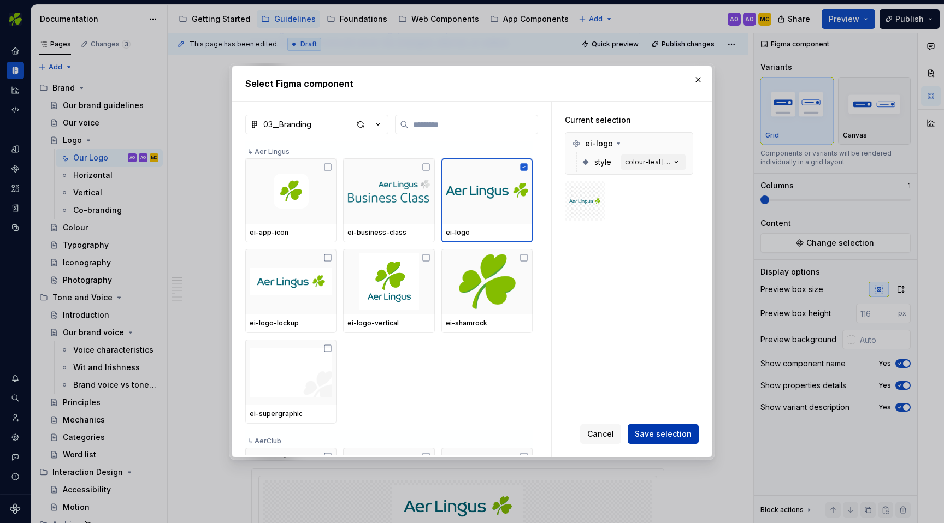
click at [670, 432] on span "Save selection" at bounding box center [663, 434] width 57 height 11
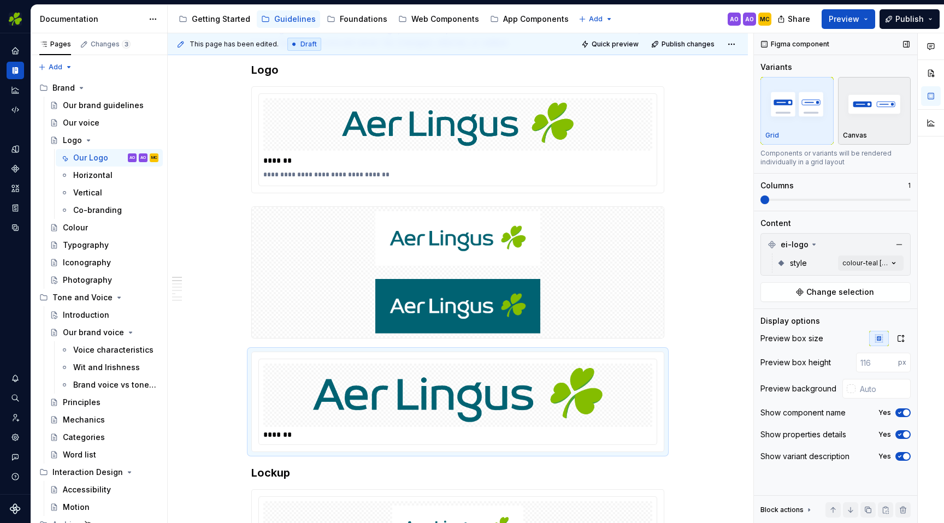
click at [866, 125] on div "button" at bounding box center [874, 104] width 63 height 45
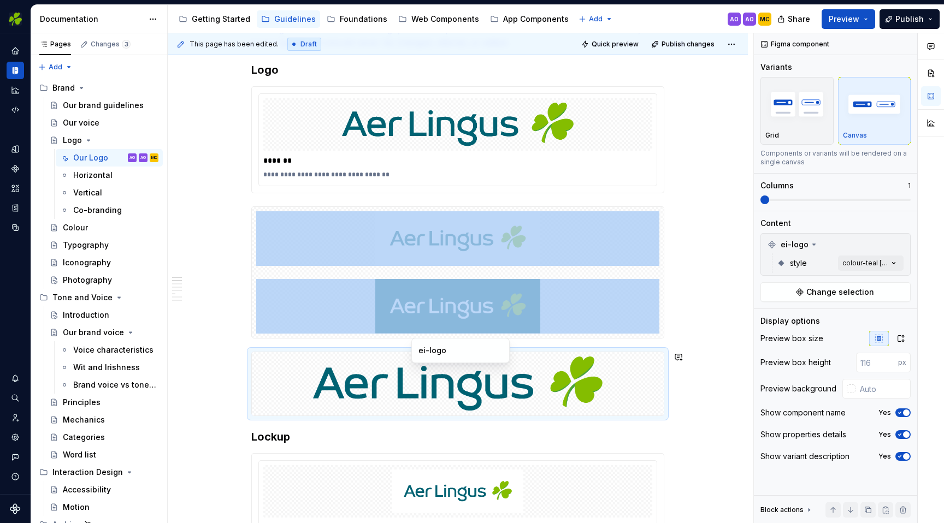
click at [629, 357] on img at bounding box center [457, 384] width 403 height 55
click at [814, 289] on span "Change selection" at bounding box center [840, 292] width 68 height 11
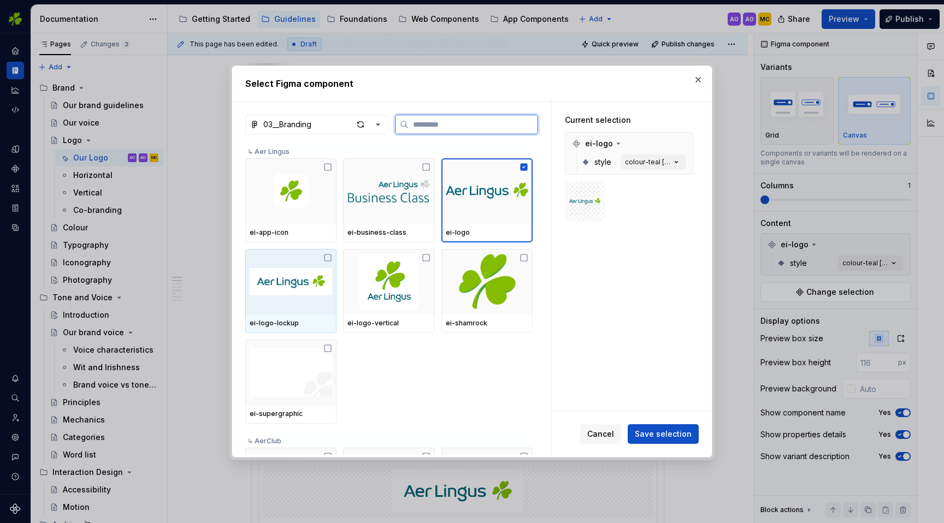
click at [321, 287] on img at bounding box center [291, 282] width 82 height 57
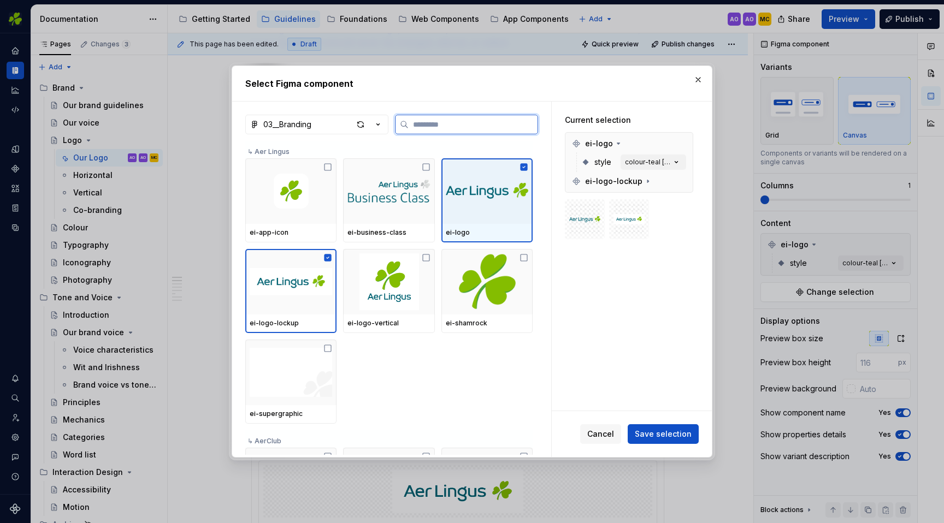
click at [528, 164] on icon at bounding box center [524, 166] width 7 height 7
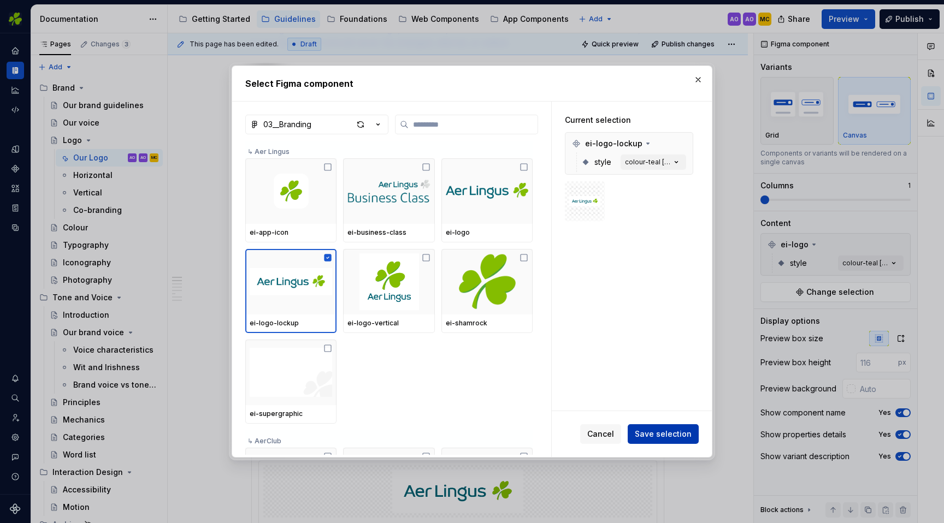
click at [673, 437] on span "Save selection" at bounding box center [663, 434] width 57 height 11
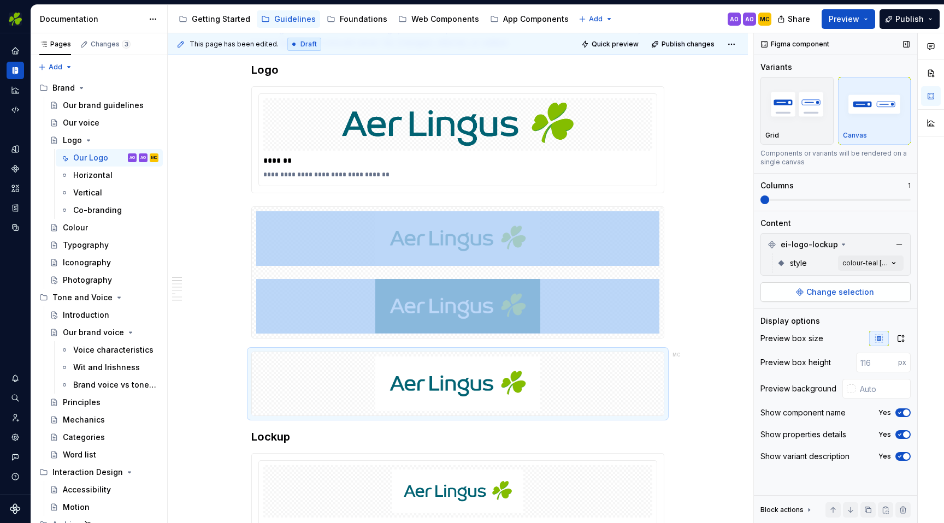
click at [833, 290] on span "Change selection" at bounding box center [840, 292] width 68 height 11
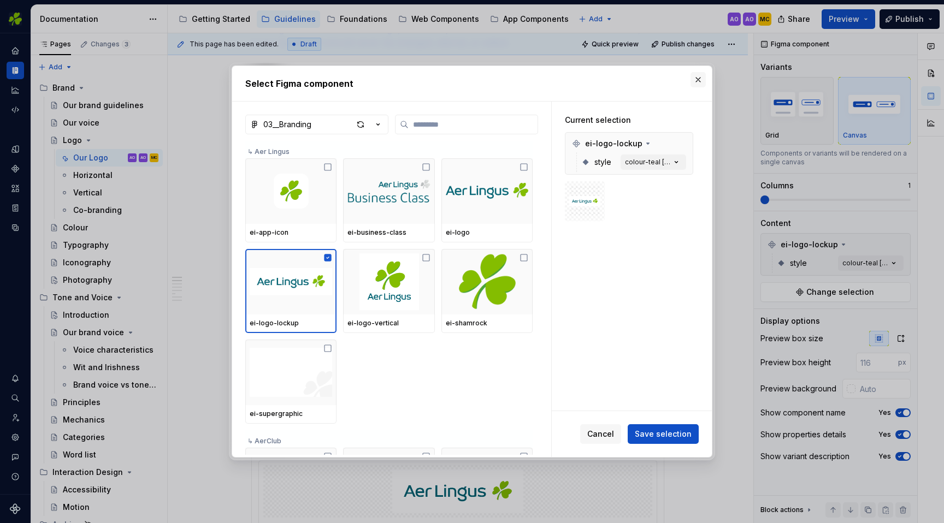
click at [694, 80] on button "button" at bounding box center [698, 79] width 15 height 15
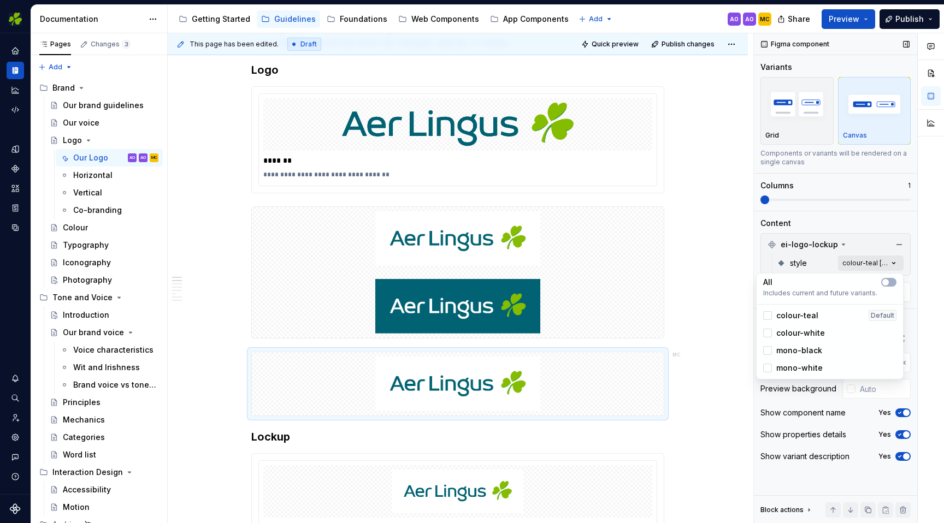
click at [897, 258] on div "Comments Open comments No comments yet Select ‘Comment’ from the block context …" at bounding box center [849, 278] width 190 height 491
click at [770, 349] on div at bounding box center [767, 350] width 9 height 9
click at [769, 368] on div at bounding box center [767, 368] width 9 height 9
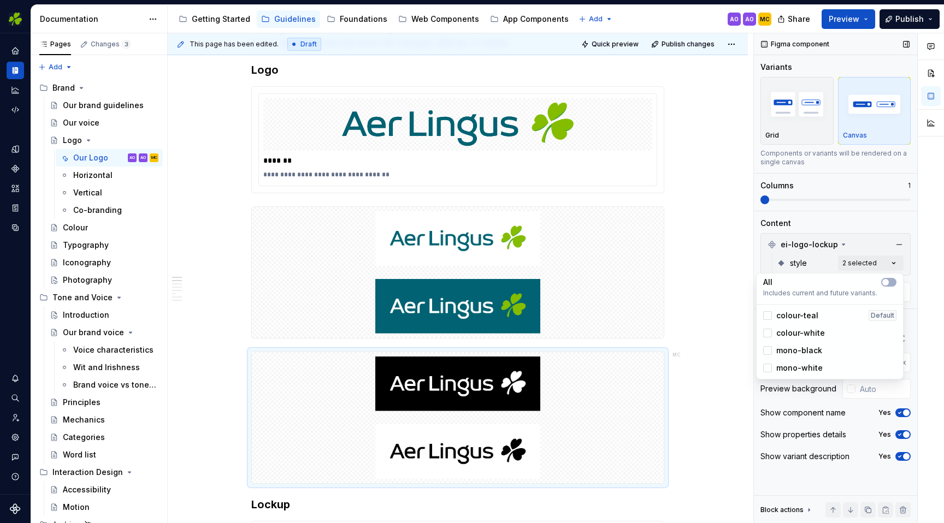
click at [874, 223] on div "Comments Open comments No comments yet Select ‘Comment’ from the block context …" at bounding box center [849, 278] width 190 height 491
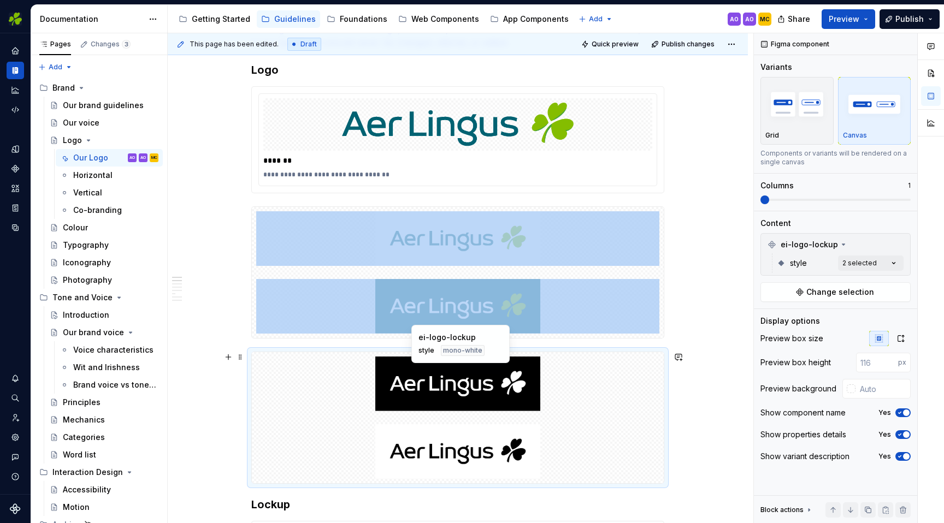
click at [603, 395] on img at bounding box center [457, 384] width 403 height 55
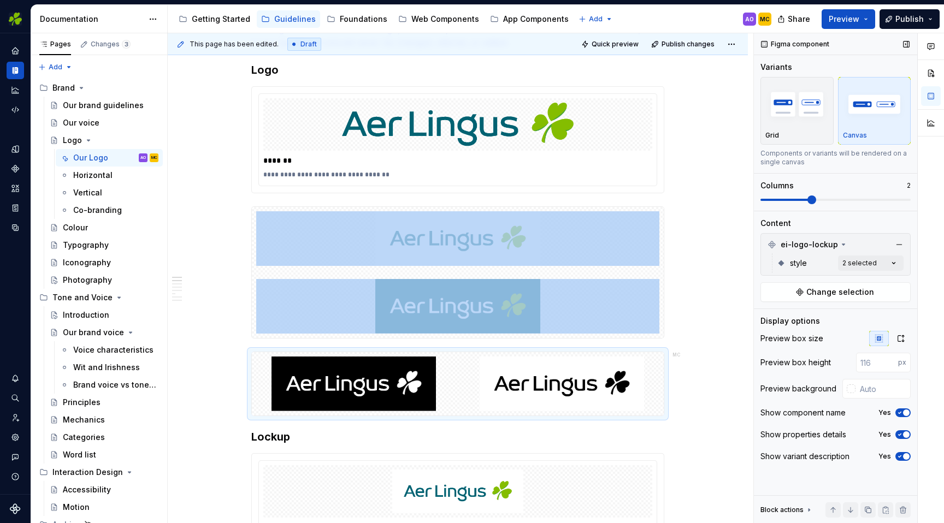
click at [816, 204] on span at bounding box center [811, 200] width 9 height 9
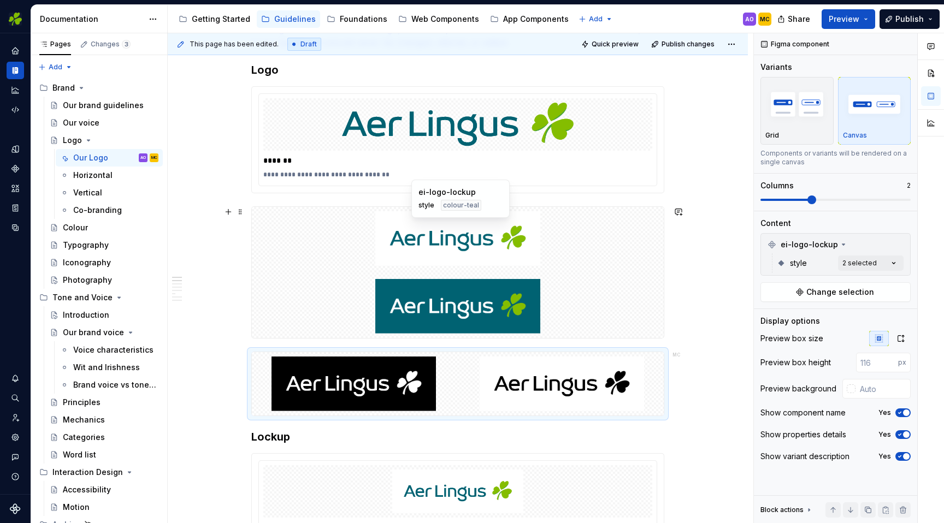
click at [610, 266] on img at bounding box center [457, 238] width 403 height 55
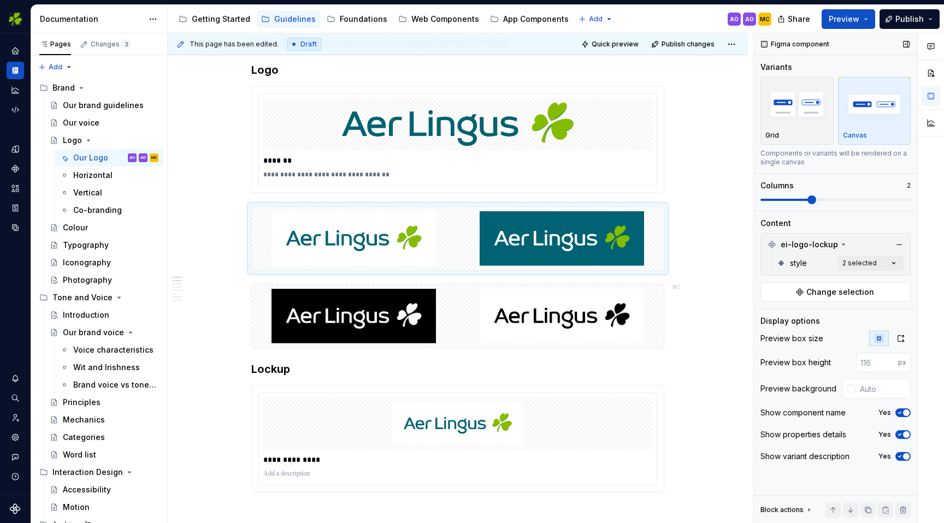
click at [816, 200] on span at bounding box center [811, 200] width 9 height 9
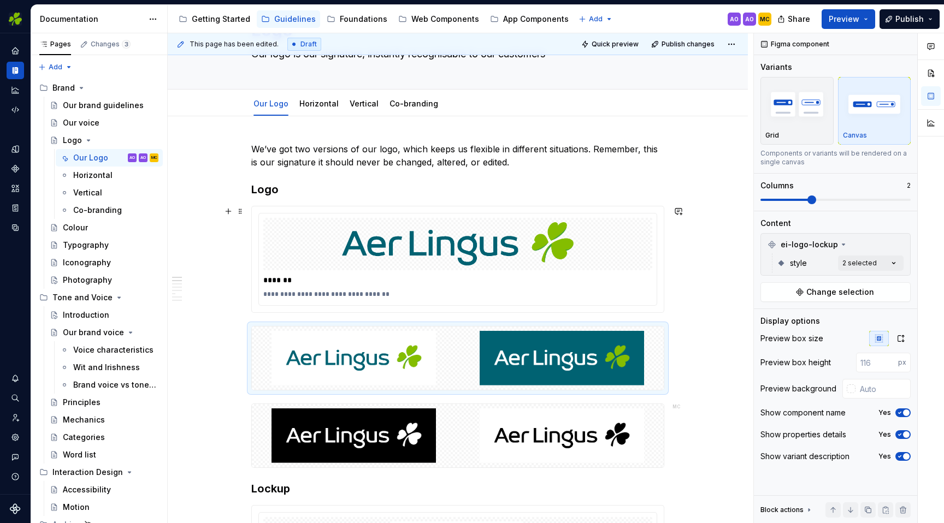
scroll to position [72, 0]
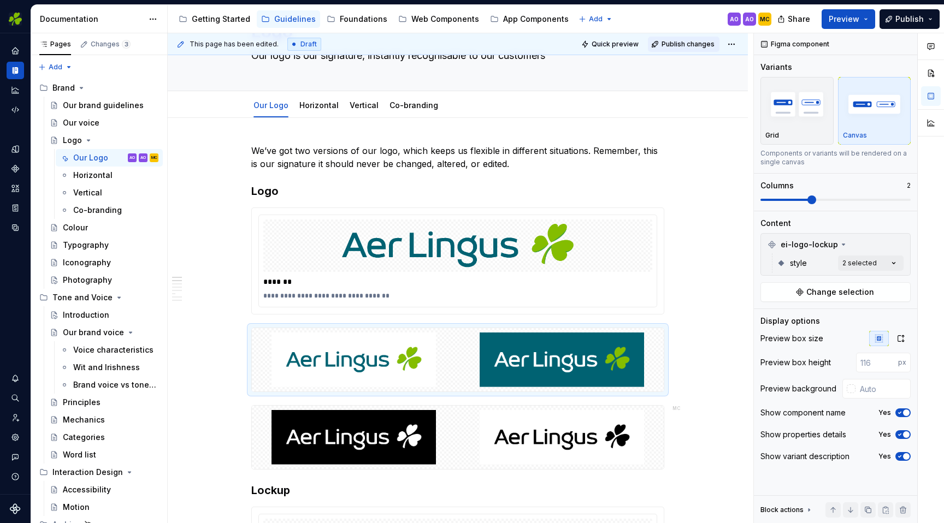
click at [700, 44] on span "Publish changes" at bounding box center [688, 44] width 53 height 9
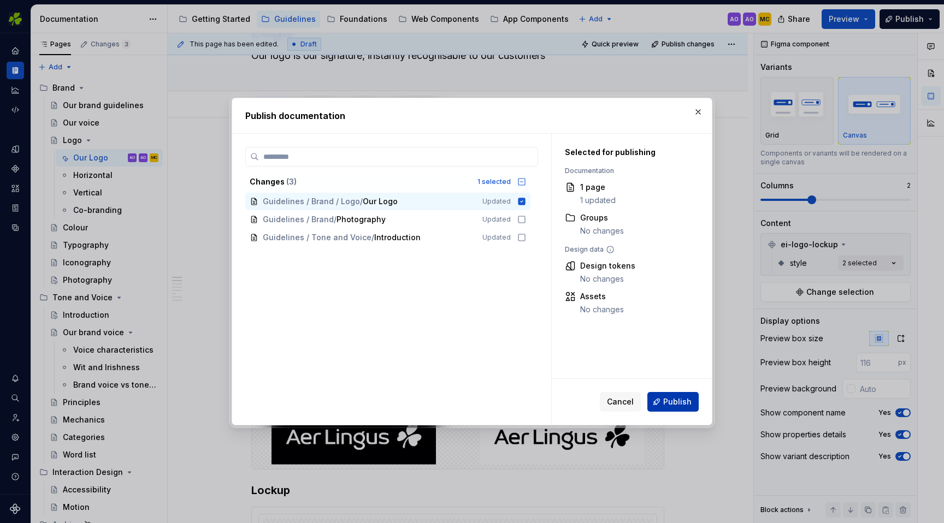
click at [680, 406] on span "Publish" at bounding box center [677, 402] width 28 height 11
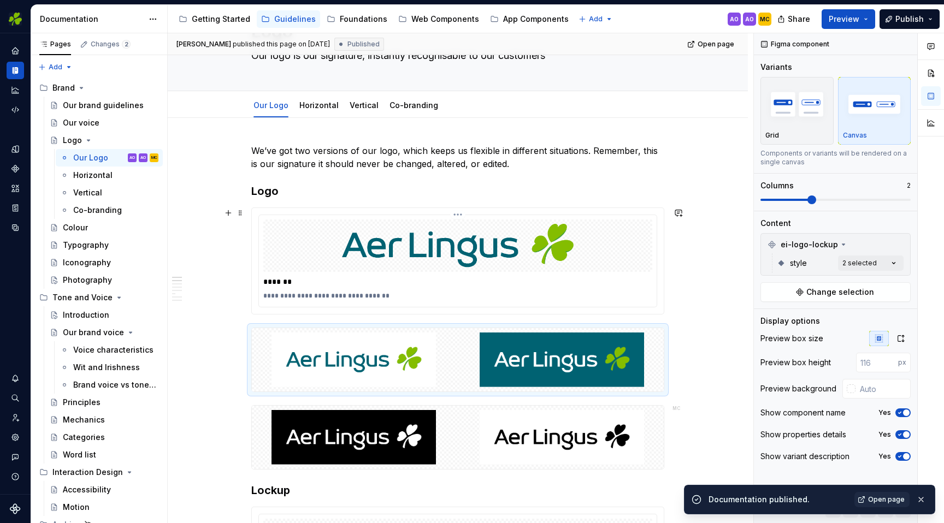
click at [579, 291] on div "**********" at bounding box center [457, 296] width 389 height 13
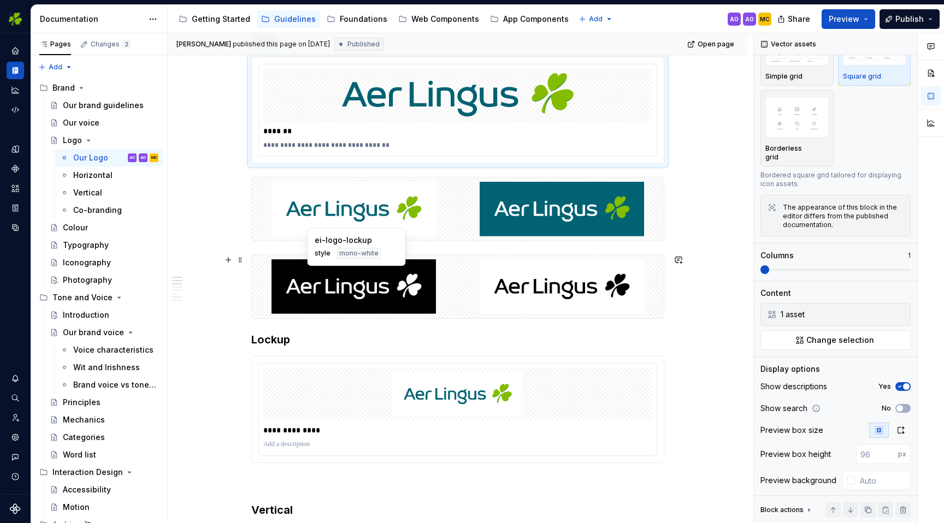
scroll to position [223, 0]
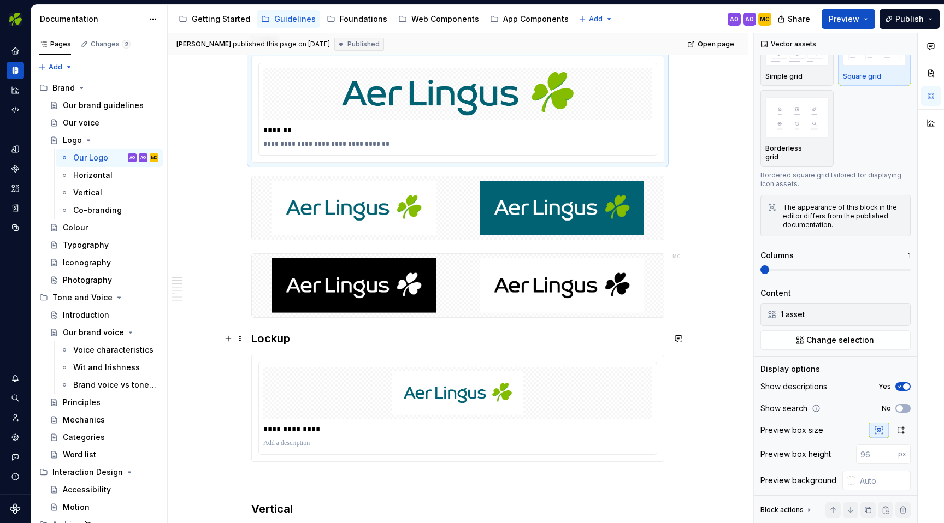
click at [338, 339] on h3 "Lockup" at bounding box center [457, 338] width 413 height 15
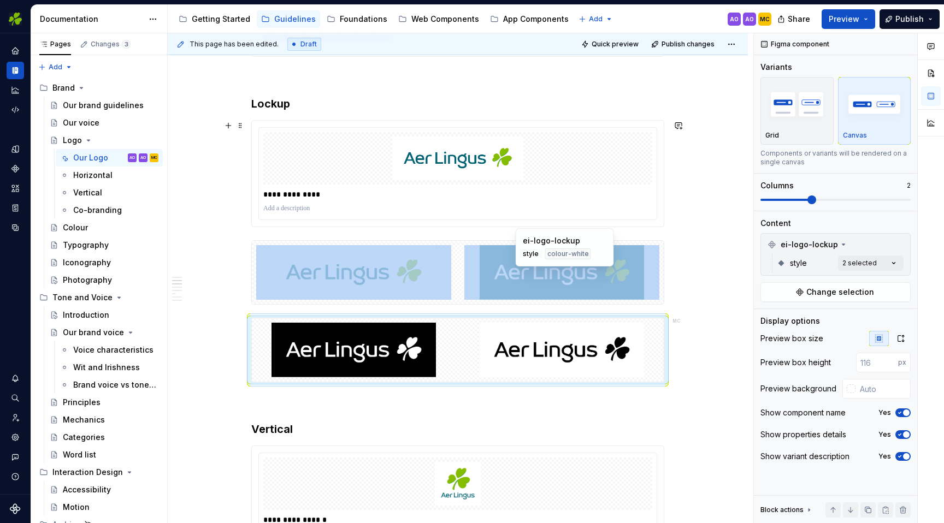
scroll to position [314, 0]
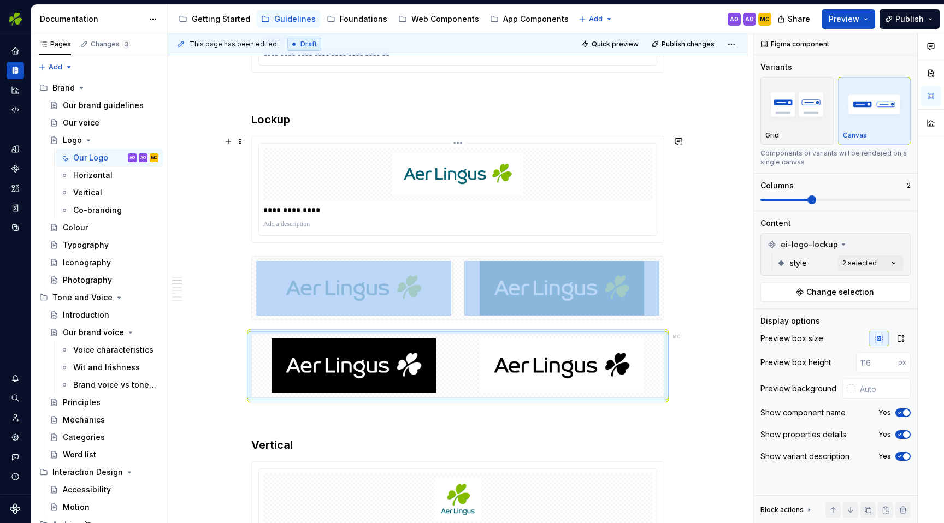
click at [588, 219] on div at bounding box center [457, 224] width 389 height 13
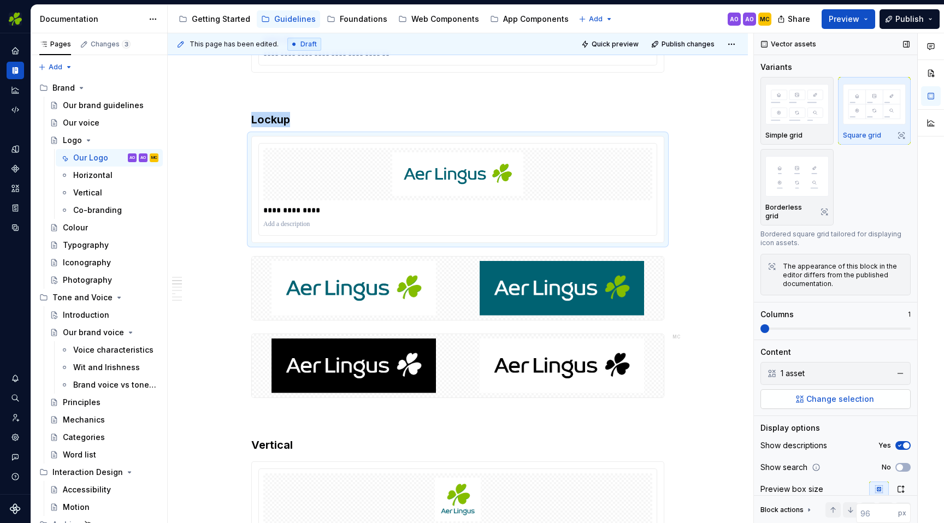
click at [865, 396] on span "Change selection" at bounding box center [840, 399] width 68 height 11
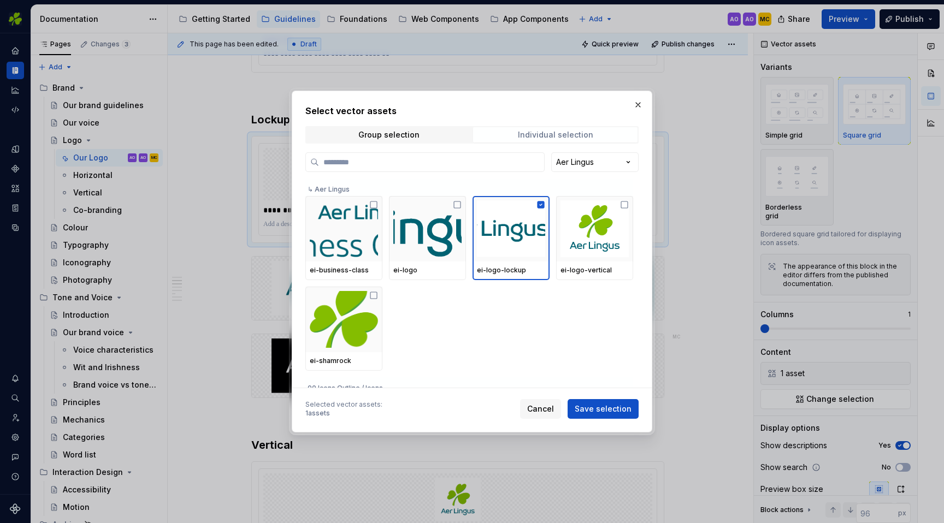
click at [585, 134] on div "Individual selection" at bounding box center [555, 135] width 75 height 9
click at [432, 132] on span "Group selection" at bounding box center [388, 134] width 164 height 15
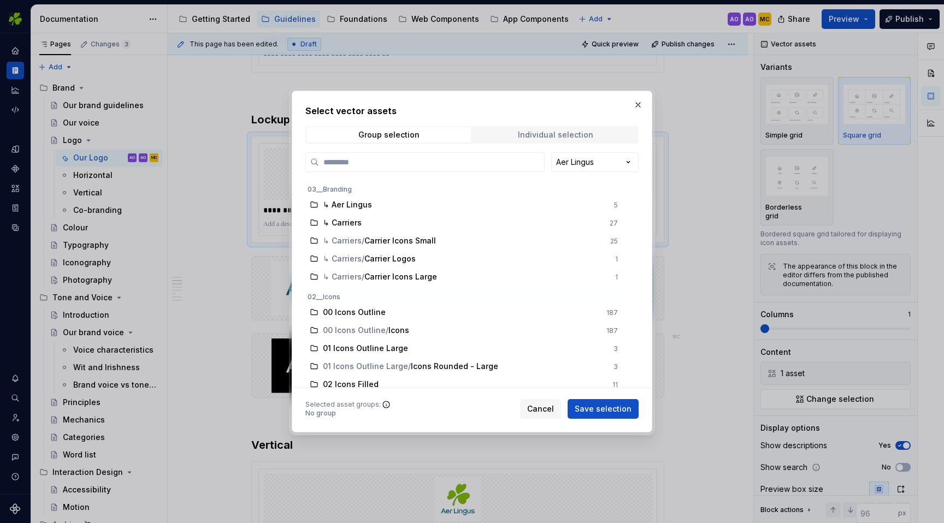
click at [574, 138] on div "Individual selection" at bounding box center [555, 135] width 75 height 9
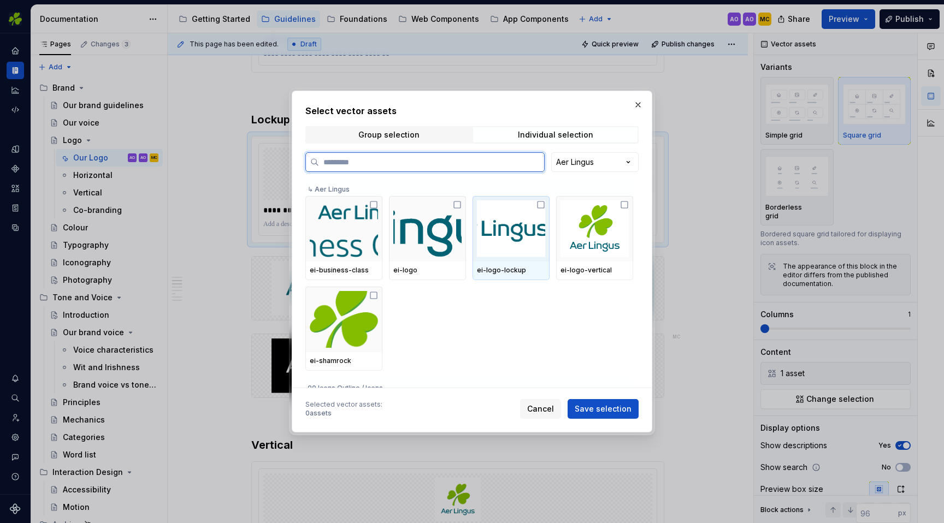
click at [543, 204] on icon at bounding box center [541, 205] width 9 height 9
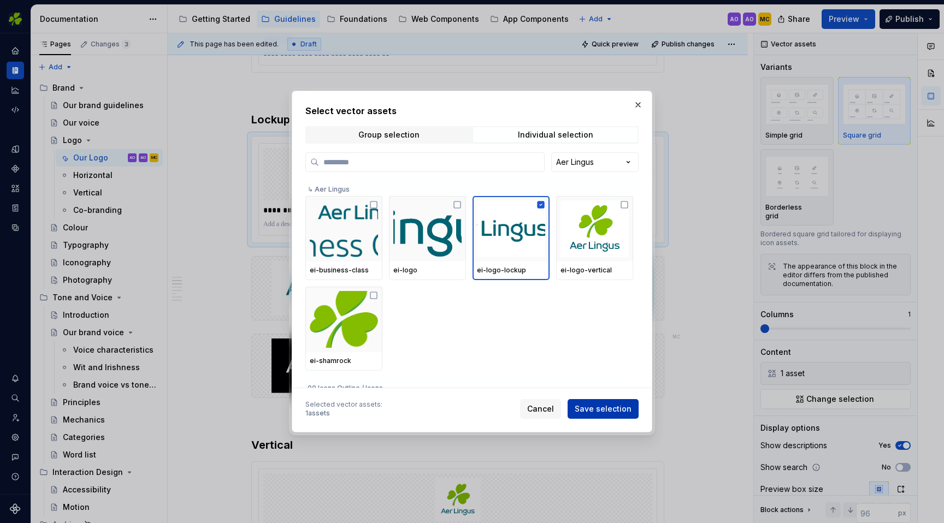
click at [603, 403] on button "Save selection" at bounding box center [603, 409] width 71 height 20
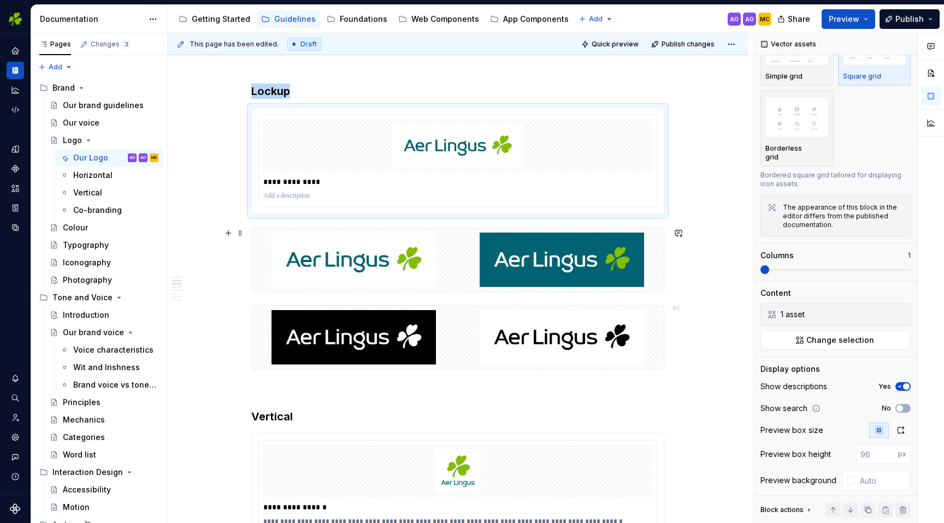
scroll to position [356, 0]
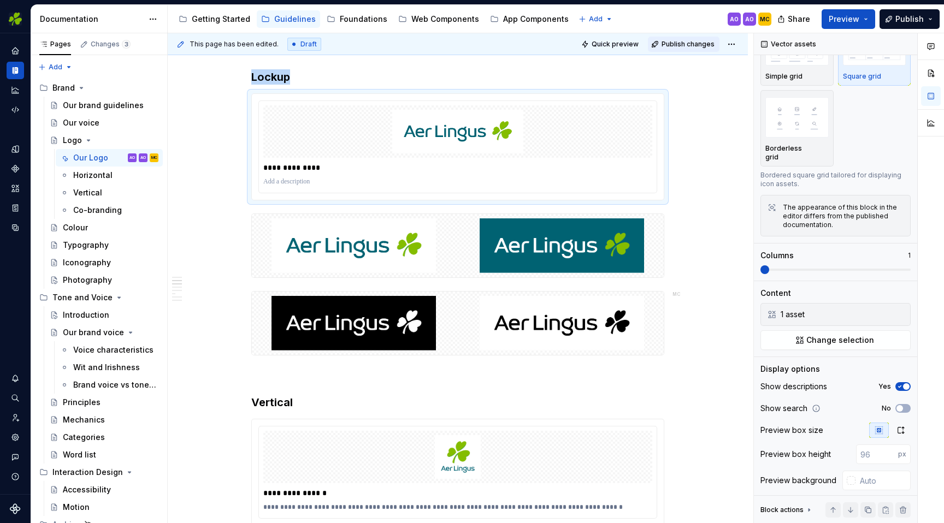
click at [700, 43] on span "Publish changes" at bounding box center [688, 44] width 53 height 9
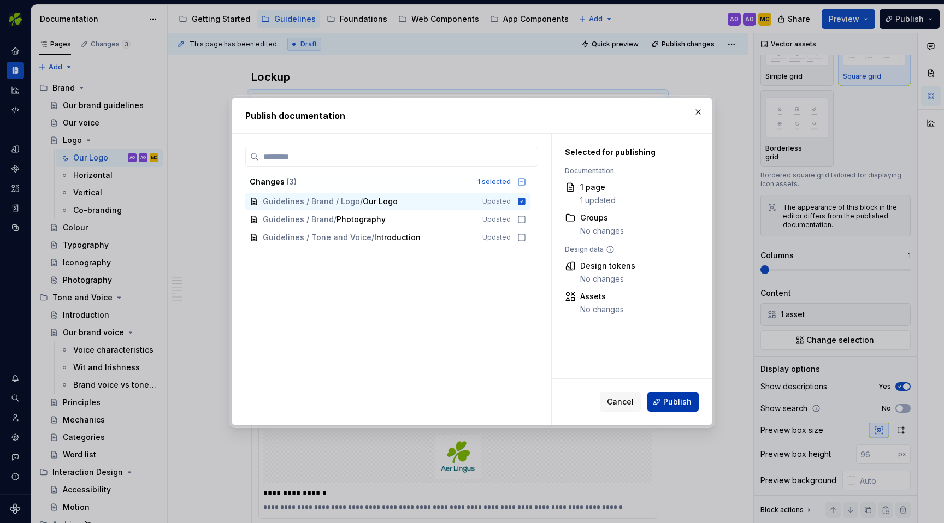
click at [678, 399] on span "Publish" at bounding box center [677, 402] width 28 height 11
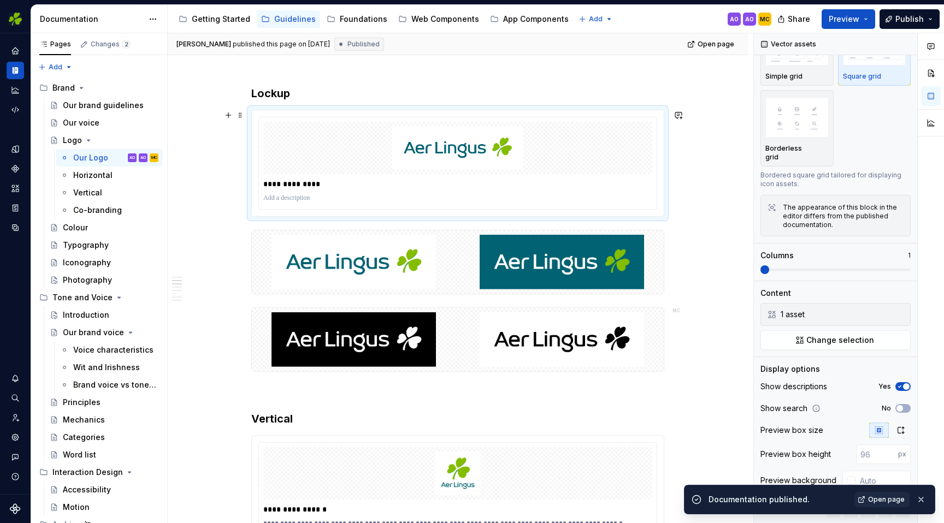
scroll to position [336, 0]
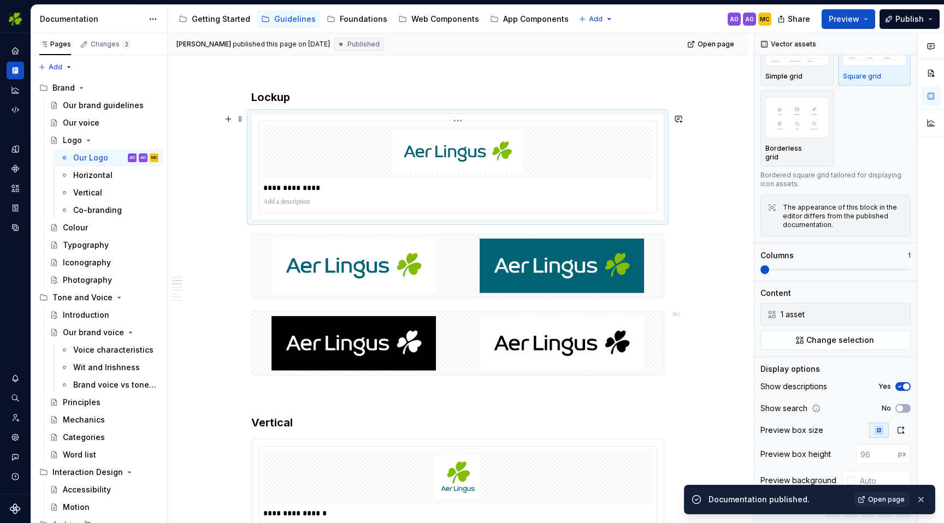
click at [594, 199] on p at bounding box center [457, 202] width 389 height 9
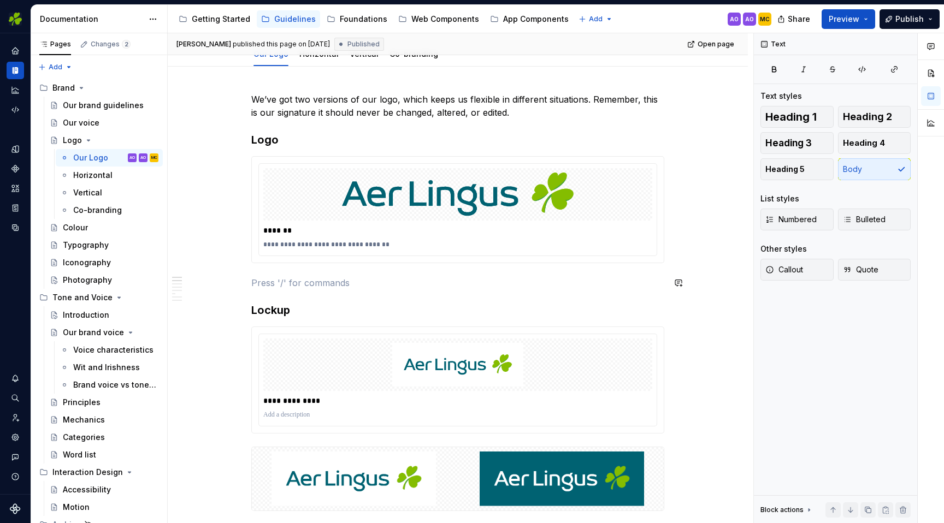
scroll to position [0, 0]
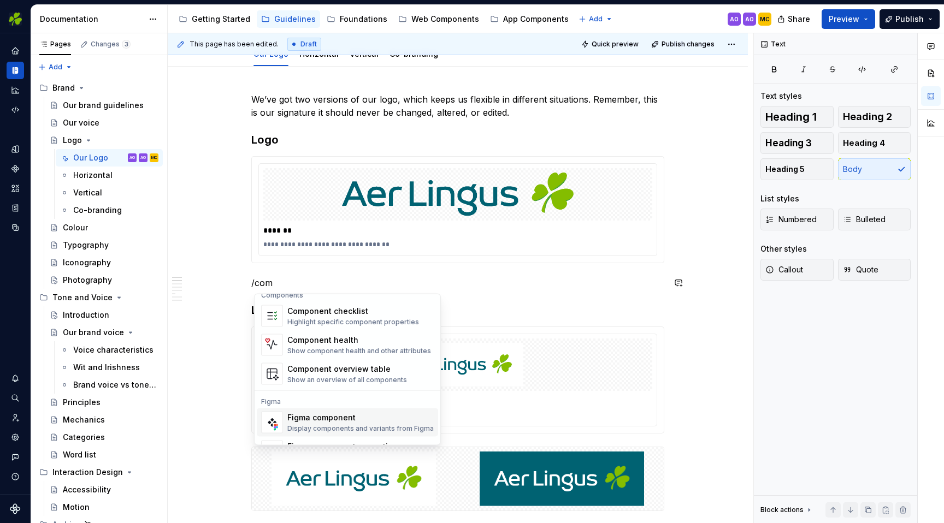
scroll to position [10, 0]
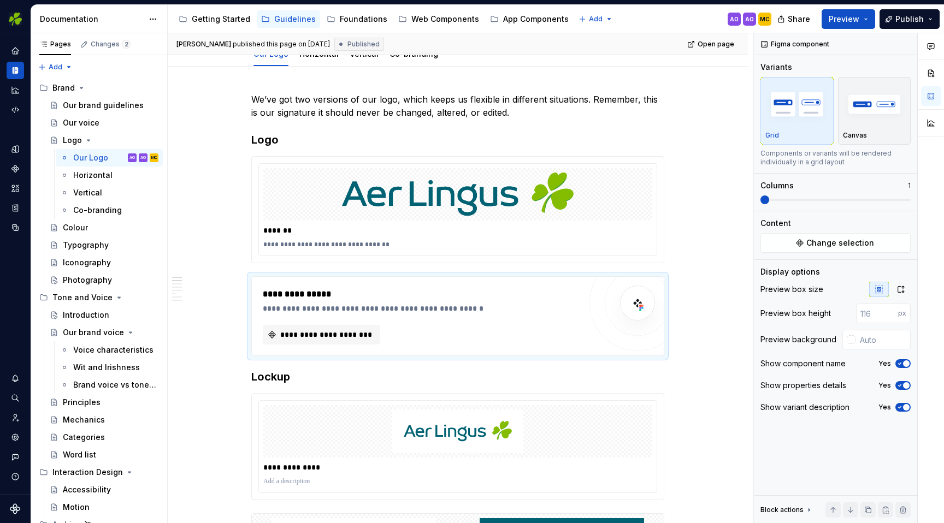
type textarea "*"
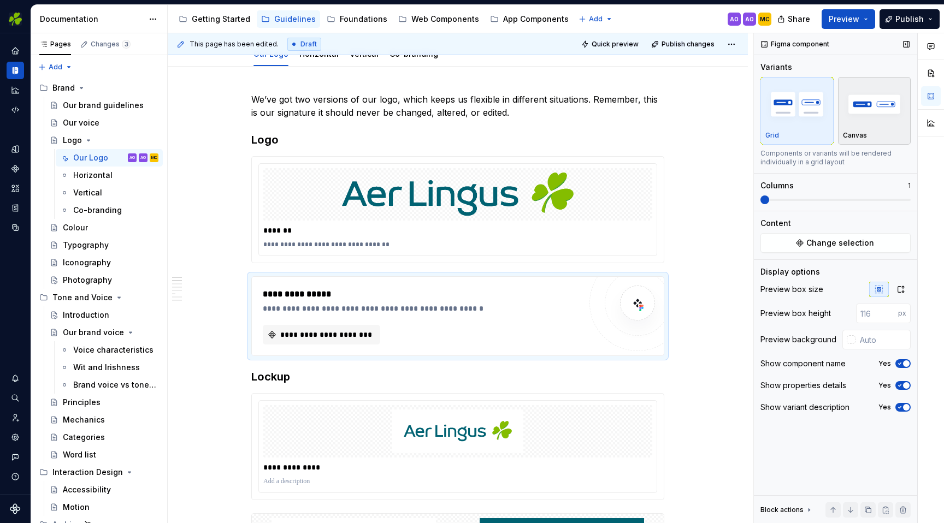
click at [874, 128] on div "Canvas" at bounding box center [874, 111] width 63 height 58
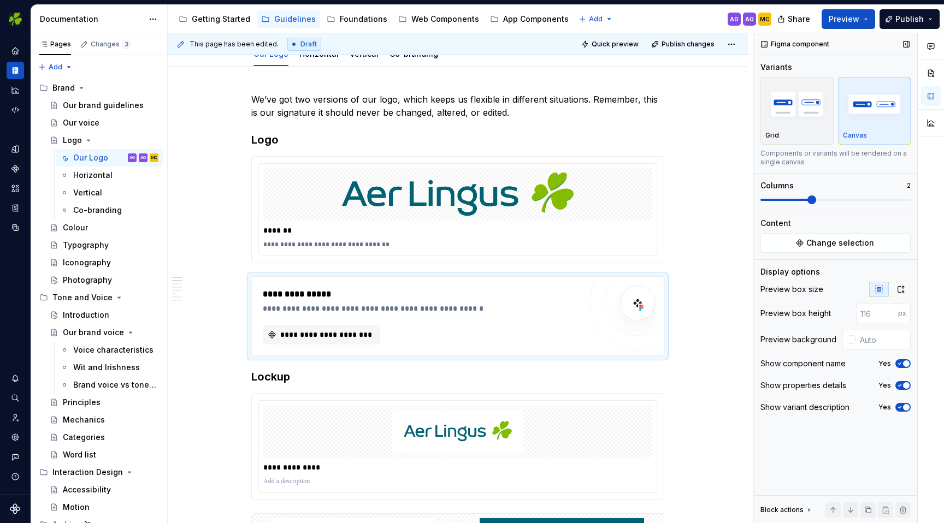
click at [807, 199] on span at bounding box center [811, 200] width 9 height 9
click at [870, 243] on span "Change selection" at bounding box center [840, 243] width 68 height 11
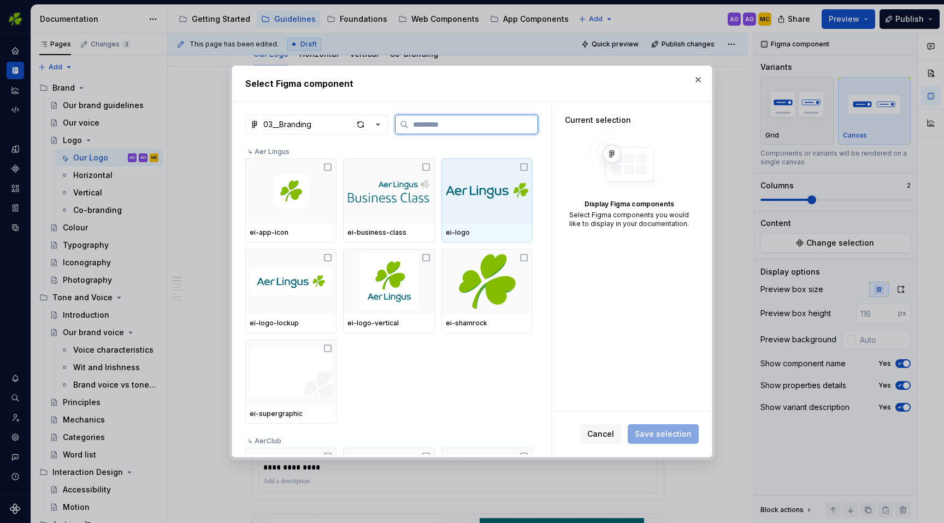
click at [528, 167] on icon at bounding box center [524, 167] width 9 height 9
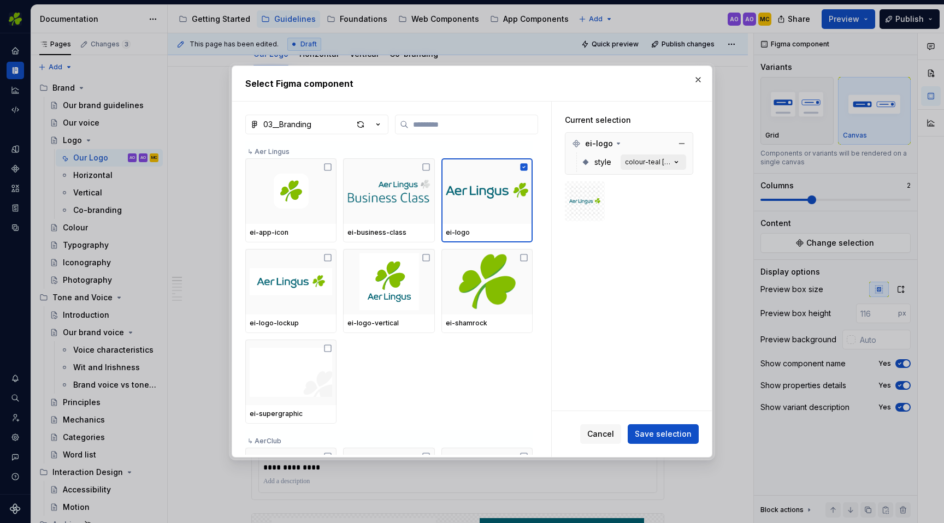
click at [682, 160] on icon "button" at bounding box center [676, 162] width 11 height 11
click at [682, 163] on icon "button" at bounding box center [676, 162] width 11 height 11
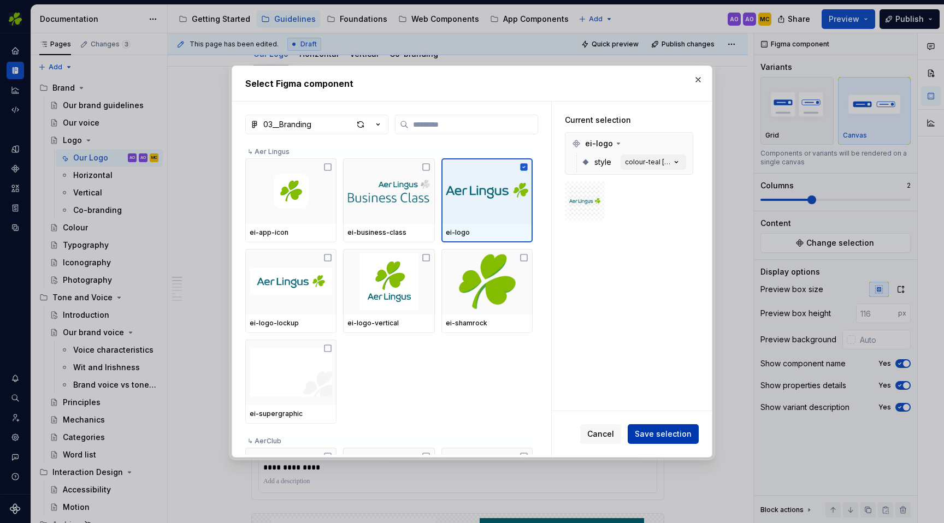
click at [677, 432] on span "Save selection" at bounding box center [663, 434] width 57 height 11
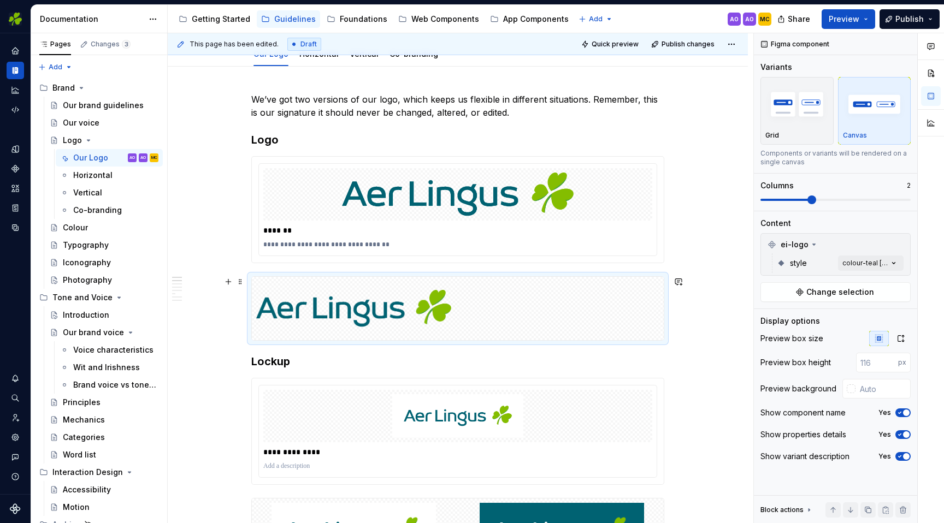
click at [515, 321] on div at bounding box center [458, 308] width 412 height 63
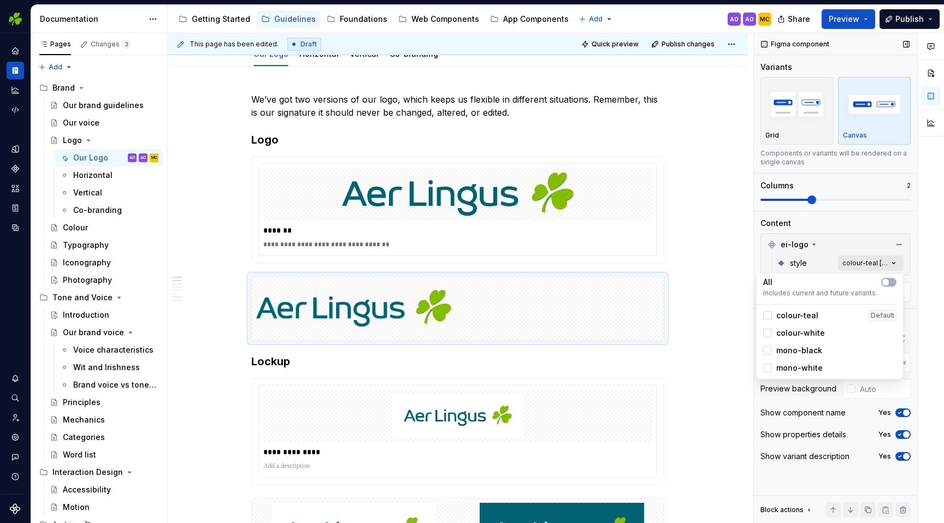
click at [895, 262] on div "Comments Open comments No comments yet Select ‘Comment’ from the block context …" at bounding box center [849, 278] width 190 height 491
click at [770, 315] on div at bounding box center [767, 315] width 9 height 9
click at [768, 332] on div at bounding box center [767, 333] width 9 height 9
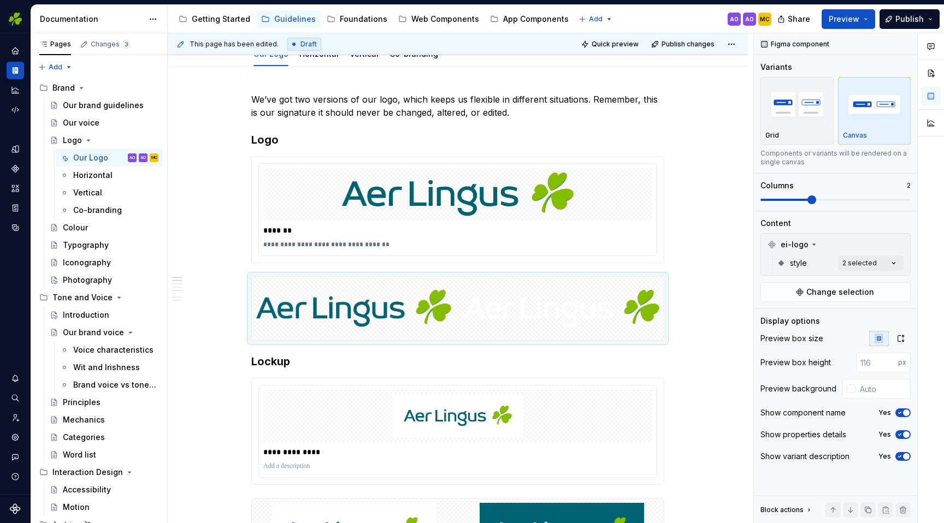
click at [704, 299] on html "EI Design MC Dataset Aer Lingus Documentation Accessibility guide for tree Page…" at bounding box center [472, 261] width 944 height 523
click at [673, 325] on html "EI Design MC Dataset Aer Lingus Documentation Accessibility guide for tree Page…" at bounding box center [472, 261] width 944 height 523
click at [664, 329] on div at bounding box center [457, 308] width 413 height 64
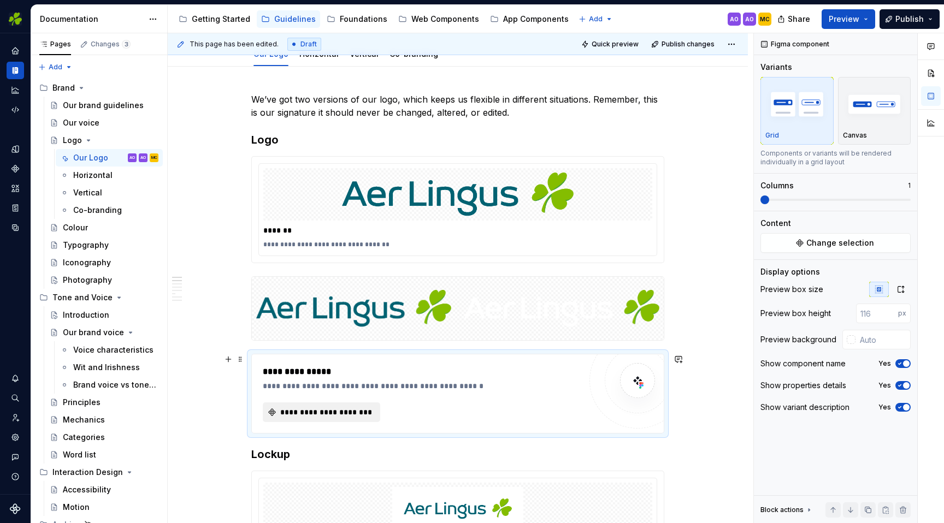
click at [355, 414] on span "**********" at bounding box center [326, 412] width 95 height 11
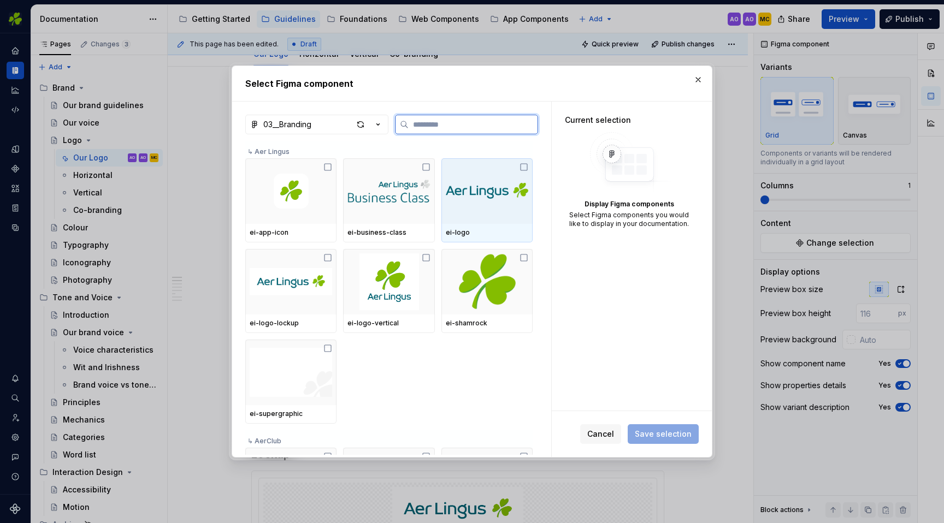
click at [533, 166] on div at bounding box center [486, 191] width 91 height 66
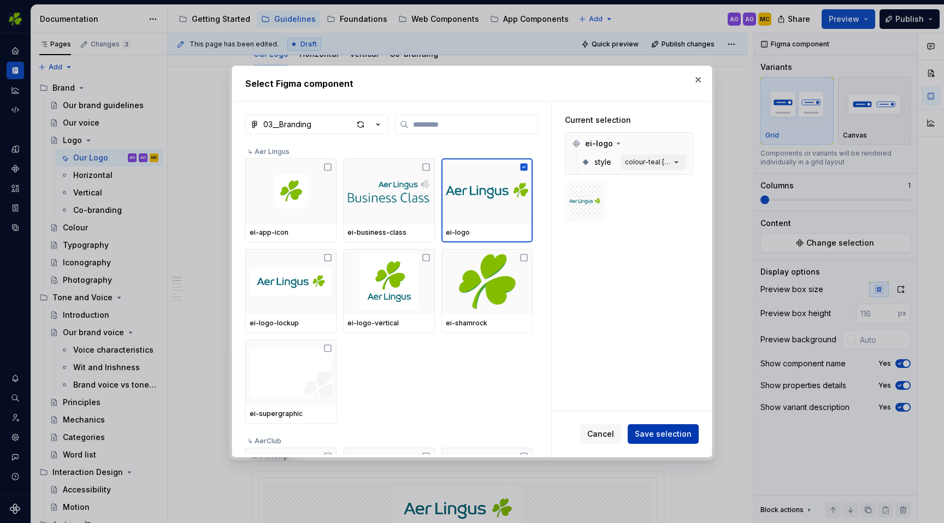
click at [671, 434] on span "Save selection" at bounding box center [663, 434] width 57 height 11
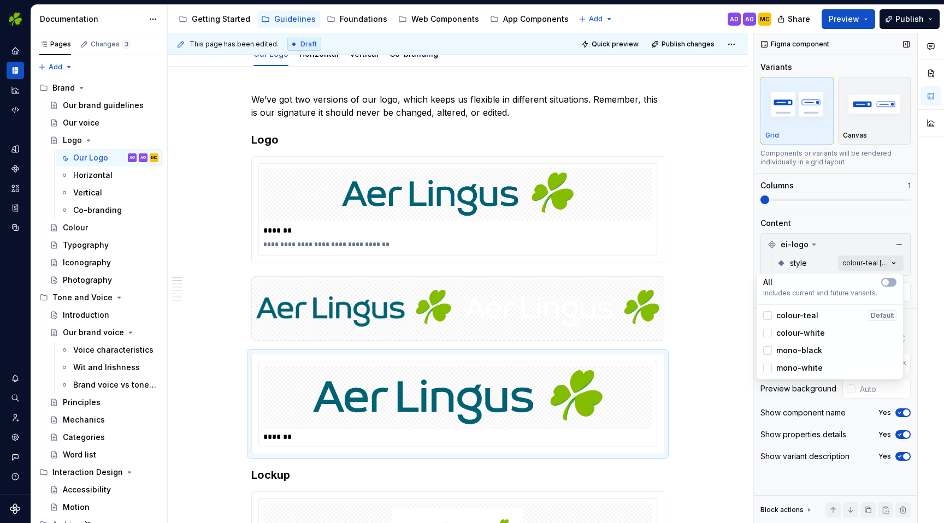
click at [870, 262] on div "Comments Open comments No comments yet Select ‘Comment’ from the block context …" at bounding box center [849, 278] width 190 height 491
click at [769, 351] on div at bounding box center [767, 350] width 9 height 9
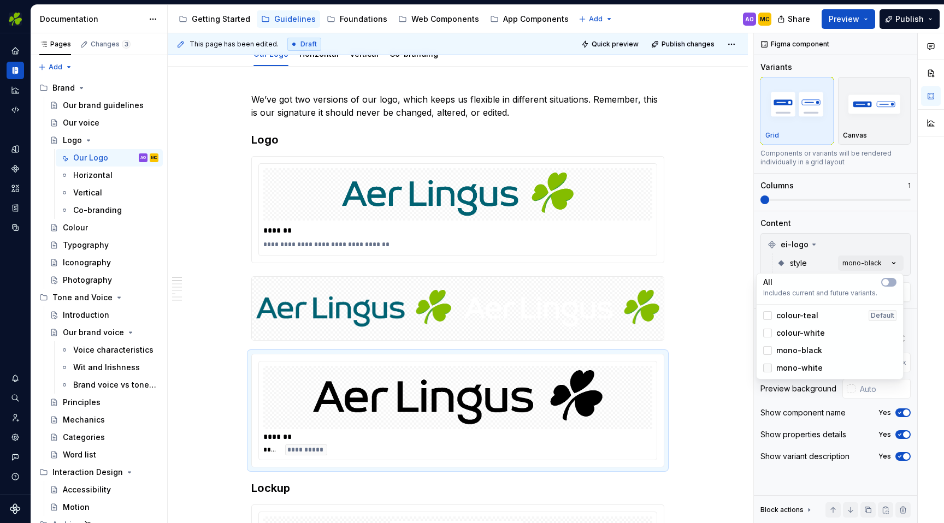
click at [769, 367] on div at bounding box center [767, 368] width 9 height 9
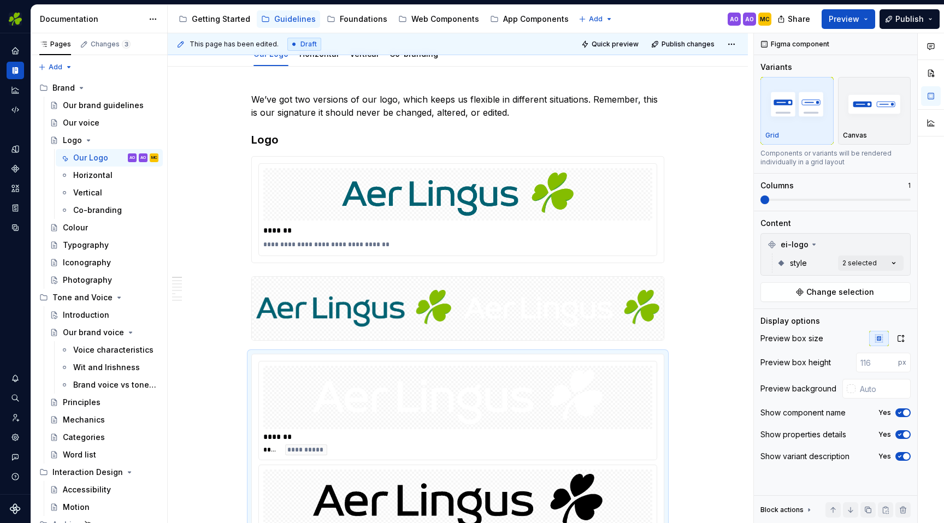
click at [834, 222] on div "Comments Open comments No comments yet Select ‘Comment’ from the block context …" at bounding box center [849, 278] width 190 height 491
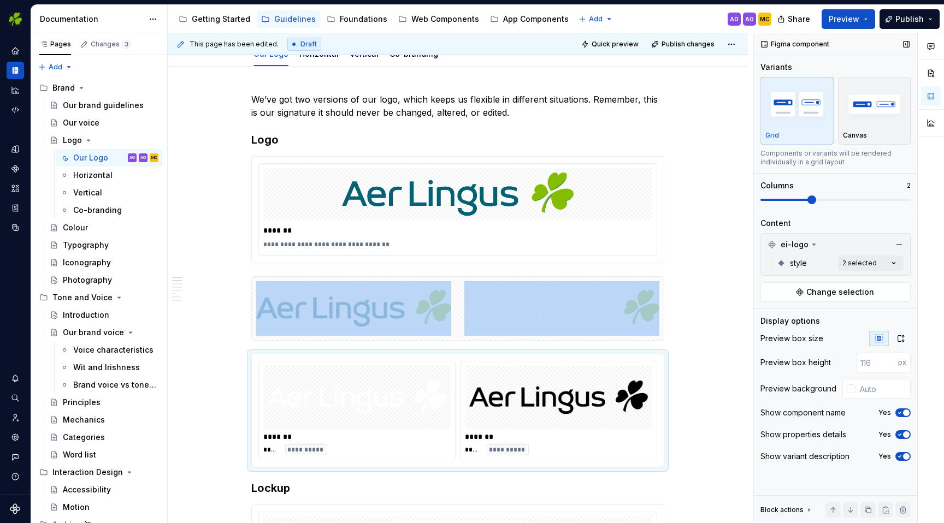
click at [807, 198] on span at bounding box center [811, 200] width 9 height 9
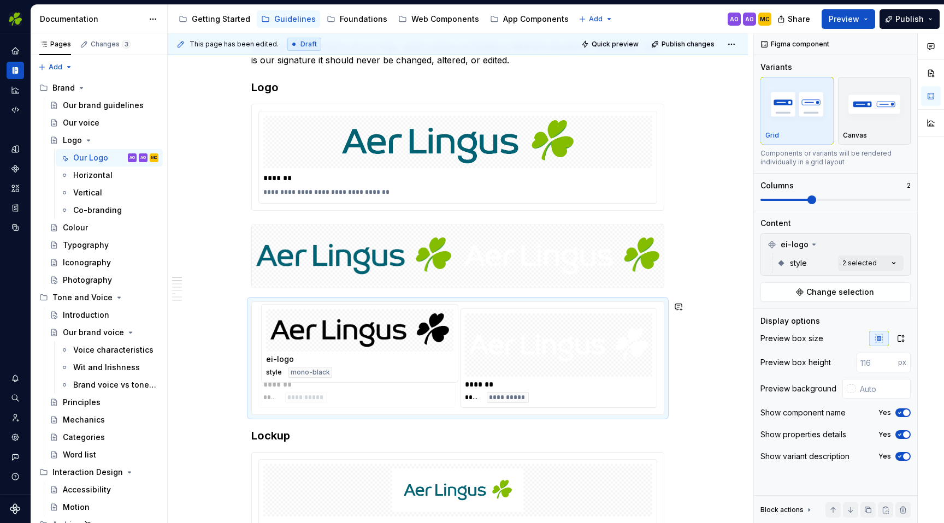
drag, startPoint x: 605, startPoint y: 444, endPoint x: 462, endPoint y: 435, distance: 143.4
click at [462, 435] on body "EI Design MC Dataset Aer Lingus Documentation Accessibility guide for tree Page…" at bounding box center [472, 261] width 944 height 523
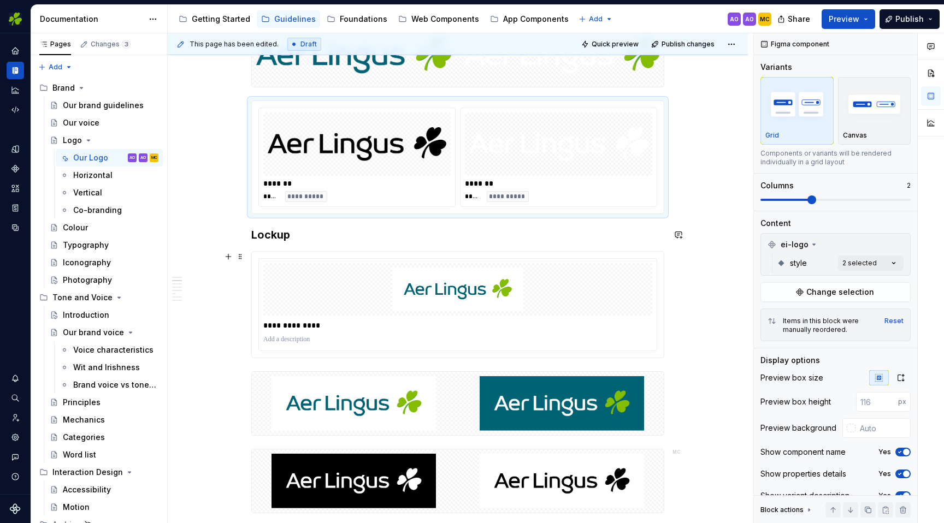
scroll to position [384, 0]
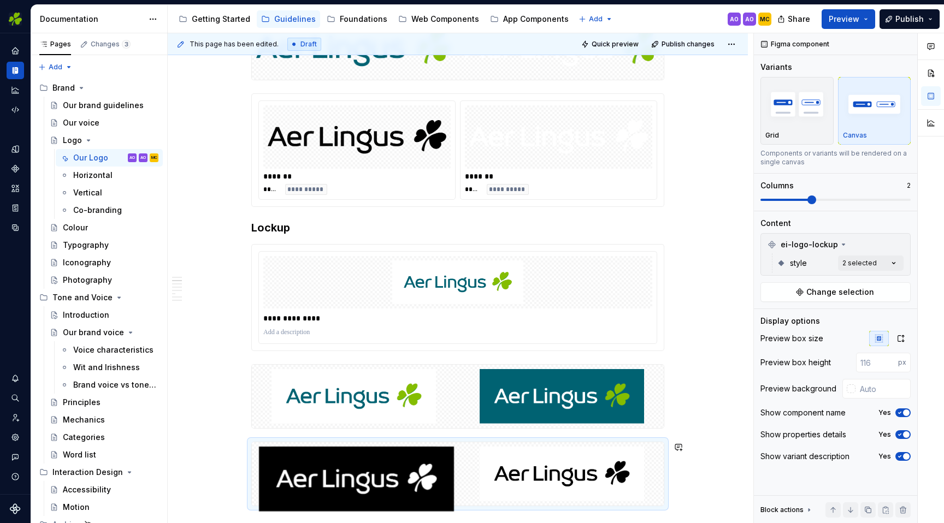
drag, startPoint x: 427, startPoint y: 456, endPoint x: 512, endPoint y: 454, distance: 85.2
click at [512, 454] on body "EI Design MC Dataset Aer Lingus Documentation Accessibility guide for tree Page…" at bounding box center [472, 261] width 944 height 523
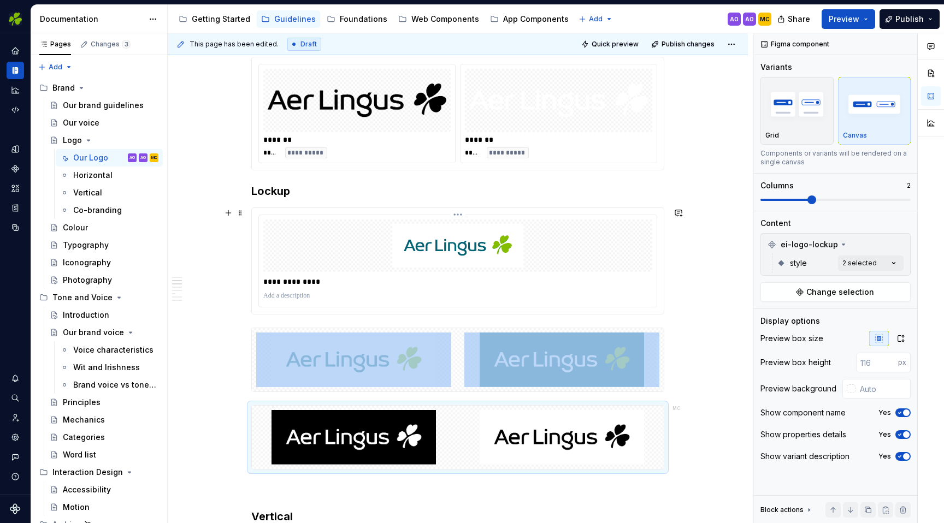
scroll to position [387, 0]
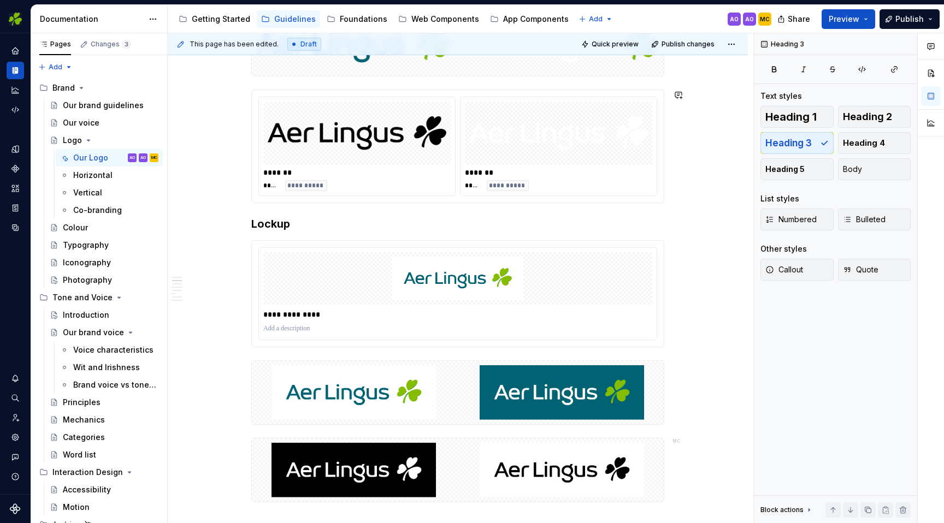
click at [412, 202] on div "**********" at bounding box center [458, 146] width 412 height 113
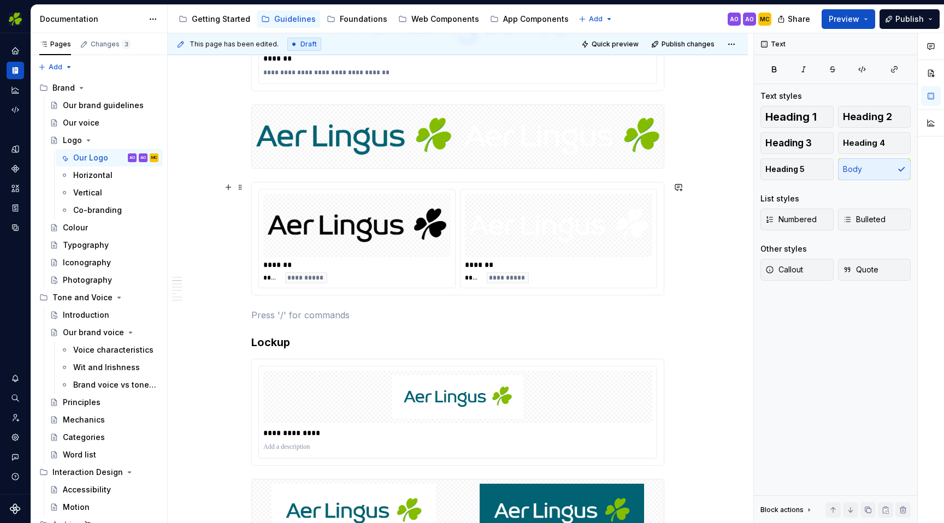
scroll to position [296, 0]
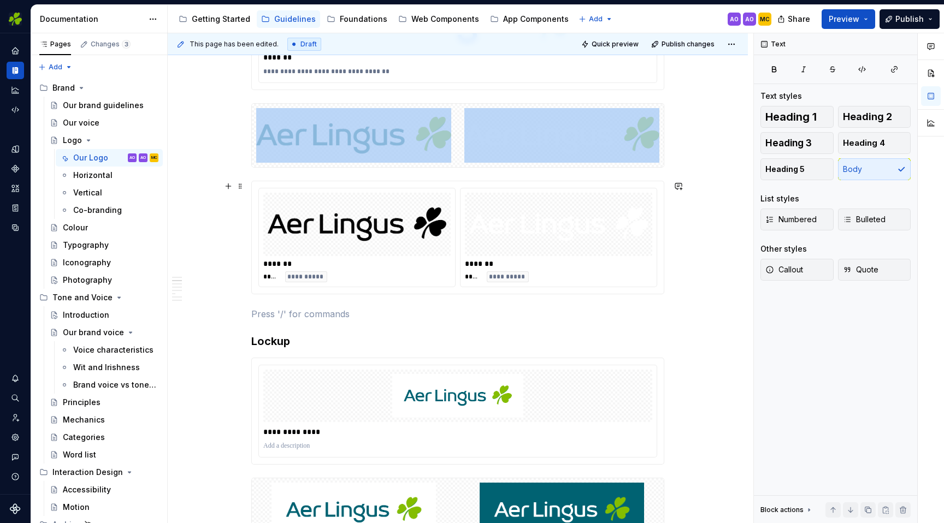
click at [388, 210] on img at bounding box center [357, 224] width 179 height 55
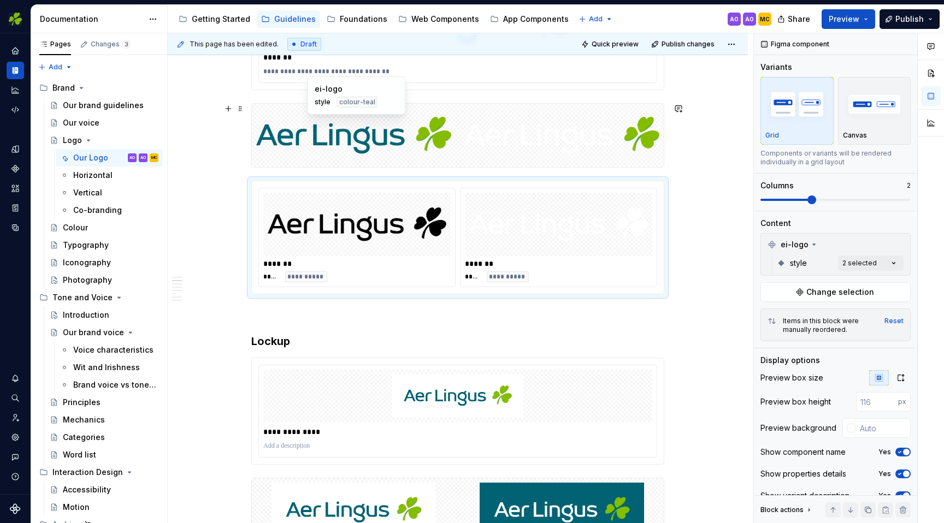
click at [431, 152] on img at bounding box center [353, 135] width 195 height 55
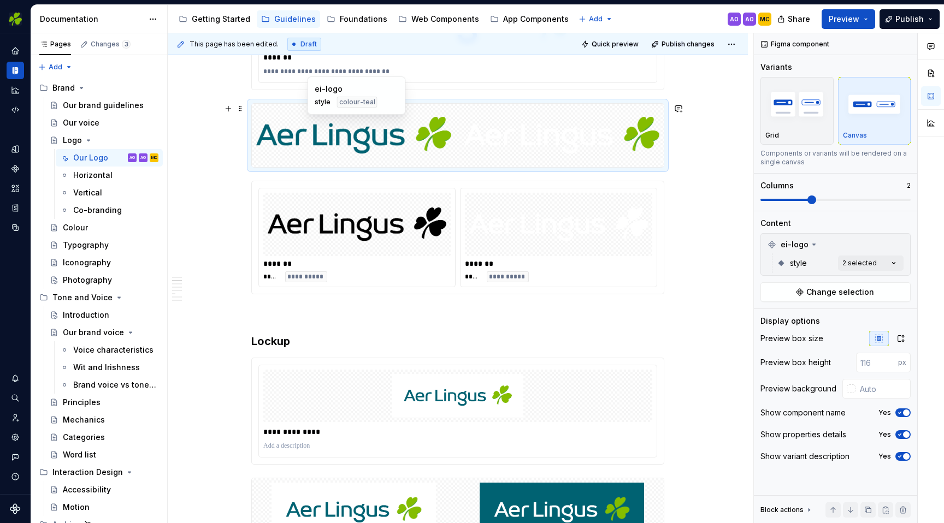
scroll to position [285, 0]
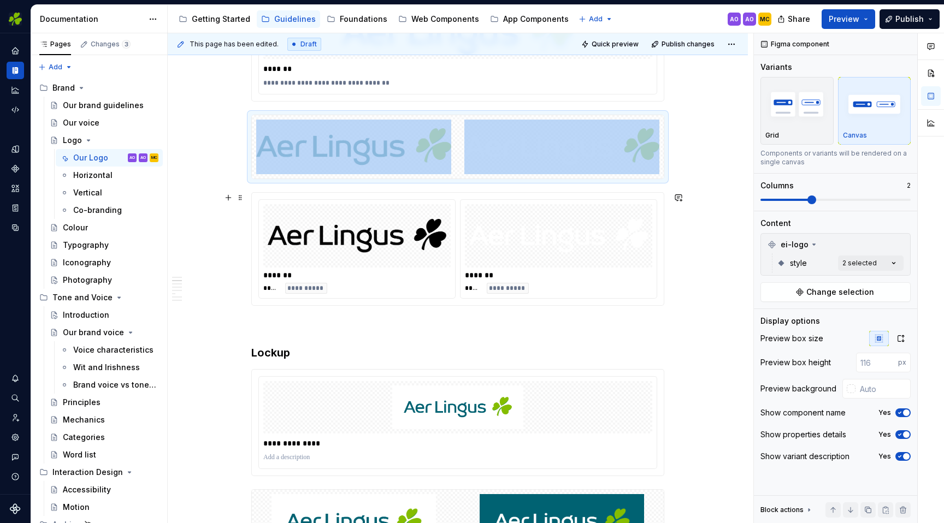
click at [414, 239] on img at bounding box center [357, 236] width 179 height 55
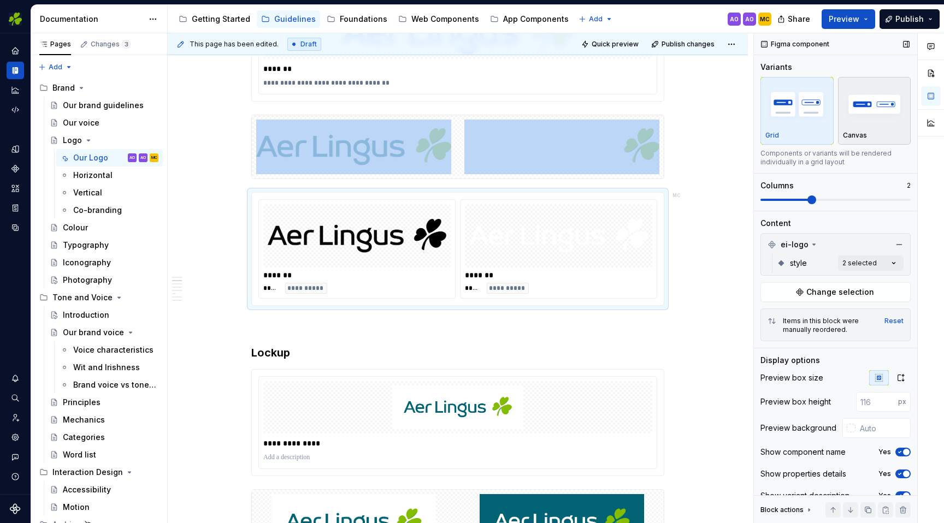
click at [859, 102] on img "button" at bounding box center [874, 104] width 63 height 40
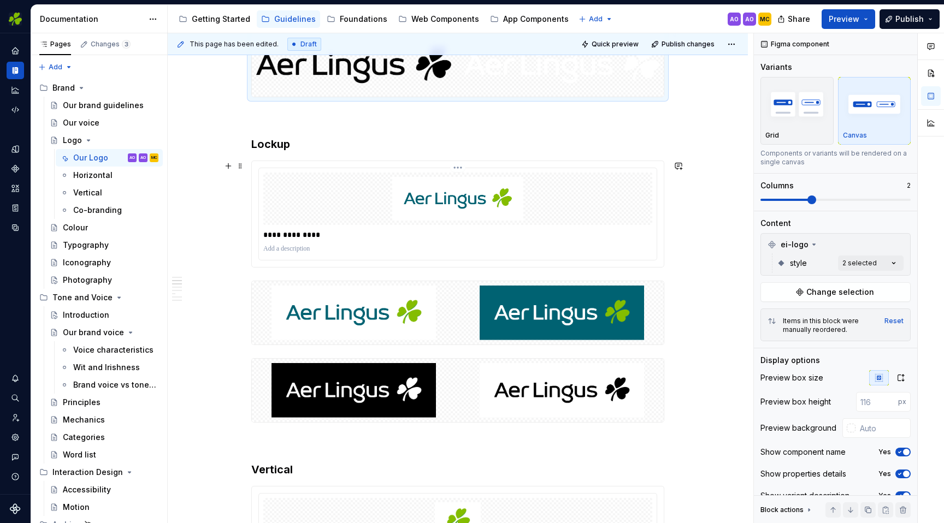
scroll to position [450, 0]
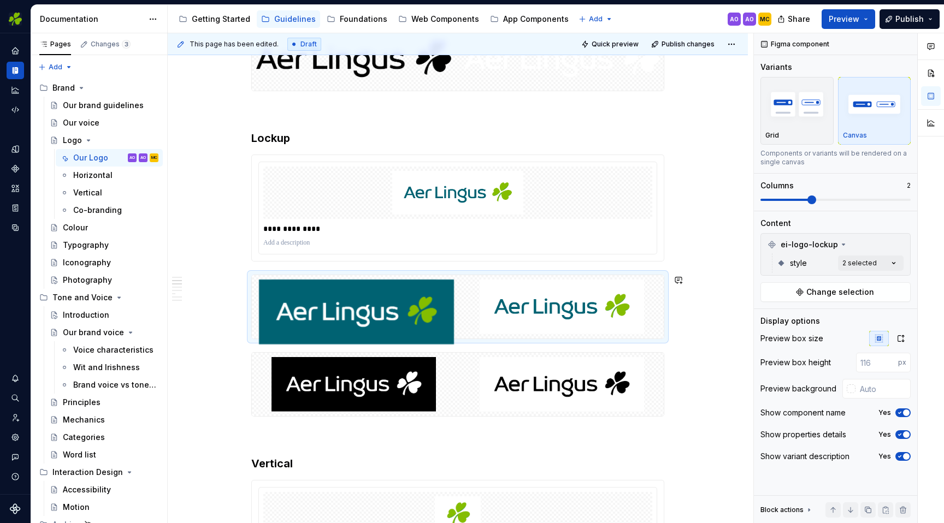
drag, startPoint x: 533, startPoint y: 306, endPoint x: 365, endPoint y: 294, distance: 168.7
click at [365, 294] on body "EI Design MC Dataset Aer Lingus Documentation Accessibility guide for tree Page…" at bounding box center [472, 261] width 944 height 523
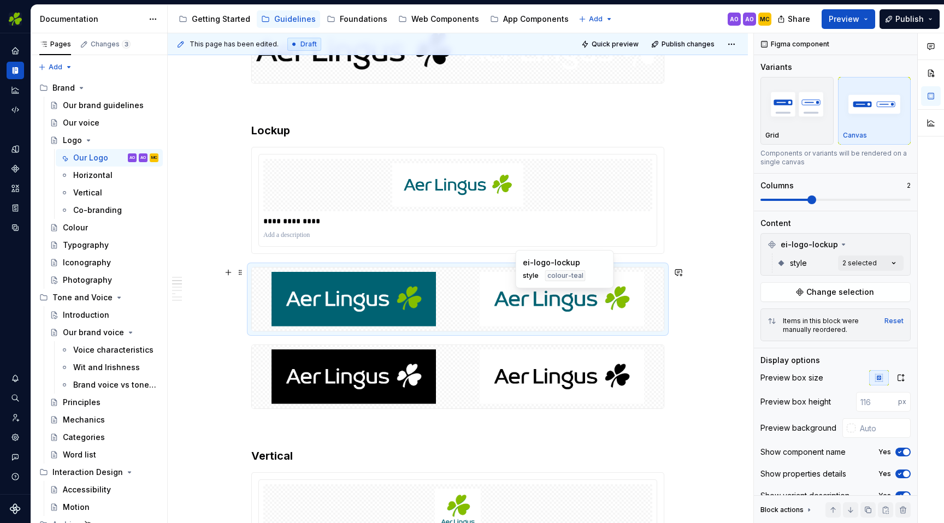
scroll to position [468, 0]
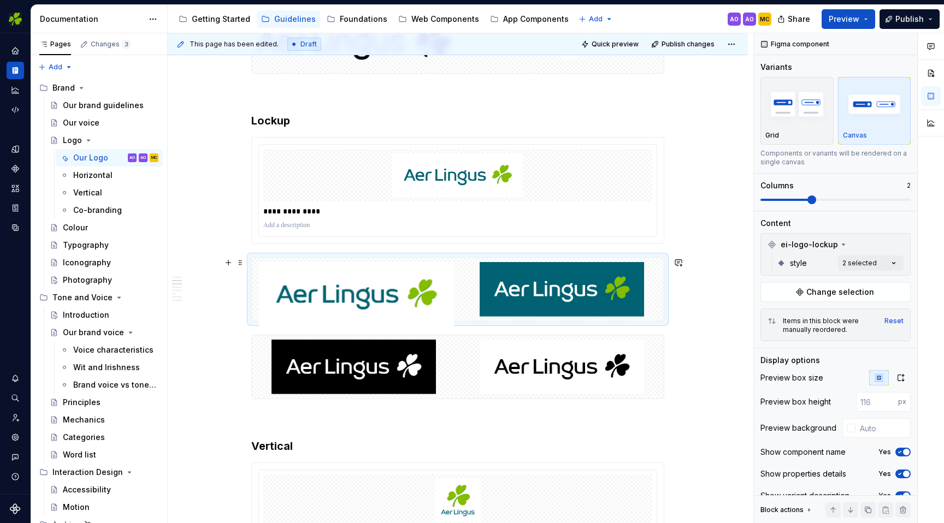
drag, startPoint x: 567, startPoint y: 295, endPoint x: 358, endPoint y: 281, distance: 209.2
click at [358, 281] on body "EI Design MC Dataset Aer Lingus Documentation Accessibility guide for tree Page…" at bounding box center [472, 261] width 944 height 523
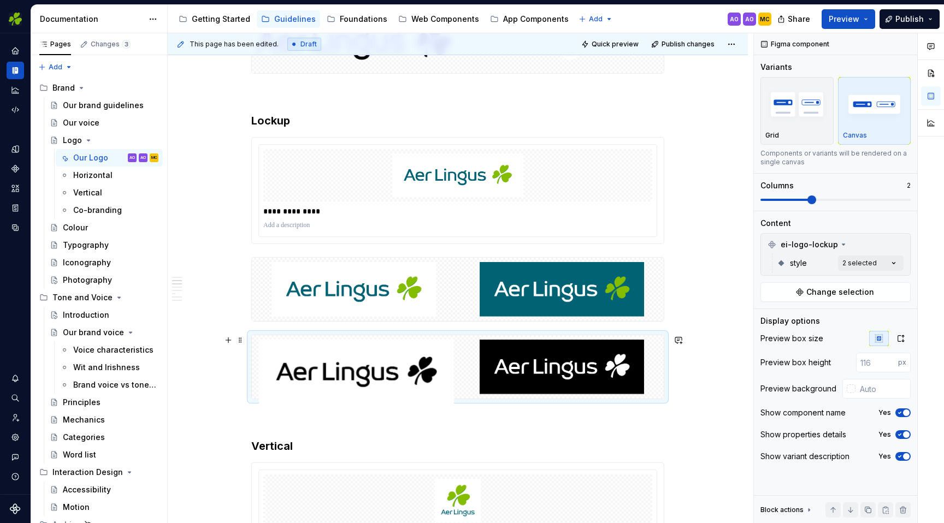
drag, startPoint x: 561, startPoint y: 381, endPoint x: 432, endPoint y: 366, distance: 130.4
click at [328, 361] on body "EI Design MC Dataset Aer Lingus Documentation Accessibility guide for tree Page…" at bounding box center [472, 261] width 944 height 523
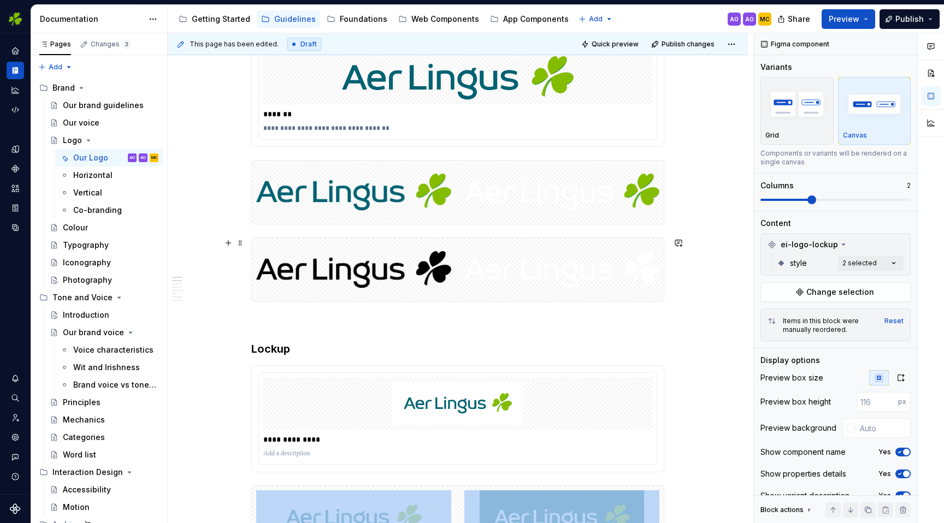
scroll to position [228, 0]
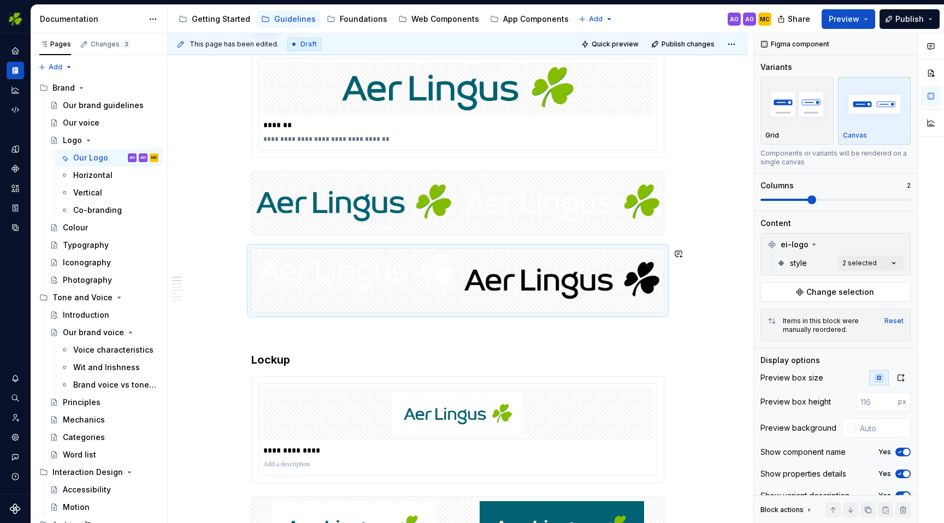
drag, startPoint x: 571, startPoint y: 278, endPoint x: 404, endPoint y: 274, distance: 167.2
click at [404, 274] on body "EI Design MC Dataset Aer Lingus Documentation Accessibility guide for tree Page…" at bounding box center [472, 261] width 944 height 523
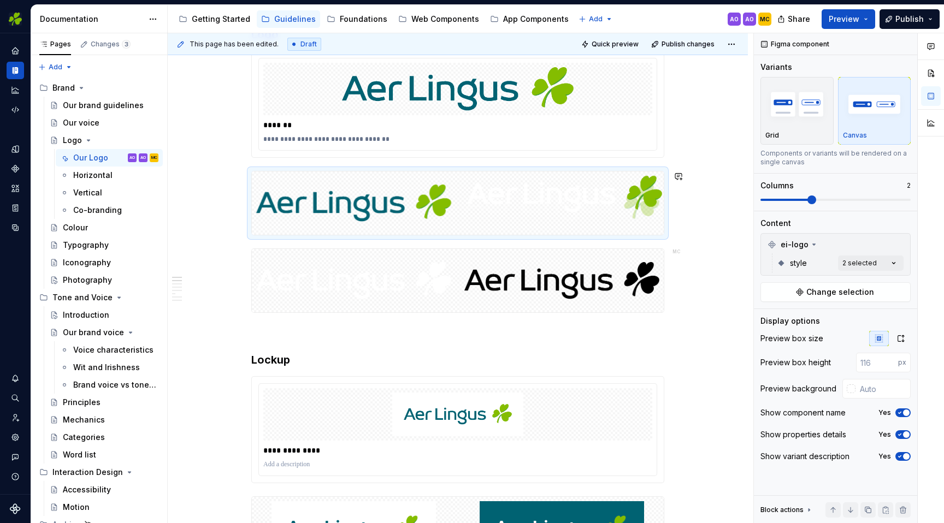
drag, startPoint x: 541, startPoint y: 203, endPoint x: 516, endPoint y: 217, distance: 28.4
click at [516, 217] on body "EI Design MC Dataset Aer Lingus Documentation Accessibility guide for tree Page…" at bounding box center [472, 261] width 944 height 523
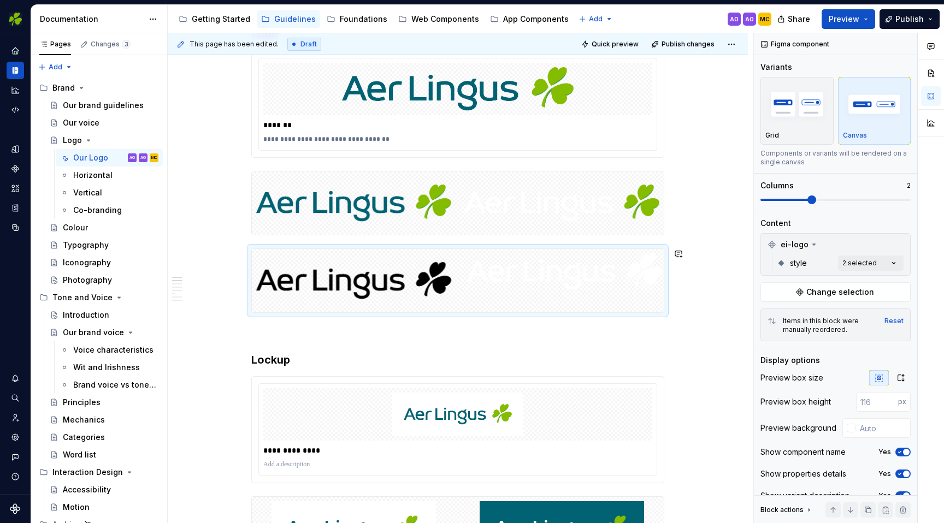
drag, startPoint x: 387, startPoint y: 284, endPoint x: 591, endPoint y: 290, distance: 204.4
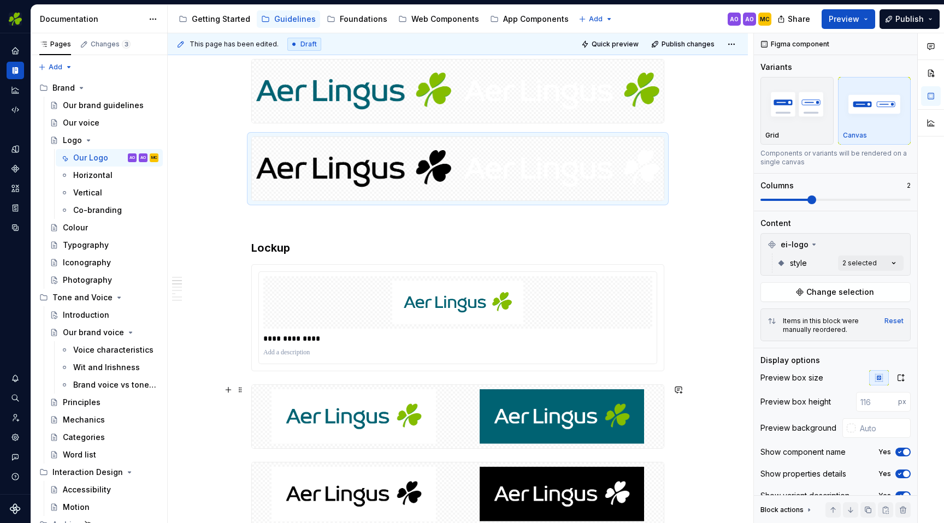
scroll to position [508, 0]
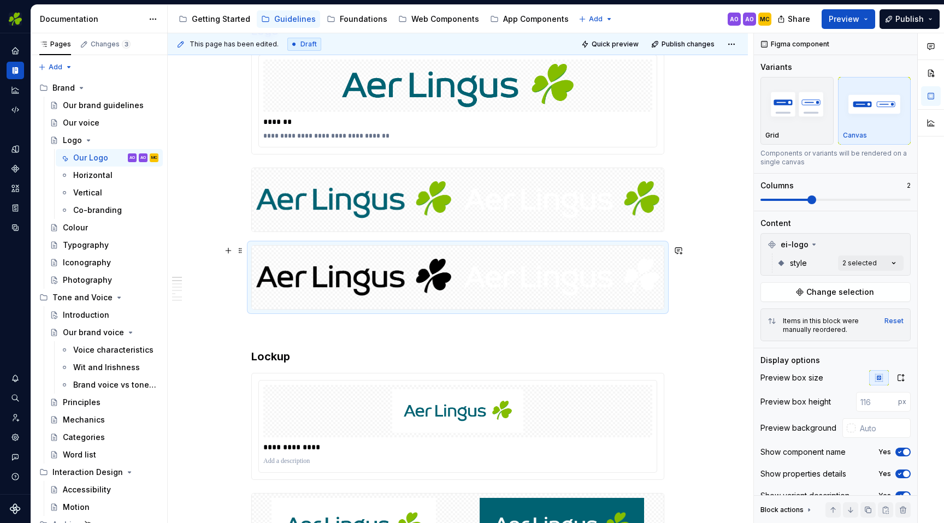
scroll to position [118, 0]
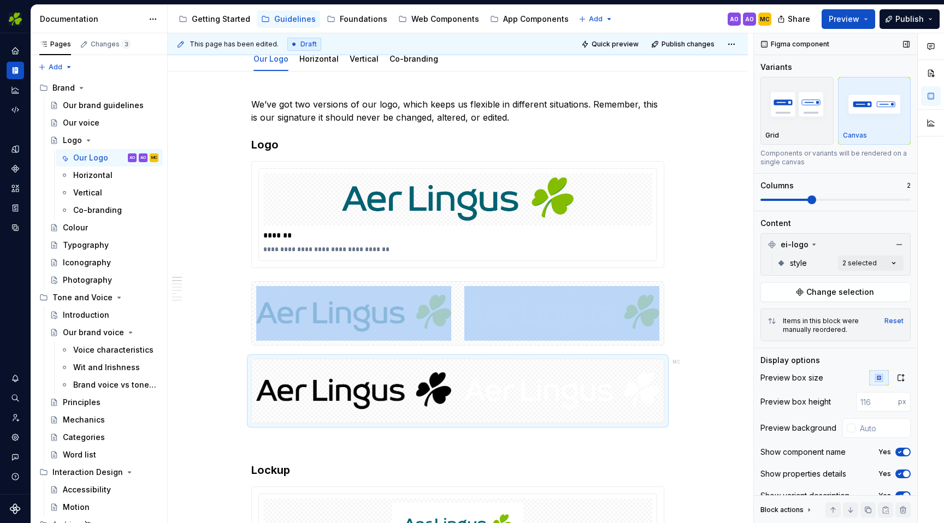
click at [807, 199] on span at bounding box center [811, 200] width 9 height 9
click at [691, 47] on span "Publish changes" at bounding box center [688, 44] width 53 height 9
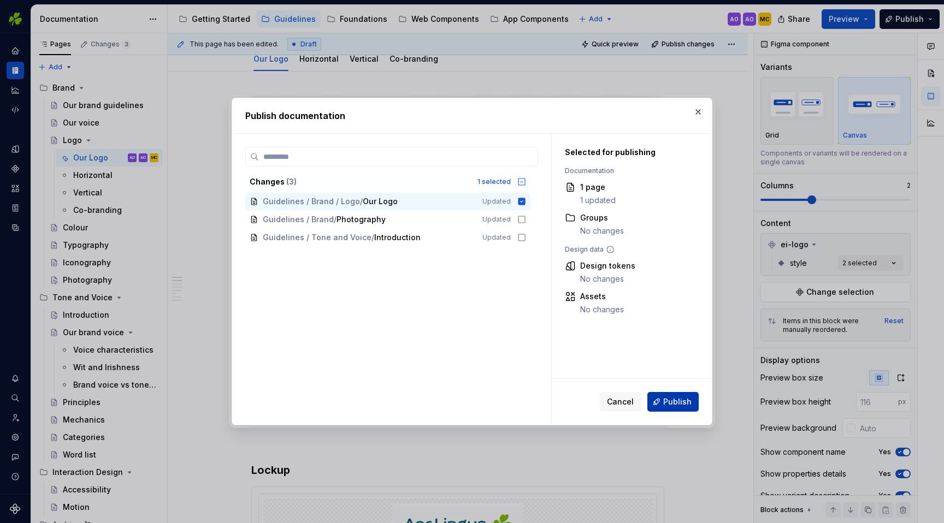
click at [671, 410] on button "Publish" at bounding box center [672, 402] width 51 height 20
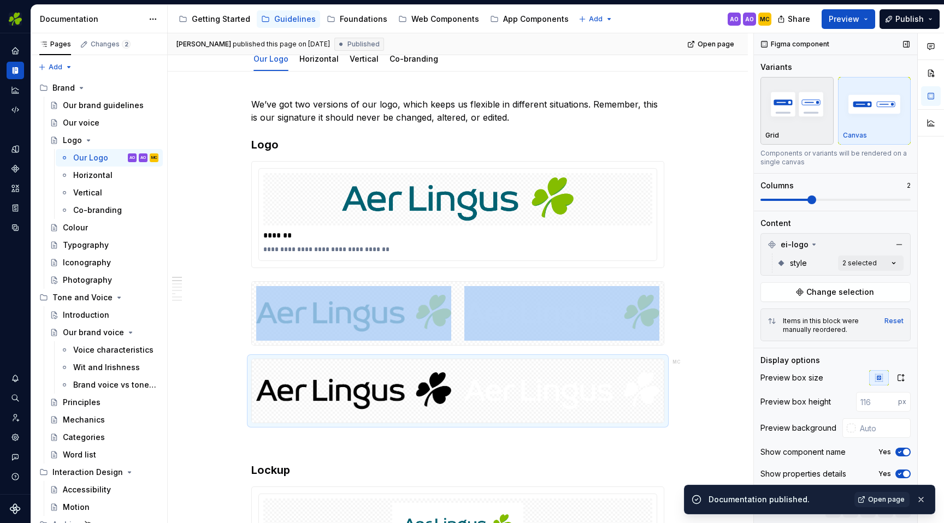
click at [792, 138] on div "Grid" at bounding box center [796, 135] width 63 height 9
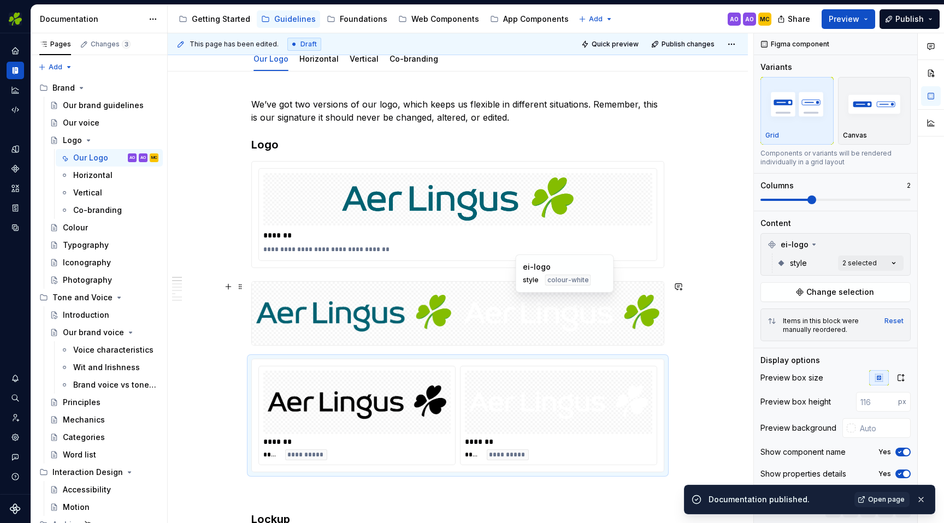
click at [538, 331] on img at bounding box center [561, 313] width 195 height 55
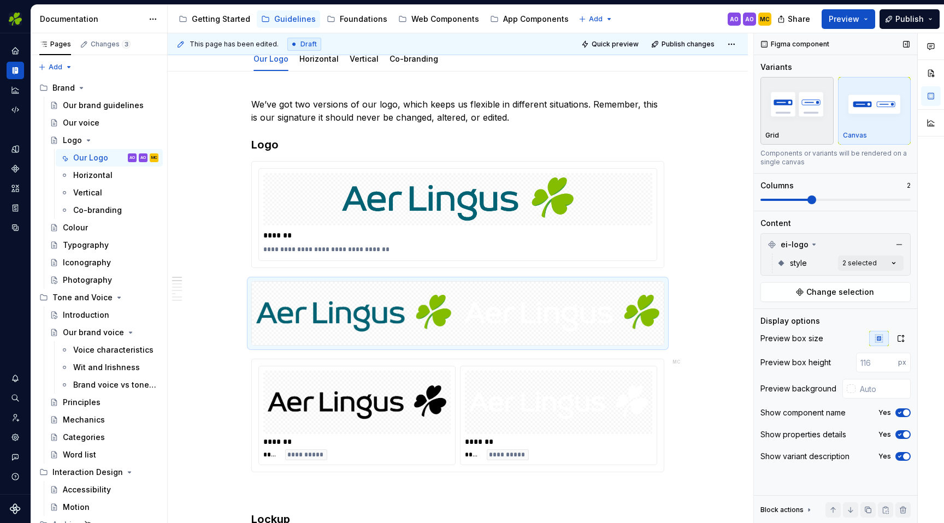
type textarea "*"
click at [781, 106] on img "button" at bounding box center [796, 104] width 63 height 40
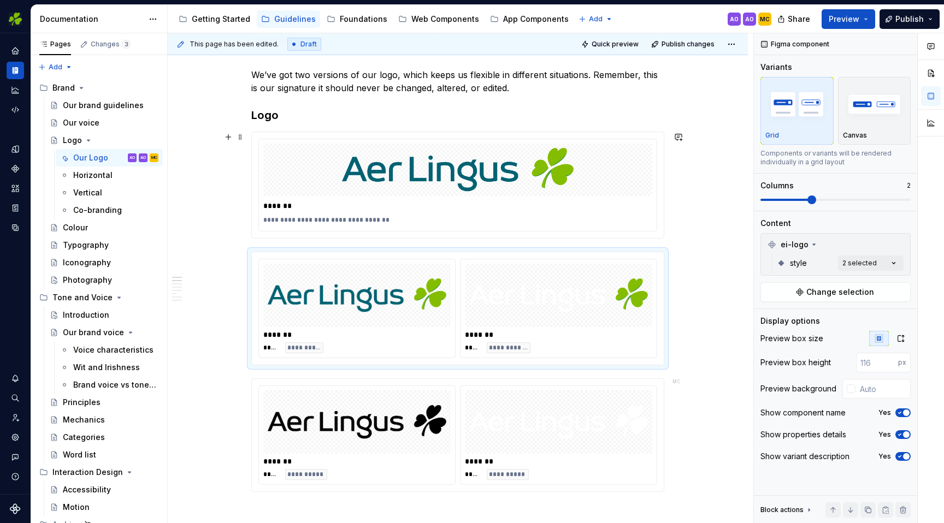
scroll to position [170, 0]
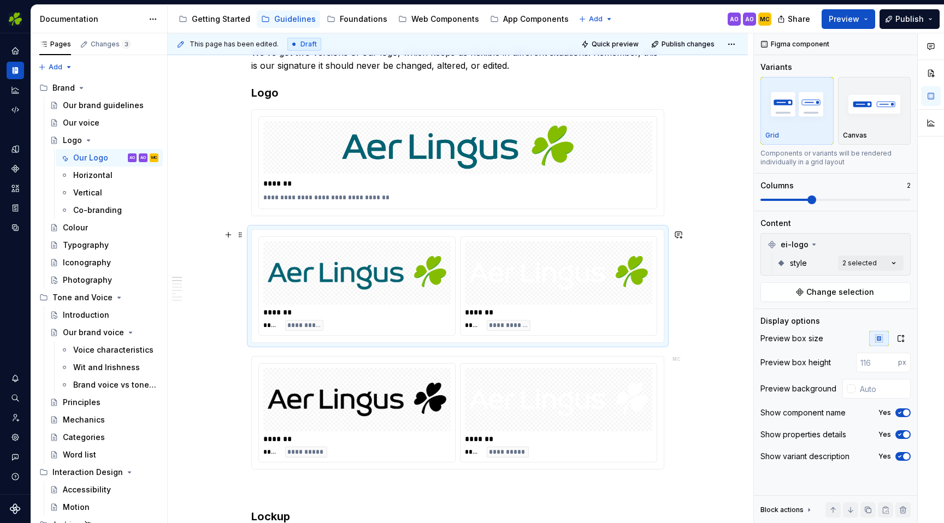
click at [610, 322] on div "**********" at bounding box center [558, 325] width 187 height 11
click at [874, 387] on input "text" at bounding box center [883, 389] width 55 height 20
click at [850, 391] on div at bounding box center [851, 389] width 9 height 9
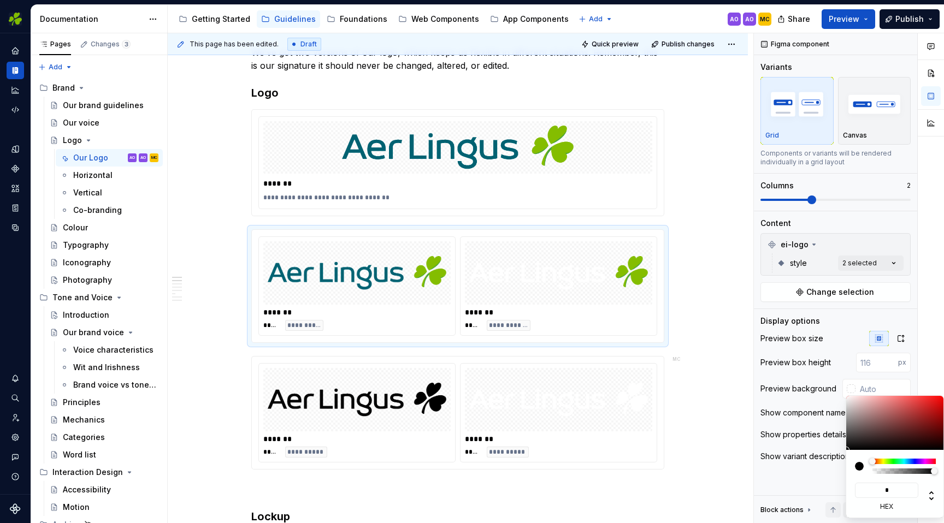
type input "**"
type input "#FF55FF"
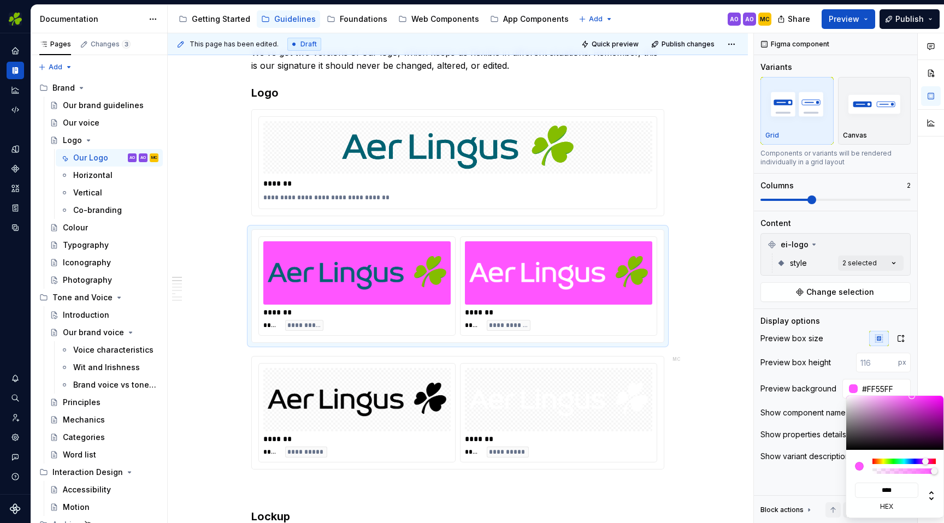
type input "*****"
type input "#F5F5F5"
type input "******"
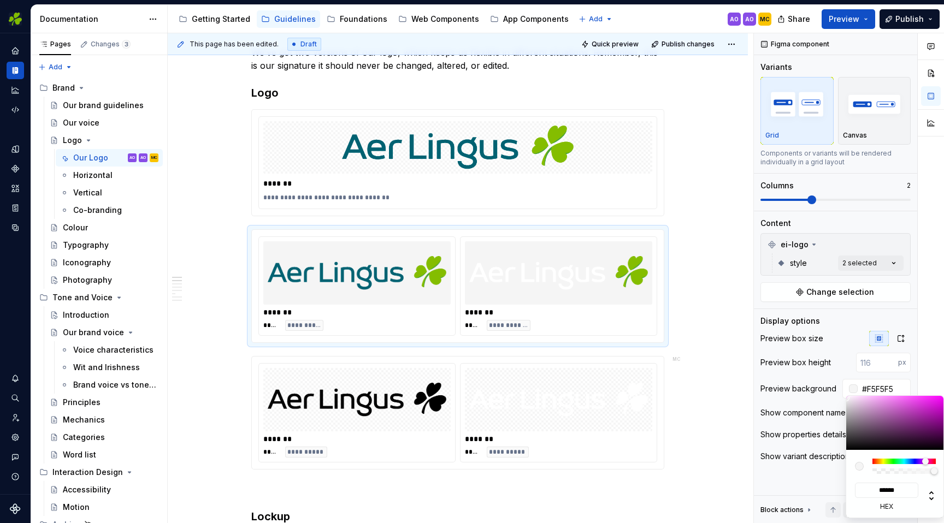
click at [707, 352] on html "EI Design MC Dataset Aer Lingus Documentation Accessibility guide for tree Page…" at bounding box center [472, 261] width 944 height 523
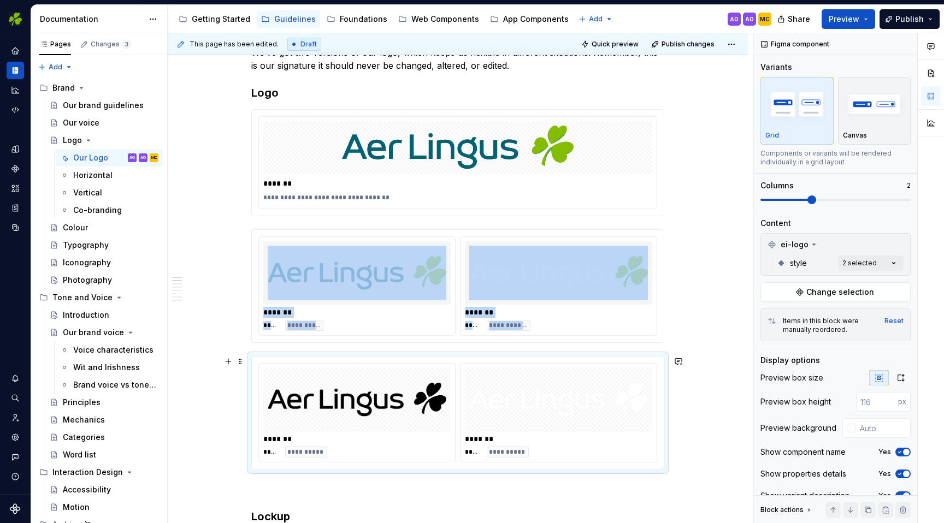
click at [643, 449] on div "**********" at bounding box center [558, 452] width 187 height 11
click at [853, 126] on div "button" at bounding box center [874, 104] width 63 height 45
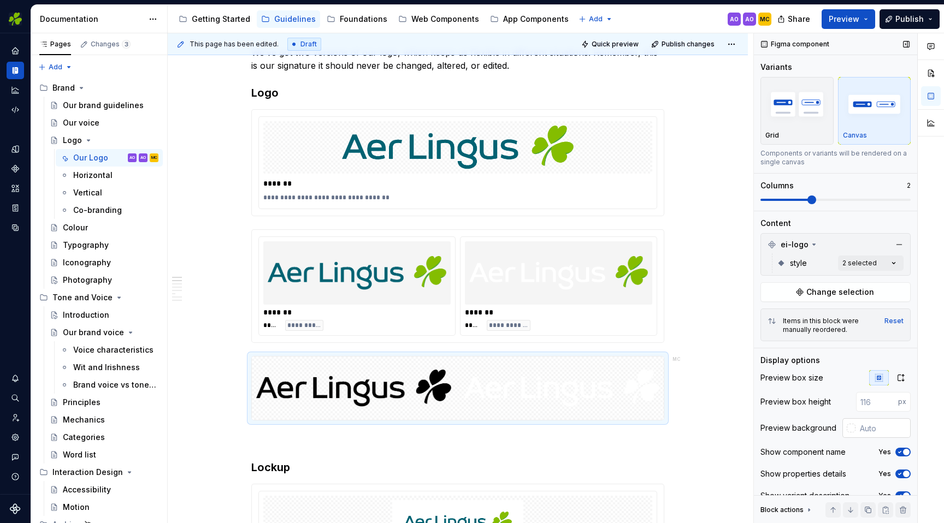
click at [851, 433] on div at bounding box center [848, 428] width 13 height 20
click at [854, 429] on div at bounding box center [851, 428] width 9 height 9
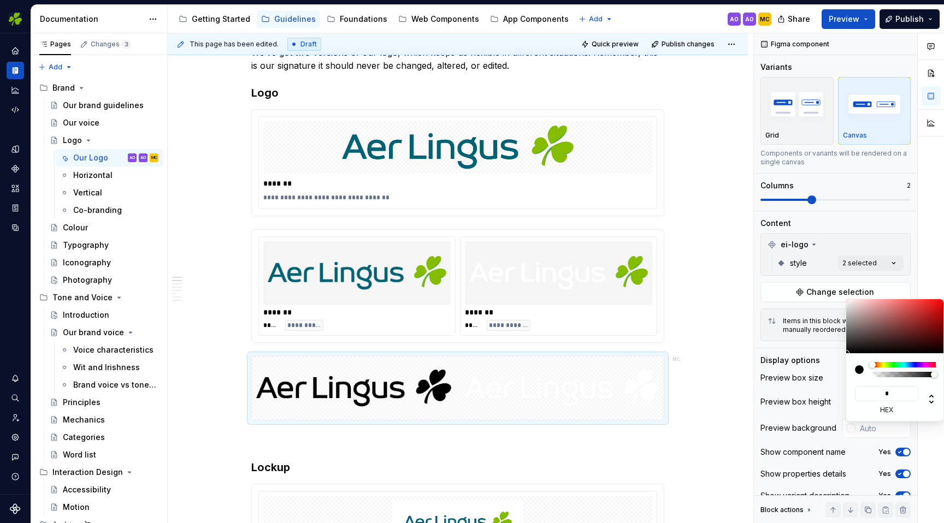
type input "**"
type input "#FF55FF"
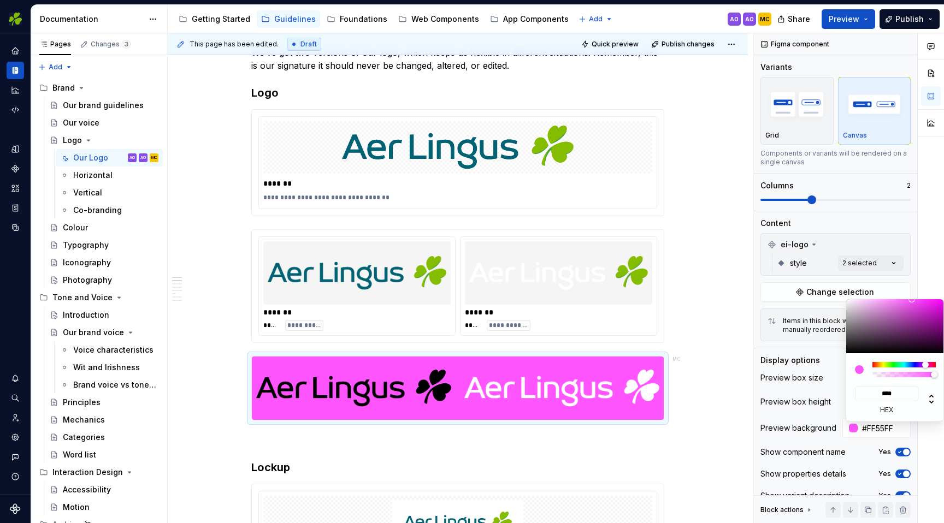
type input "*****"
type input "#F5F5F5"
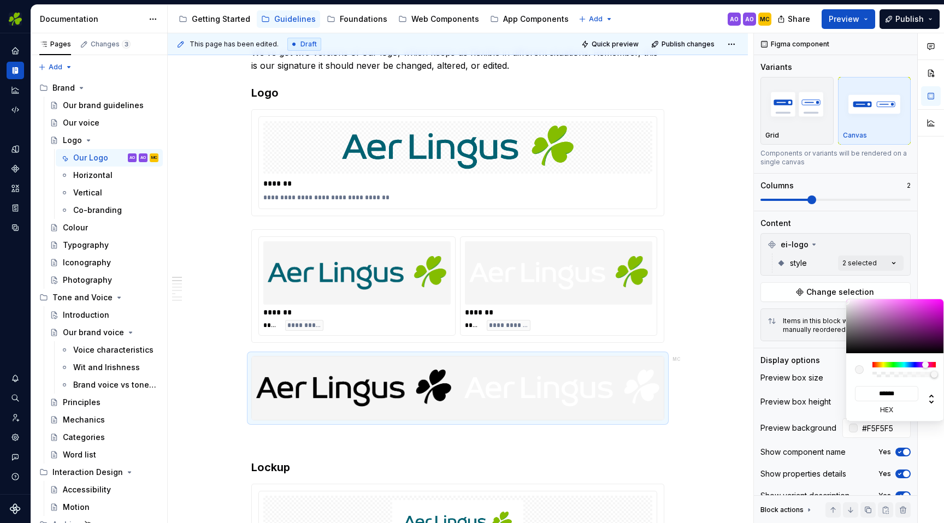
type input "******"
click at [716, 311] on html "EI Design MC Dataset Aer Lingus Documentation Accessibility guide for tree Page…" at bounding box center [472, 261] width 944 height 523
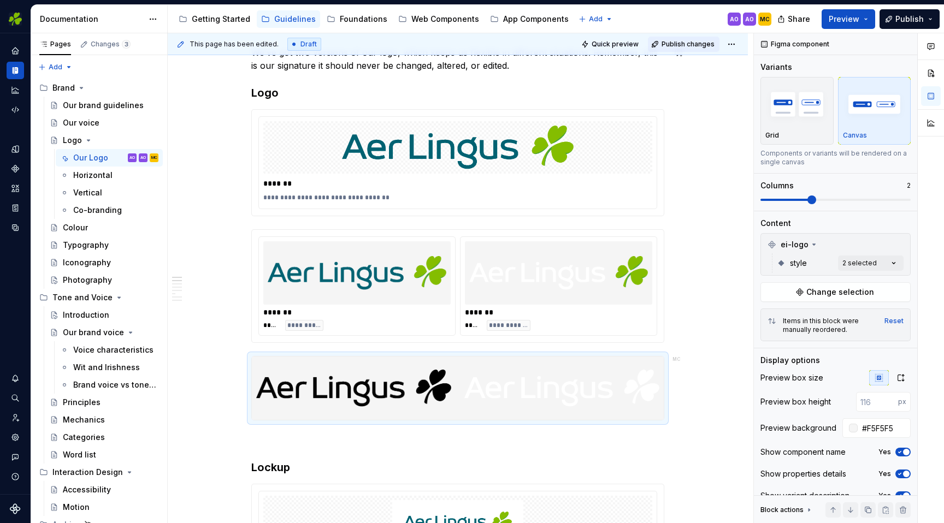
click at [688, 43] on span "Publish changes" at bounding box center [688, 44] width 53 height 9
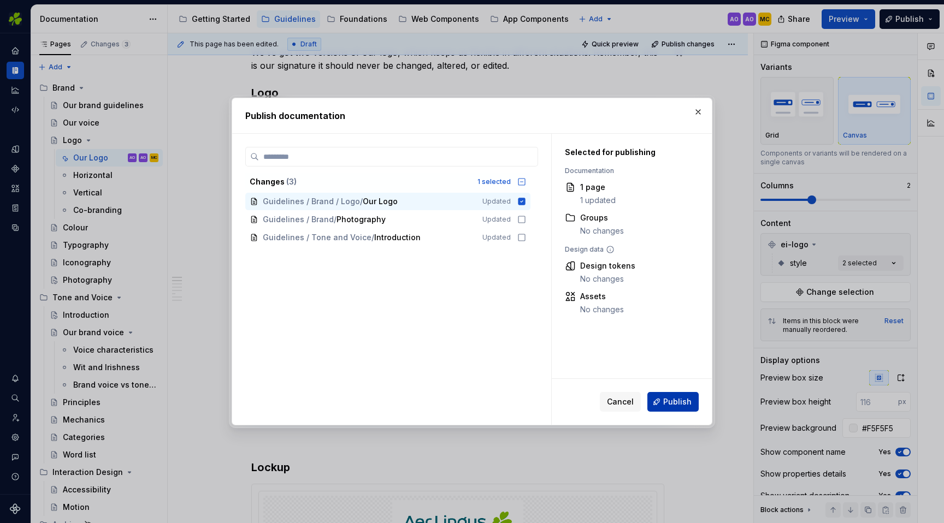
click at [683, 398] on span "Publish" at bounding box center [677, 402] width 28 height 11
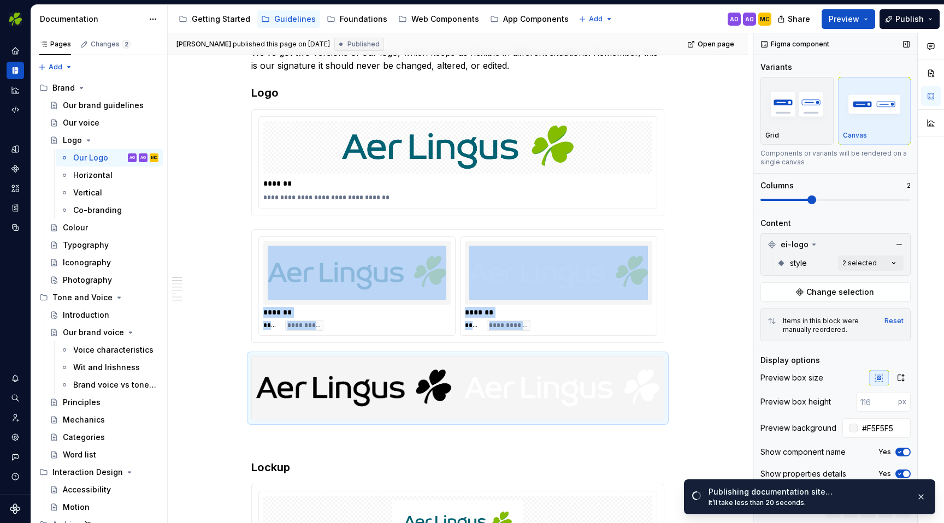
scroll to position [15, 0]
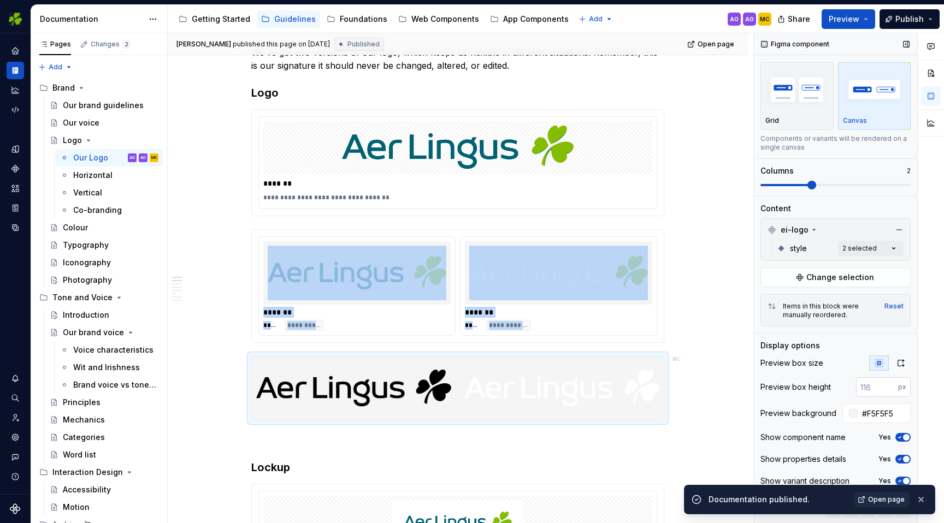
type textarea "*"
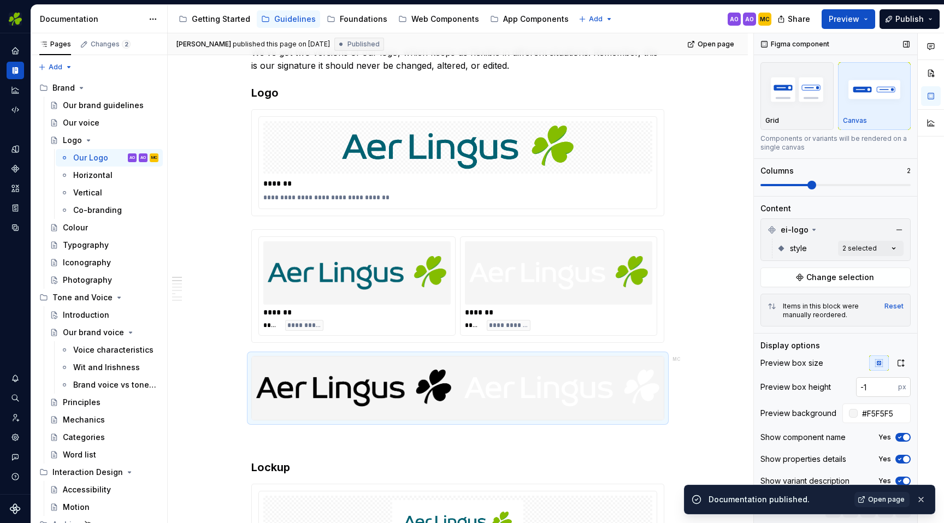
type input "-1"
click at [889, 390] on input "-1" at bounding box center [877, 388] width 42 height 20
click at [872, 390] on input "-1" at bounding box center [877, 388] width 42 height 20
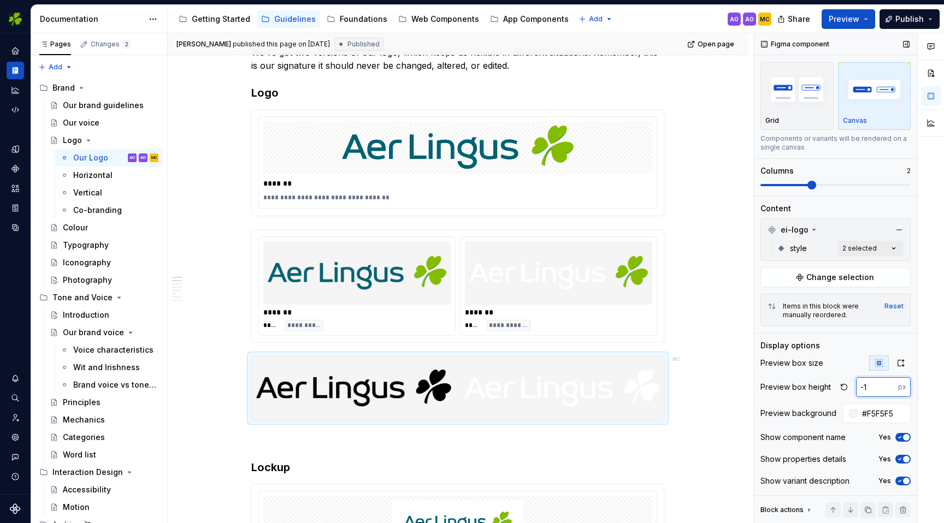
type textarea "*"
click at [646, 421] on div at bounding box center [457, 388] width 413 height 64
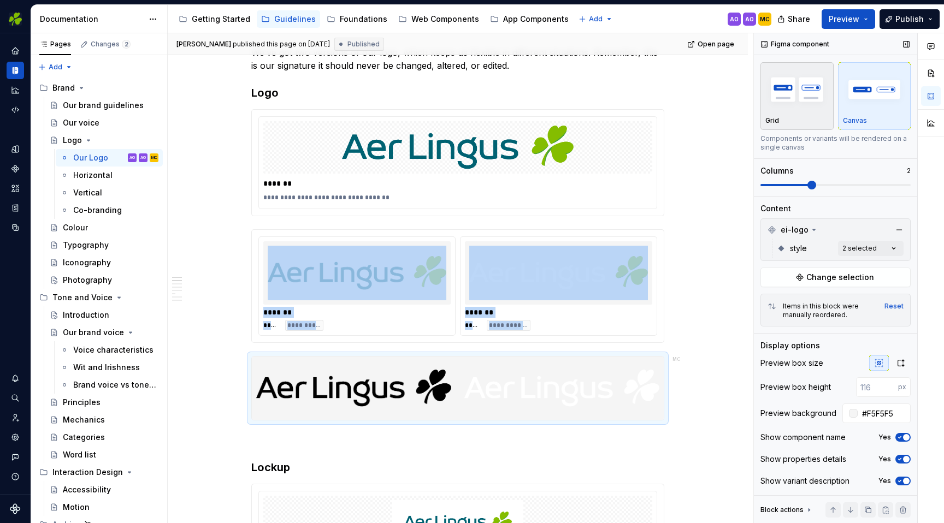
click at [812, 108] on img "button" at bounding box center [796, 89] width 63 height 40
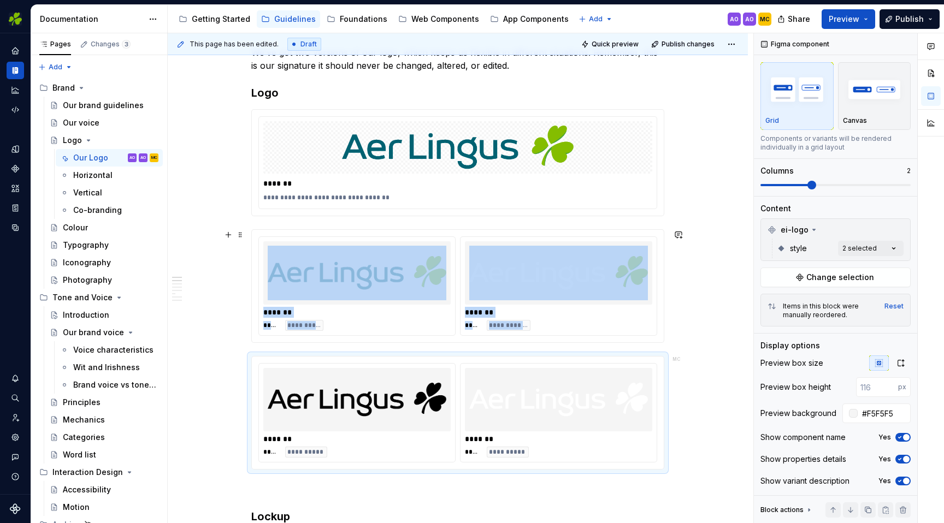
type textarea "*"
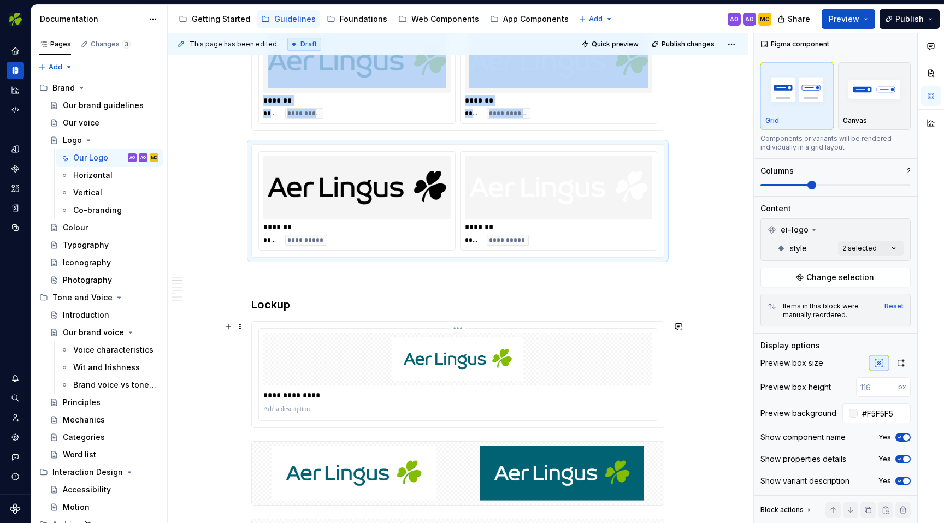
scroll to position [449, 0]
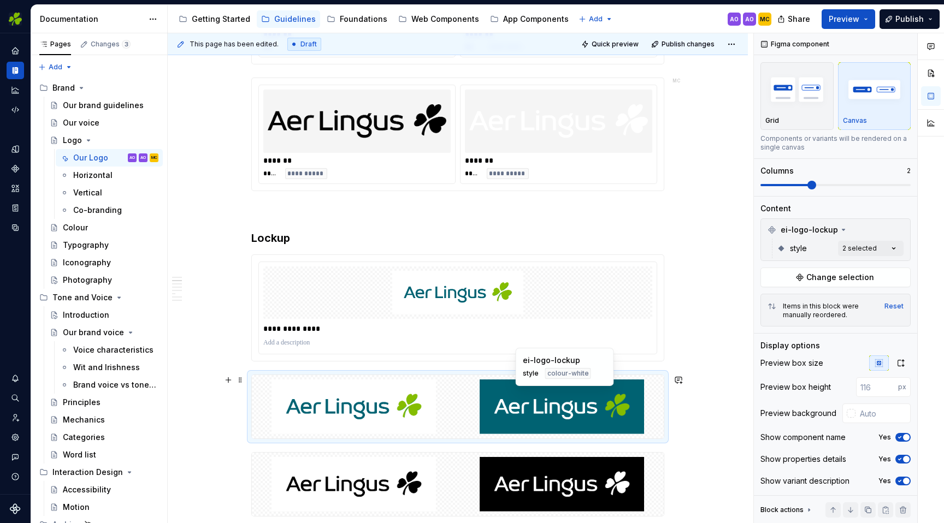
click at [469, 400] on img at bounding box center [561, 407] width 195 height 55
click at [791, 104] on img "button" at bounding box center [796, 89] width 63 height 40
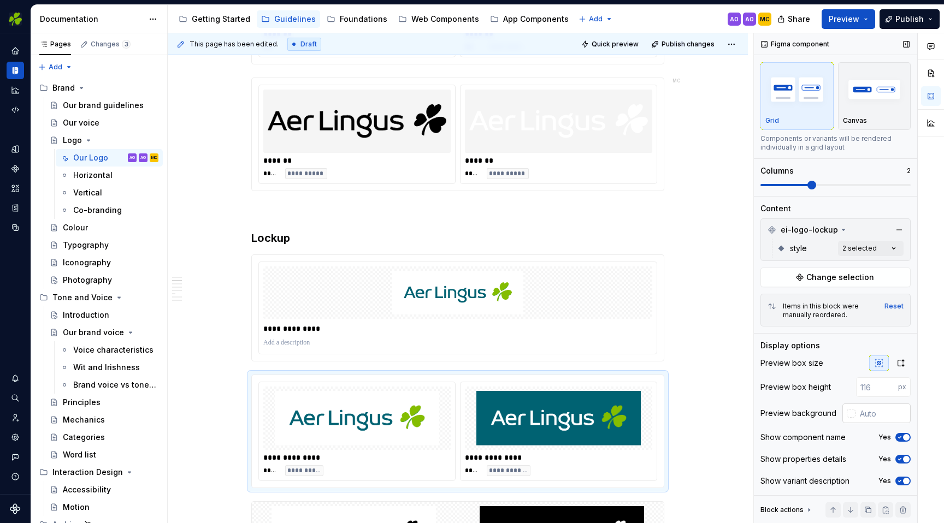
click at [845, 414] on div at bounding box center [848, 414] width 13 height 20
click at [854, 412] on div at bounding box center [851, 413] width 9 height 9
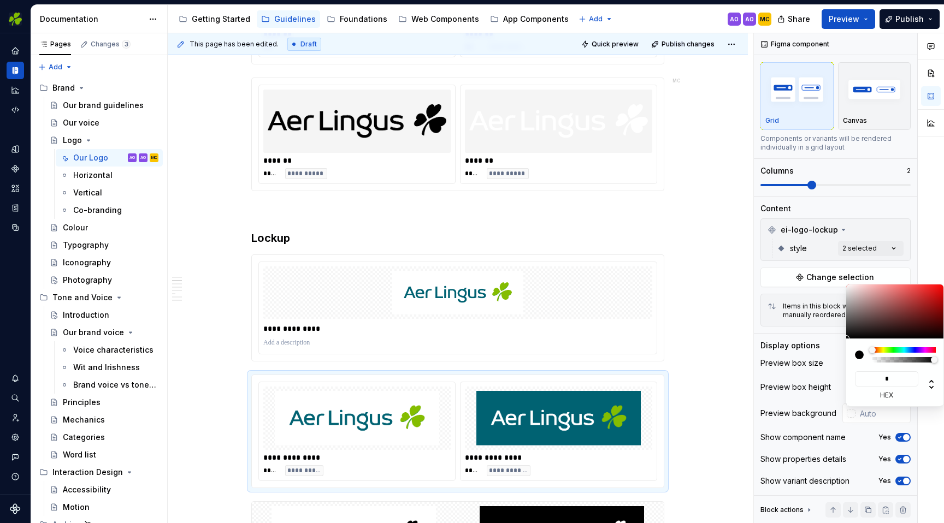
type input "**"
type input "#FF55FF"
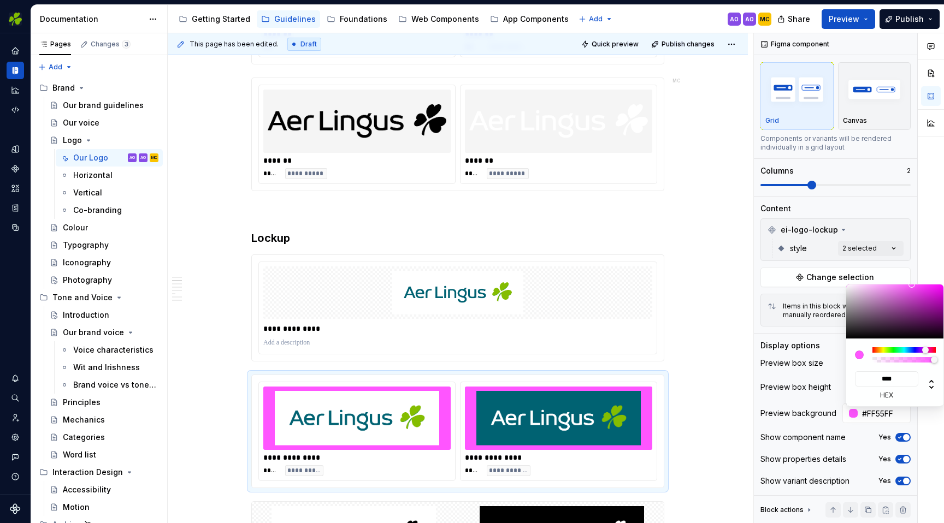
type input "*****"
type input "#F5F5F5"
type input "******"
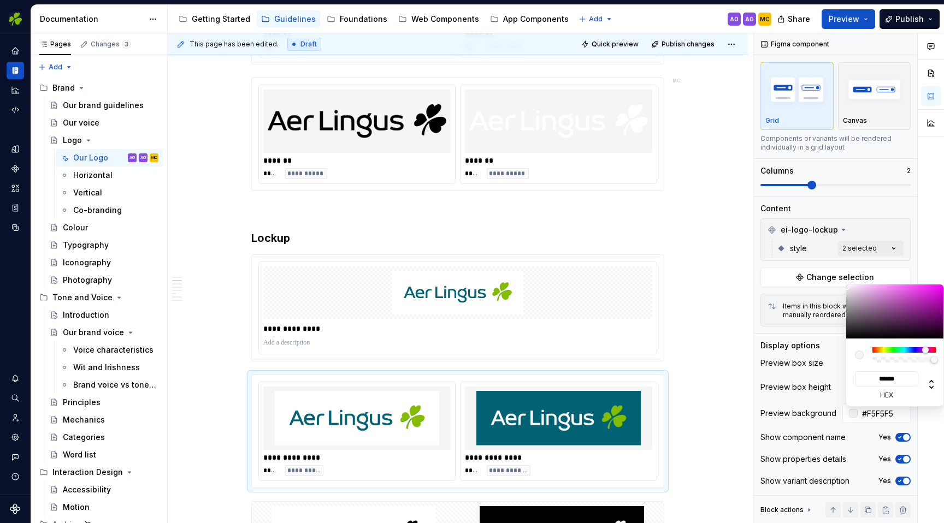
click at [699, 441] on html "EI Design MC Dataset Aer Lingus Documentation Accessibility guide for tree Page…" at bounding box center [472, 261] width 944 height 523
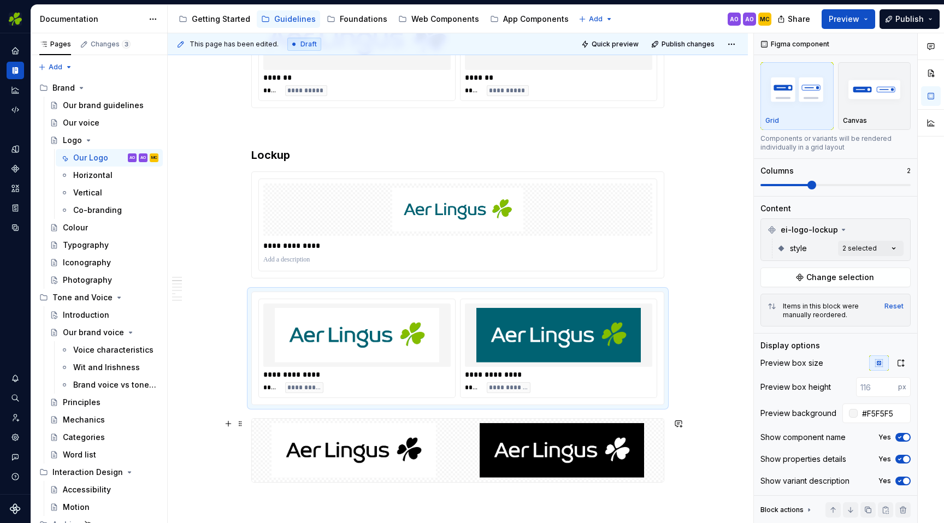
scroll to position [684, 0]
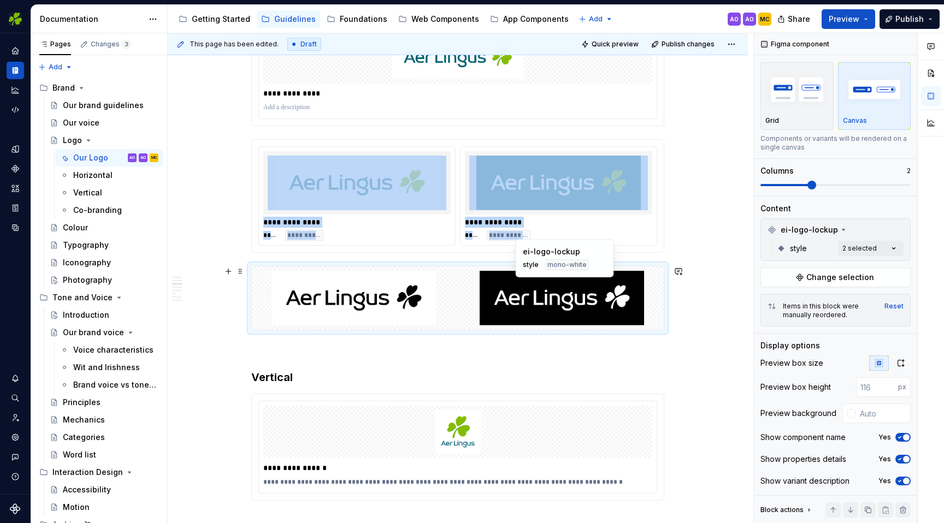
click at [642, 322] on img at bounding box center [561, 298] width 195 height 55
click at [793, 102] on img "button" at bounding box center [796, 89] width 63 height 40
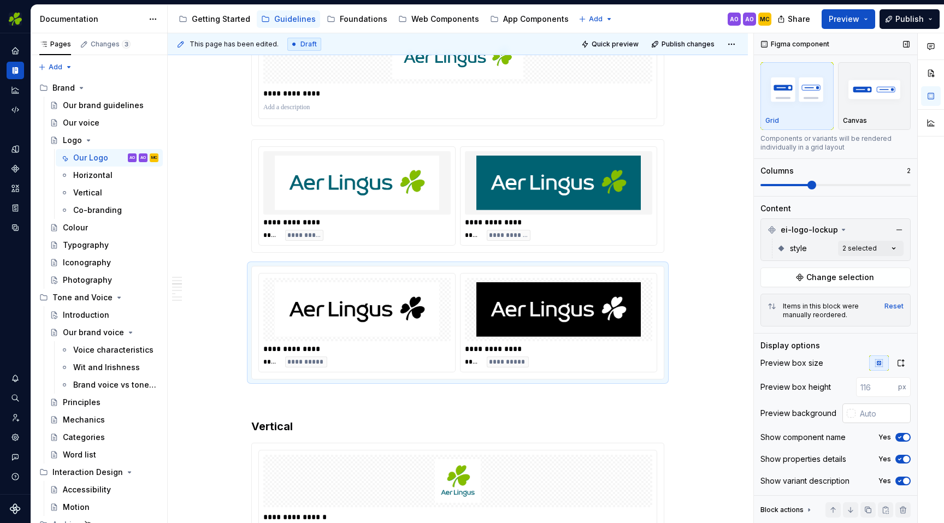
click at [855, 414] on div at bounding box center [851, 413] width 9 height 9
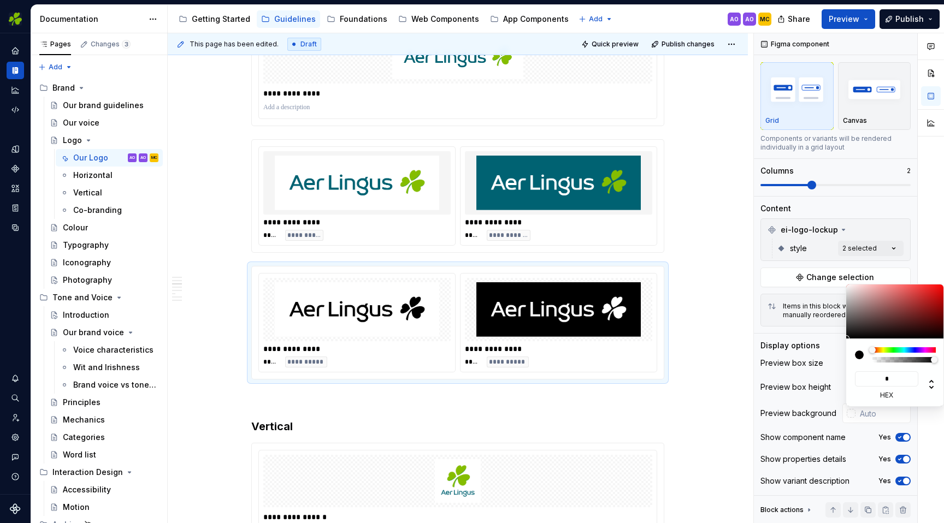
type input "**"
type input "#FF55FF"
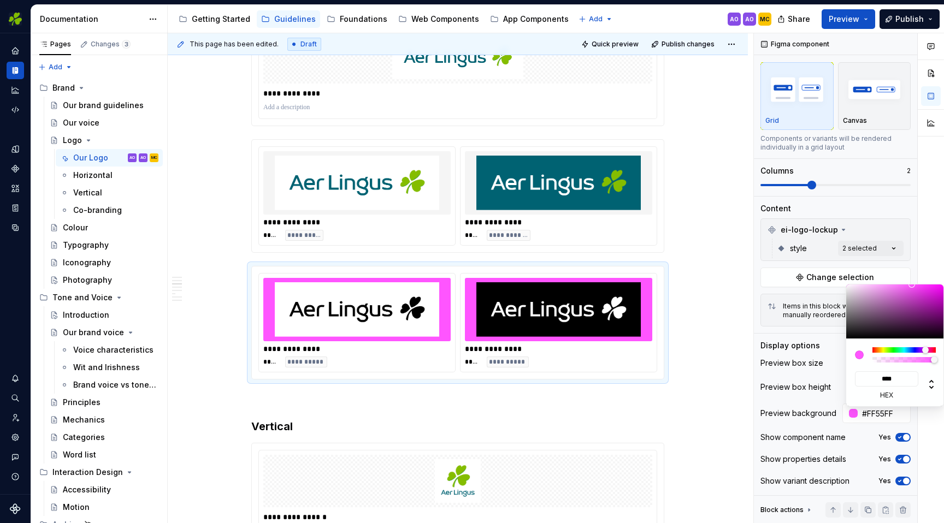
type input "*****"
type input "#F5F5F5"
type input "******"
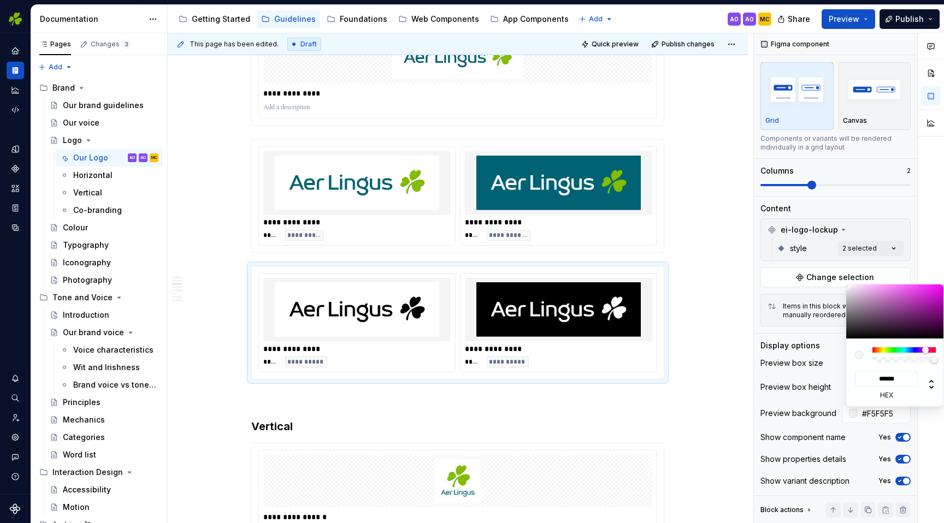
click at [718, 382] on html "EI Design MC Dataset Aer Lingus Documentation Accessibility guide for tree Page…" at bounding box center [472, 261] width 944 height 523
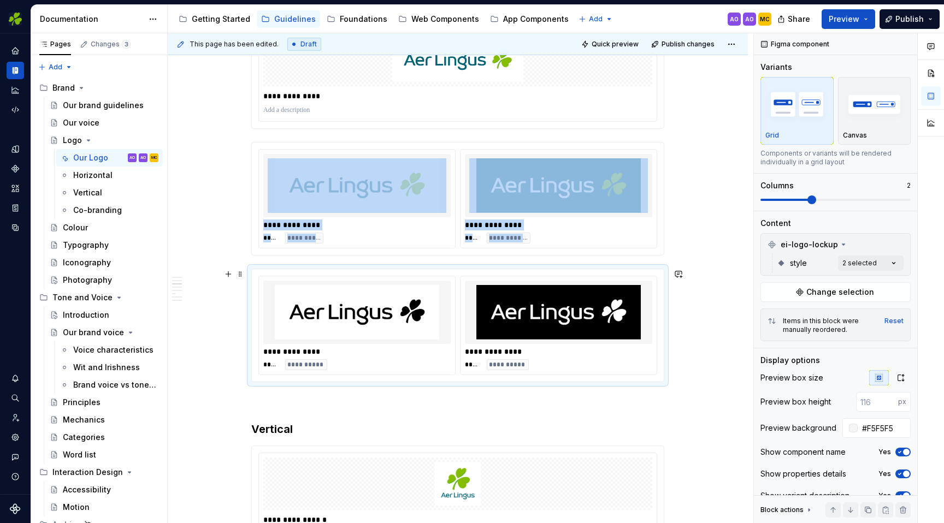
click at [655, 366] on div "**********" at bounding box center [559, 325] width 196 height 98
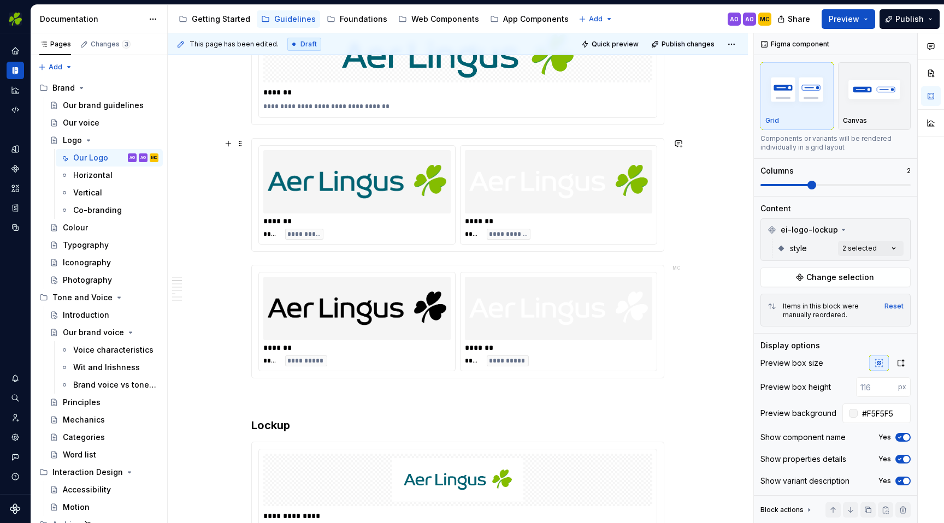
scroll to position [0, 0]
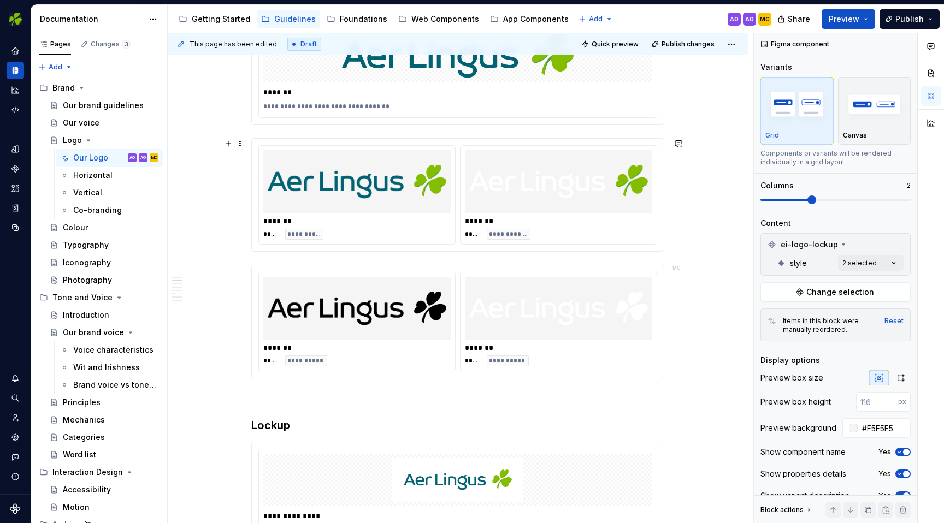
click at [395, 238] on div "**********" at bounding box center [356, 234] width 187 height 11
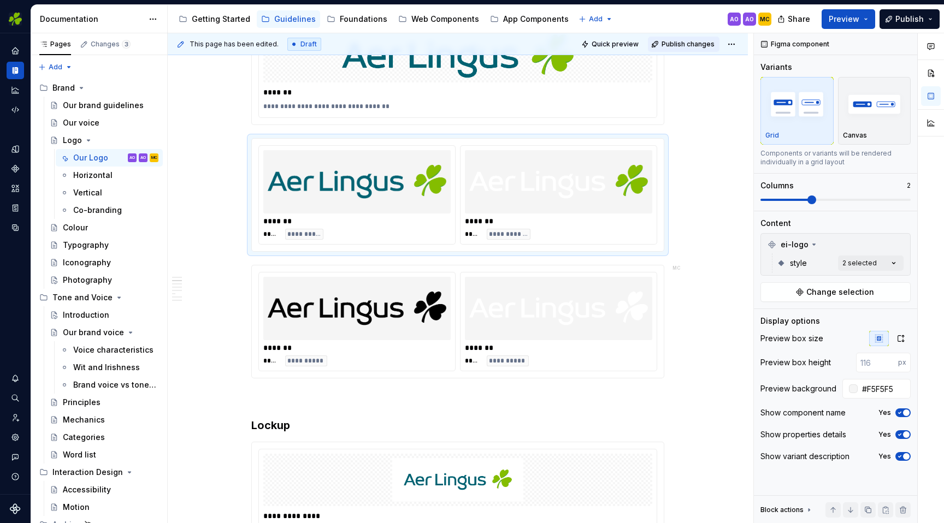
click at [692, 43] on span "Publish changes" at bounding box center [688, 44] width 53 height 9
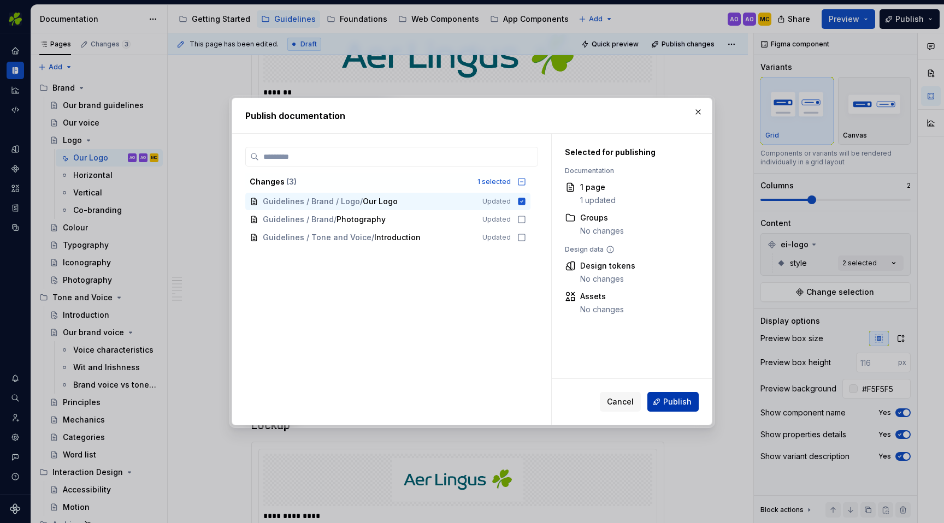
click at [676, 403] on span "Publish" at bounding box center [677, 402] width 28 height 11
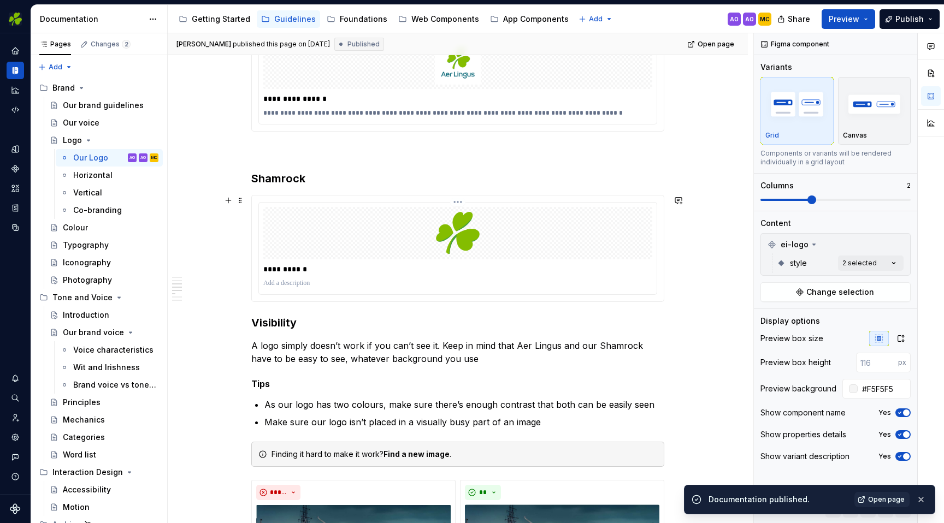
scroll to position [1105, 0]
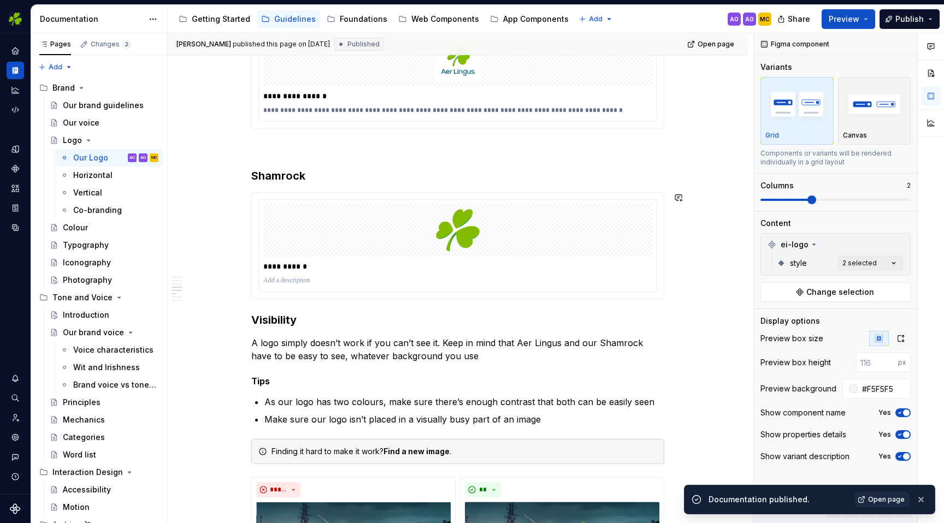
click at [341, 309] on div "**********" at bounding box center [457, 527] width 413 height 2833
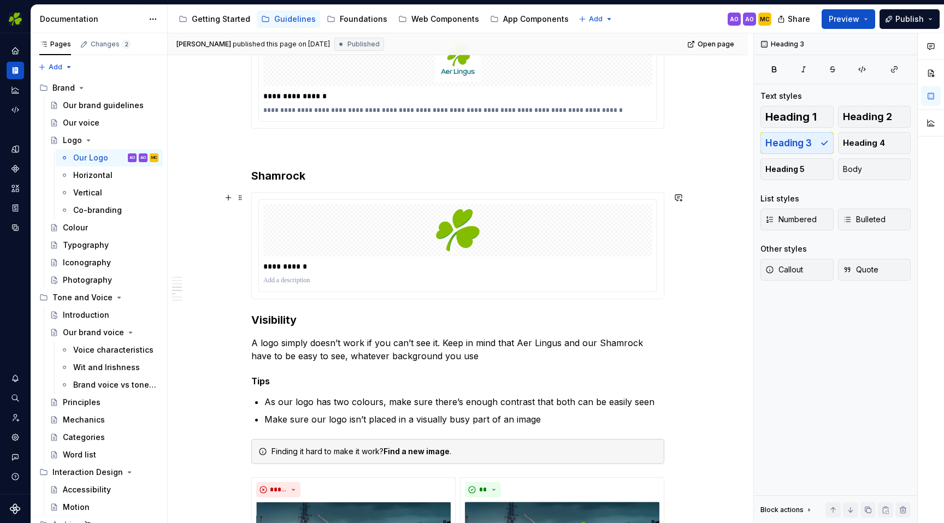
click at [576, 299] on div "**********" at bounding box center [457, 245] width 413 height 107
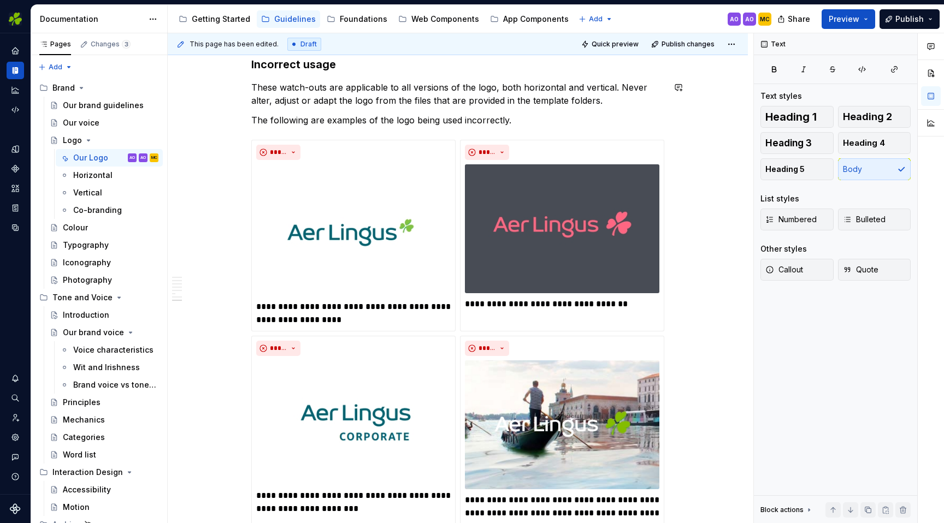
scroll to position [2310, 0]
click at [697, 44] on span "Publish changes" at bounding box center [688, 44] width 53 height 9
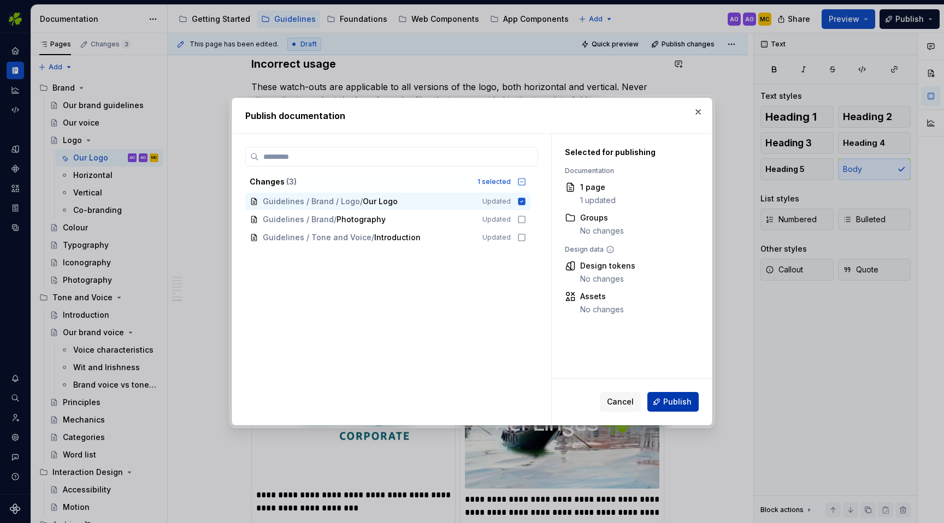
click at [677, 407] on span "Publish" at bounding box center [677, 402] width 28 height 11
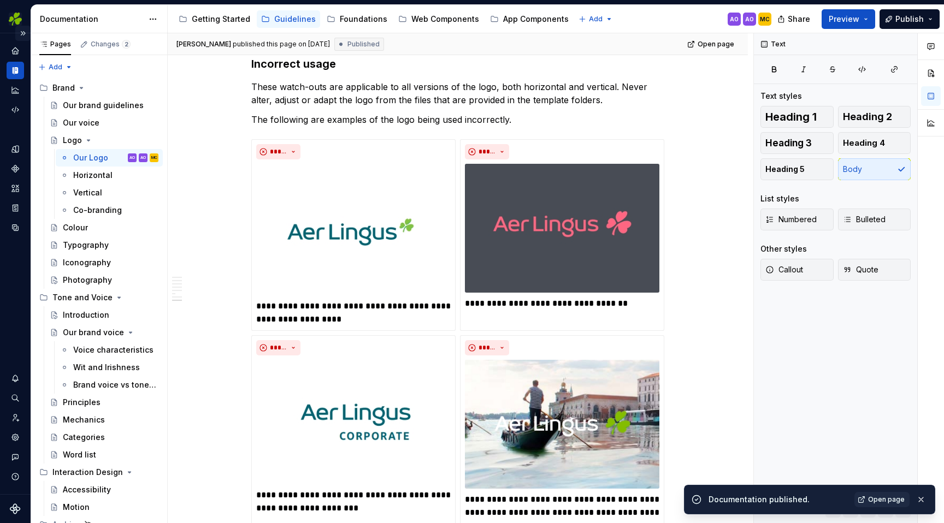
click at [27, 34] on button "Expand sidebar" at bounding box center [22, 33] width 15 height 15
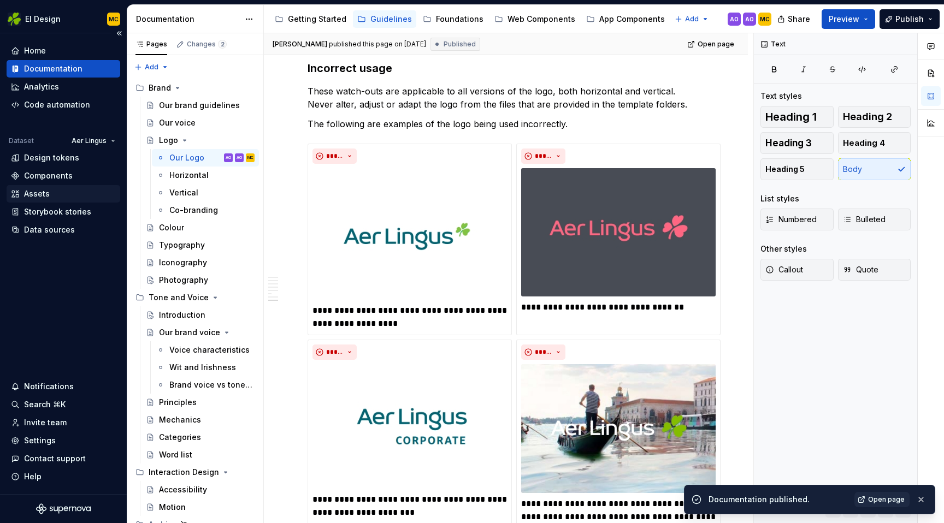
scroll to position [2302, 0]
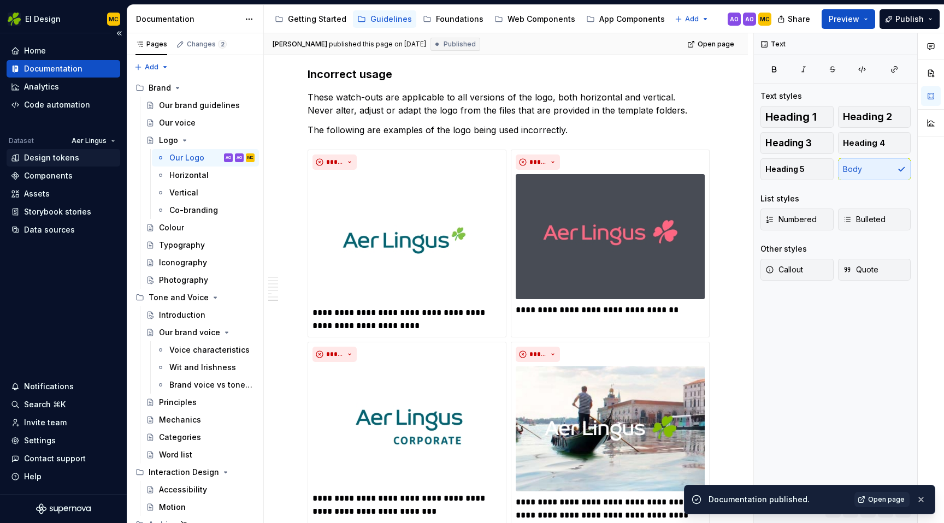
click at [56, 158] on div "Design tokens" at bounding box center [51, 157] width 55 height 11
type textarea "*"
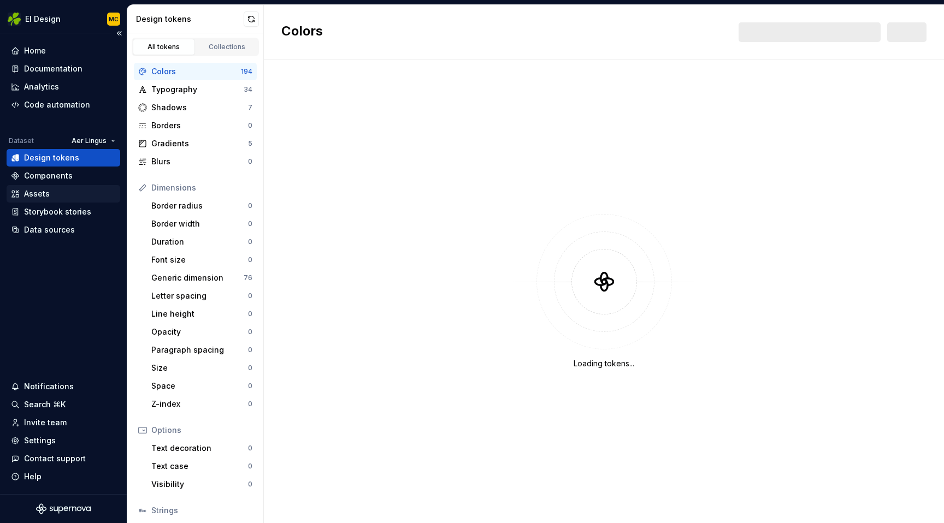
click at [38, 195] on div "Assets" at bounding box center [37, 193] width 26 height 11
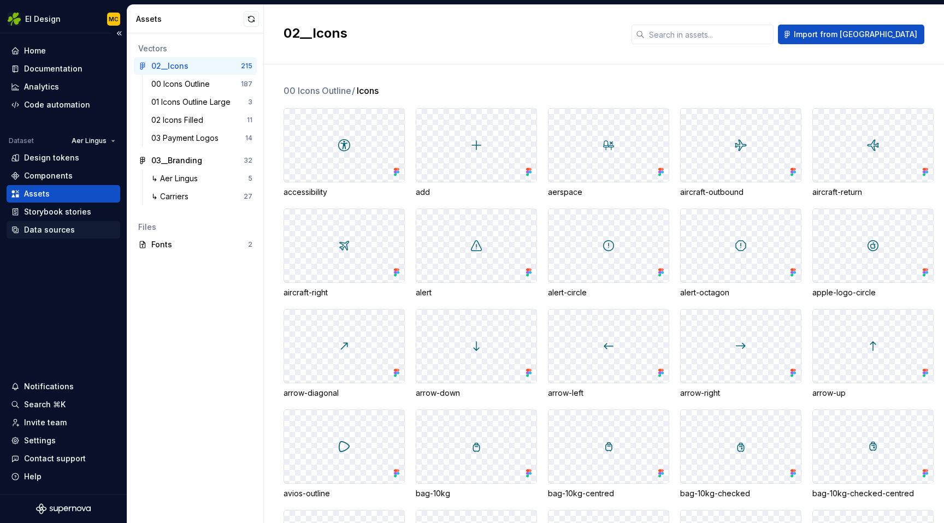
click at [49, 231] on div "Data sources" at bounding box center [49, 230] width 51 height 11
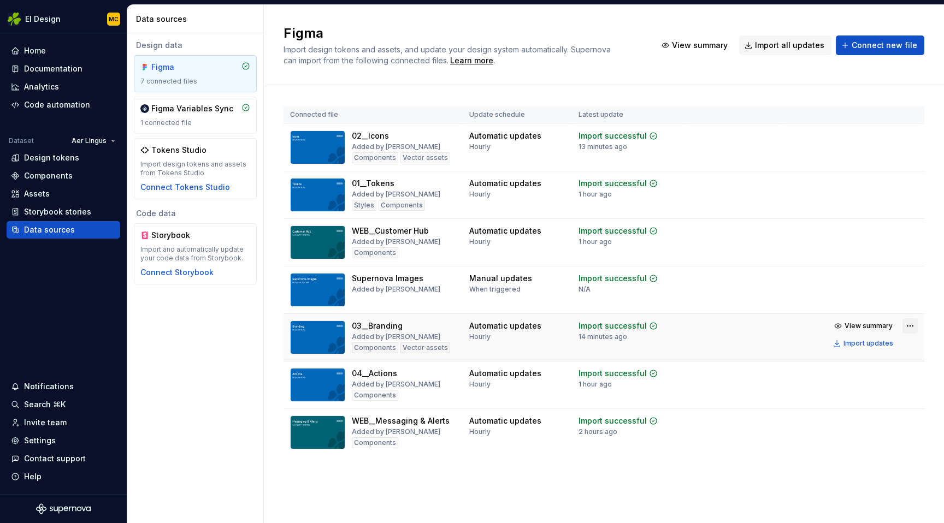
click at [912, 325] on html "EI Design MC Home Documentation Analytics Code automation Dataset Aer Lingus De…" at bounding box center [472, 261] width 944 height 523
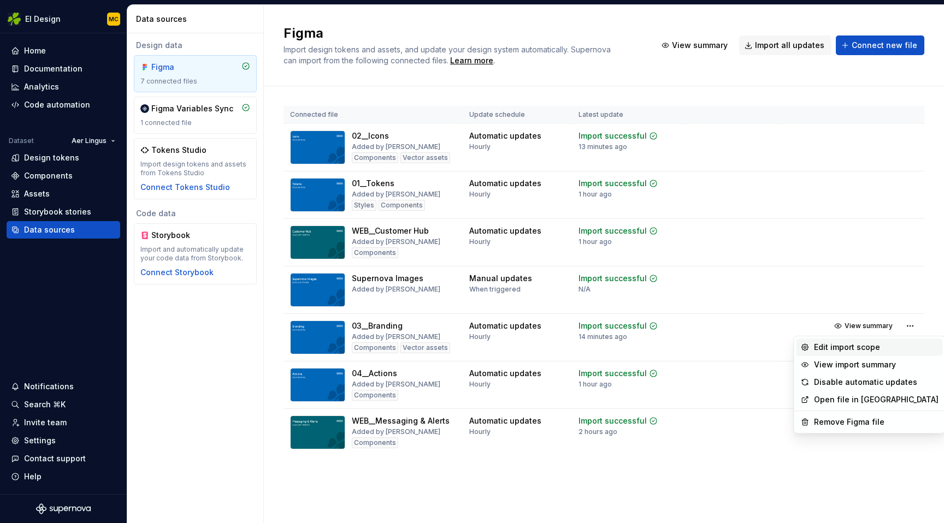
click at [883, 348] on div "Edit import scope" at bounding box center [876, 347] width 125 height 11
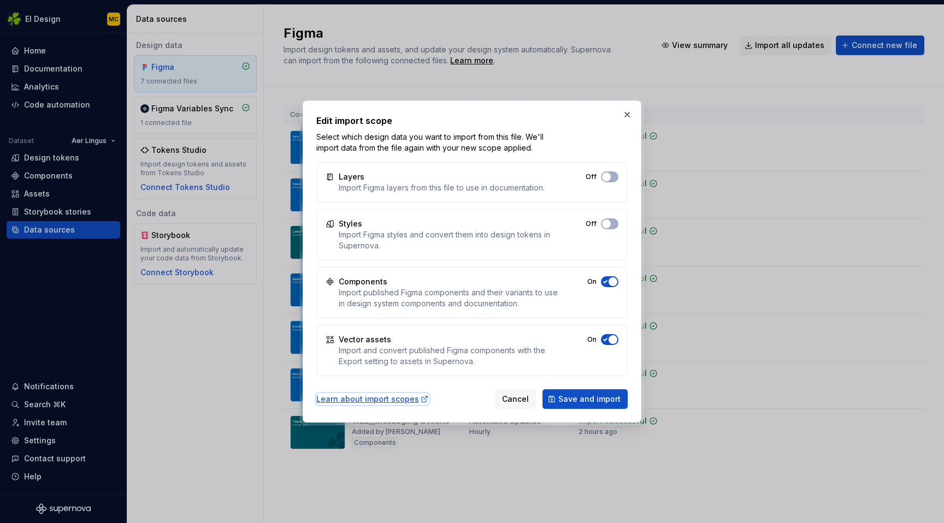
click at [392, 402] on div "Learn about import scopes" at bounding box center [372, 399] width 113 height 11
click at [605, 176] on span "button" at bounding box center [606, 177] width 9 height 9
click at [593, 398] on span "Save and import" at bounding box center [589, 399] width 62 height 11
